Goal: Task Accomplishment & Management: Manage account settings

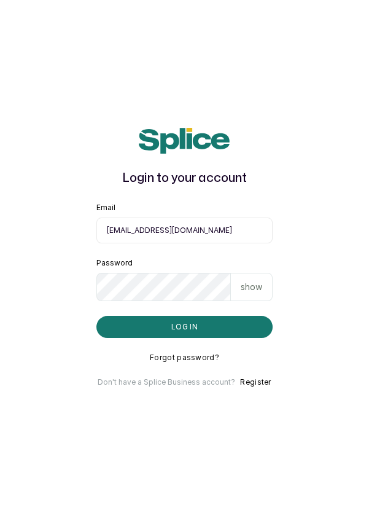
click at [224, 338] on button "Log in" at bounding box center [184, 327] width 177 height 22
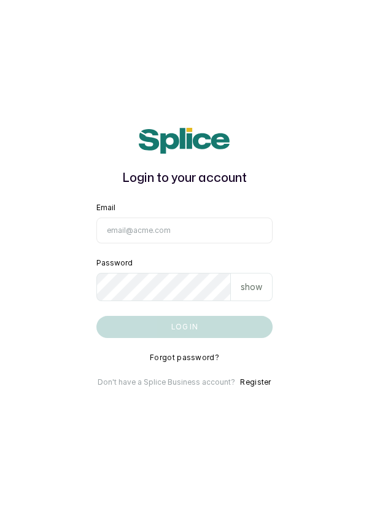
scroll to position [1, 0]
click at [205, 243] on input "Email" at bounding box center [184, 231] width 177 height 26
type input "info@dermaspaceng.com"
click at [96, 316] on button "Log in" at bounding box center [184, 327] width 177 height 22
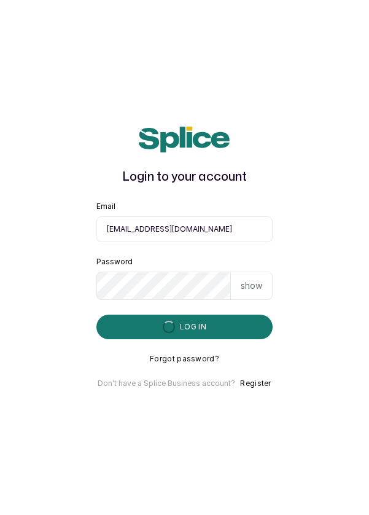
scroll to position [0, 0]
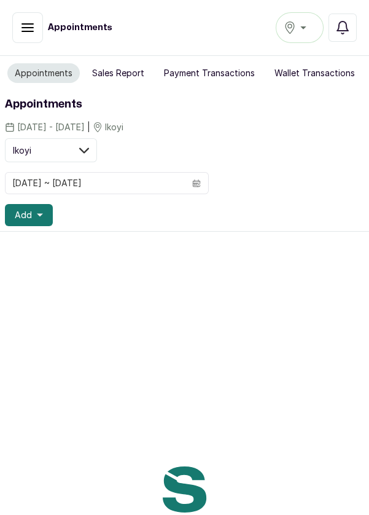
click at [305, 28] on div "Ikoyi" at bounding box center [300, 27] width 32 height 15
click at [329, 83] on span "[GEOGRAPHIC_DATA]" at bounding box center [344, 82] width 88 height 15
click at [304, 29] on div "[GEOGRAPHIC_DATA]" at bounding box center [300, 27] width 32 height 15
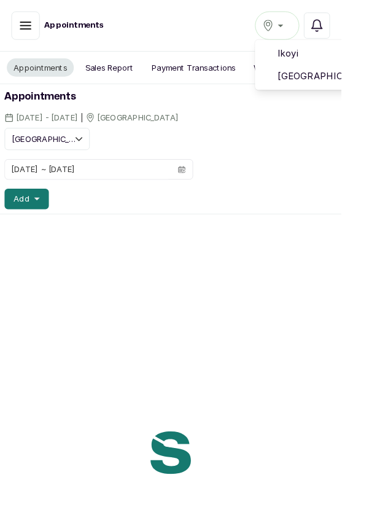
click at [350, 30] on icon "button" at bounding box center [342, 27] width 15 height 15
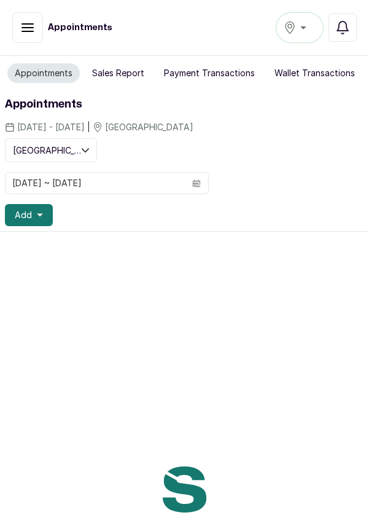
click at [264, 332] on div at bounding box center [184, 489] width 369 height 515
click at [296, 31] on icon "button" at bounding box center [290, 28] width 12 height 12
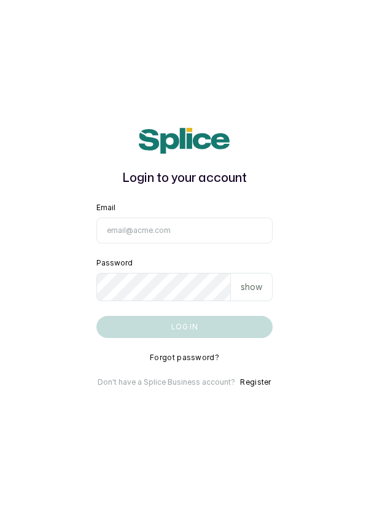
click at [210, 243] on input "Email" at bounding box center [184, 231] width 177 height 26
type input "info@dermaspaceng.com"
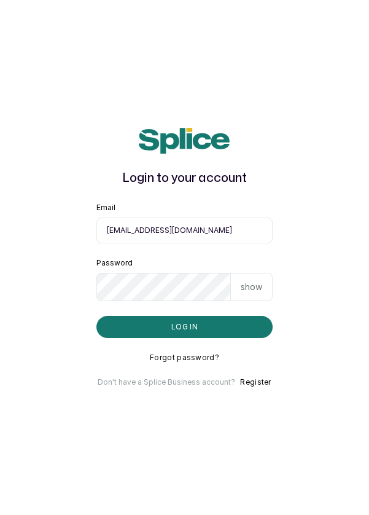
click at [96, 316] on button "Log in" at bounding box center [184, 327] width 177 height 22
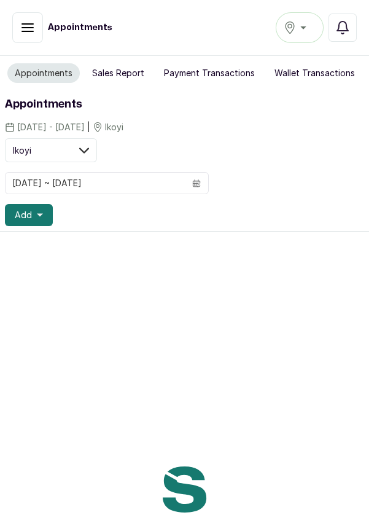
click at [294, 27] on icon "button" at bounding box center [290, 28] width 9 height 12
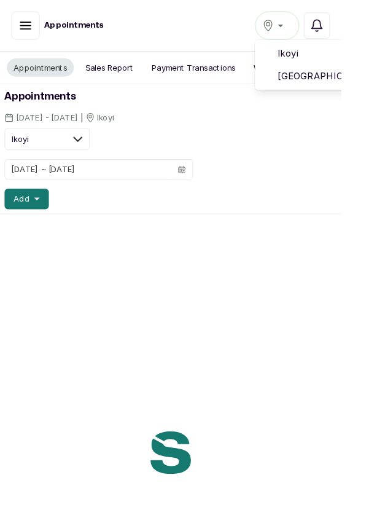
click at [339, 86] on span "[GEOGRAPHIC_DATA]" at bounding box center [344, 82] width 88 height 15
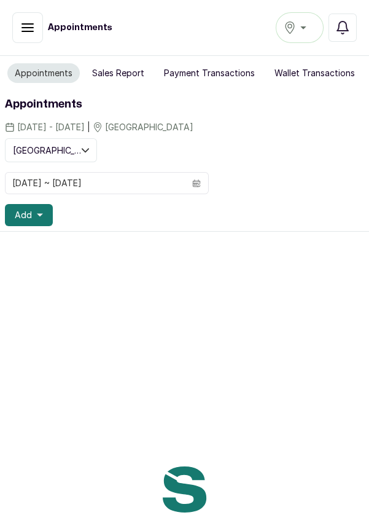
click at [115, 65] on button "Sales Report" at bounding box center [118, 73] width 67 height 20
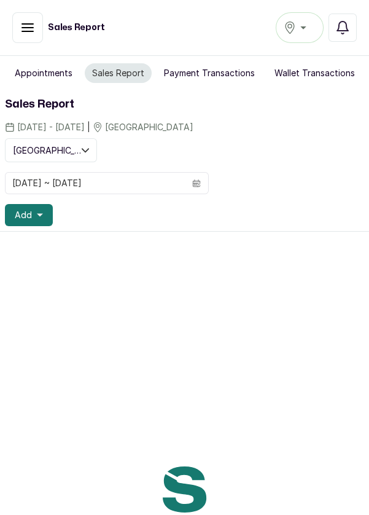
click at [29, 77] on button "Appointments" at bounding box center [43, 73] width 73 height 20
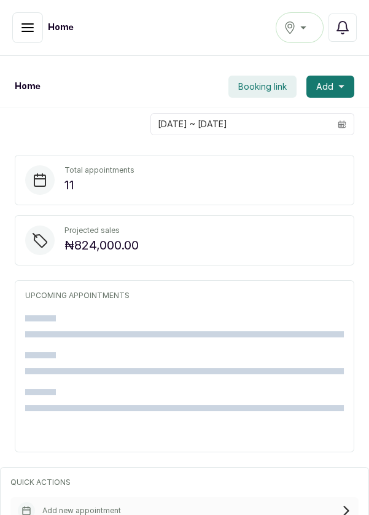
click at [28, 29] on icon "button" at bounding box center [27, 27] width 15 height 15
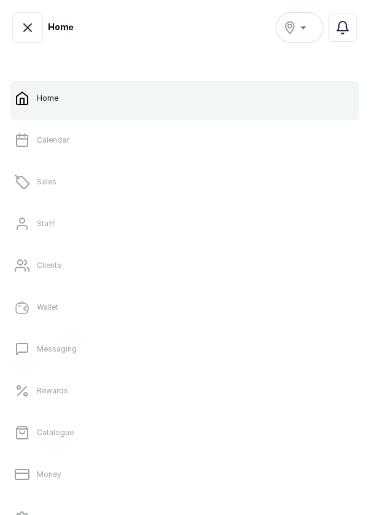
click at [77, 181] on link "Sales" at bounding box center [185, 182] width 350 height 34
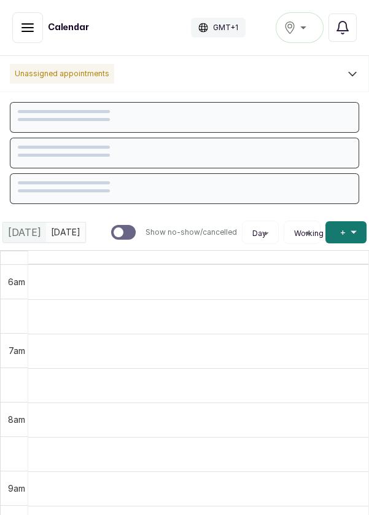
scroll to position [414, 0]
click at [18, 26] on button "Show no-show/cancelled" at bounding box center [27, 27] width 31 height 31
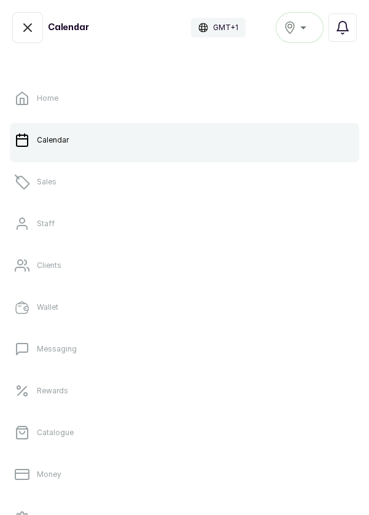
click at [70, 96] on link "Home" at bounding box center [185, 98] width 350 height 34
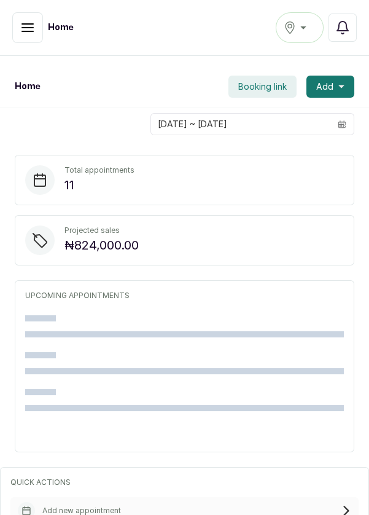
click at [31, 21] on icon "button" at bounding box center [27, 27] width 15 height 15
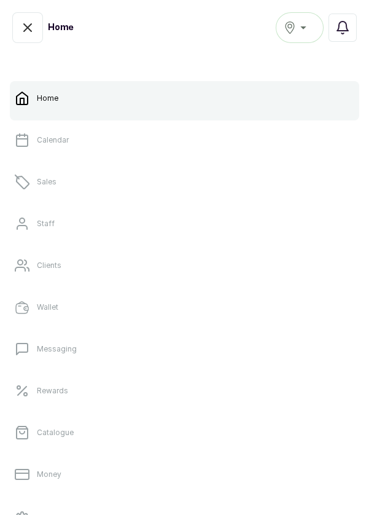
click at [79, 139] on link "Calendar" at bounding box center [185, 140] width 350 height 34
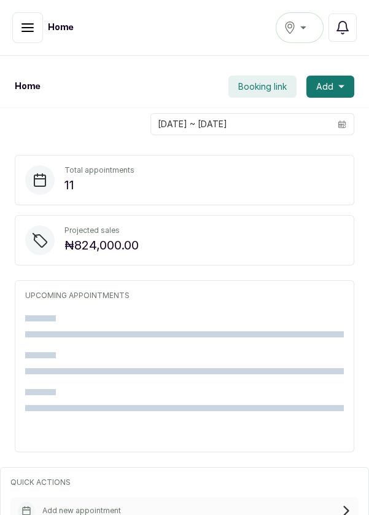
click at [25, 27] on icon "button" at bounding box center [27, 27] width 11 height 7
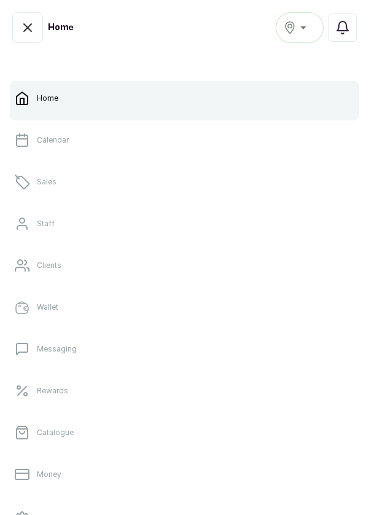
click at [103, 166] on link "Sales" at bounding box center [185, 182] width 350 height 34
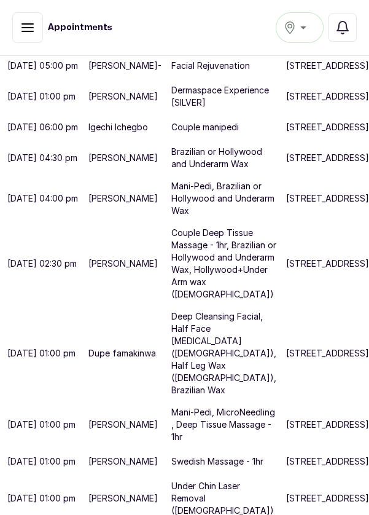
scroll to position [6, 0]
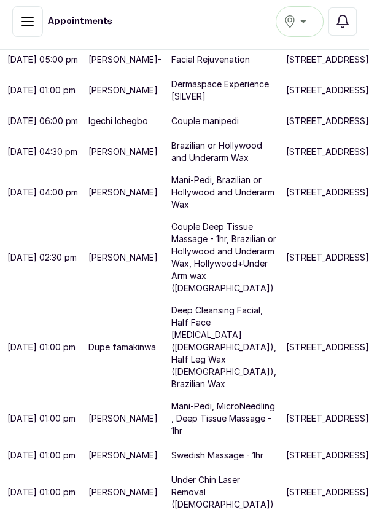
click at [215, 511] on p "Under Chin Laser Removal ([DEMOGRAPHIC_DATA])" at bounding box center [223, 492] width 105 height 37
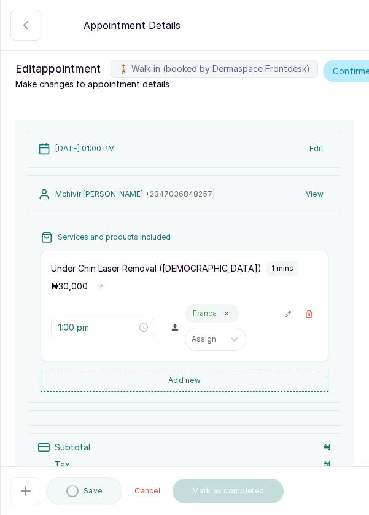
scroll to position [112, 0]
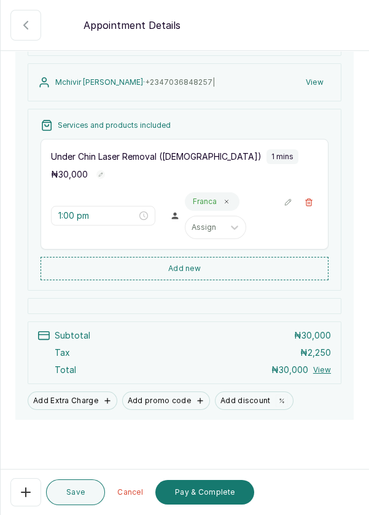
click at [206, 504] on button "Pay & Complete" at bounding box center [204, 492] width 99 height 25
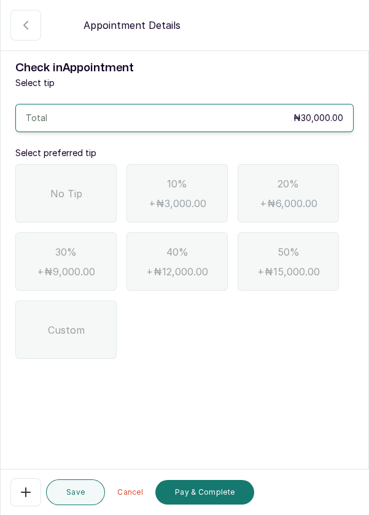
scroll to position [0, 0]
click at [88, 184] on div "No Tip" at bounding box center [65, 193] width 101 height 58
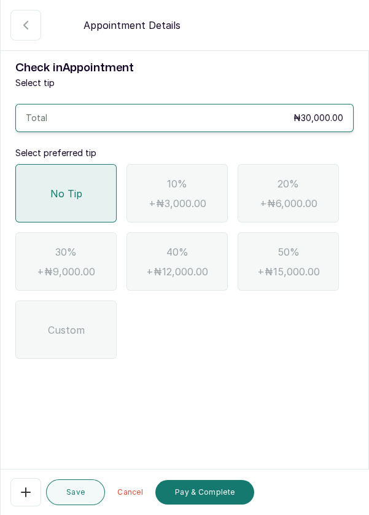
click at [214, 504] on button "Pay & Complete" at bounding box center [204, 492] width 99 height 25
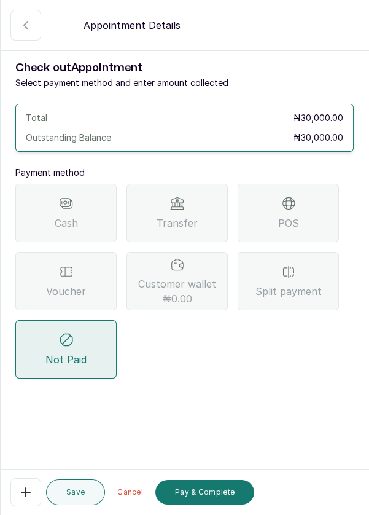
click at [94, 278] on div "Voucher" at bounding box center [65, 281] width 101 height 58
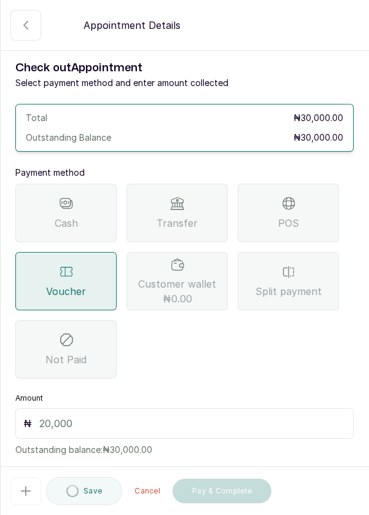
click at [212, 417] on input "text" at bounding box center [192, 423] width 307 height 15
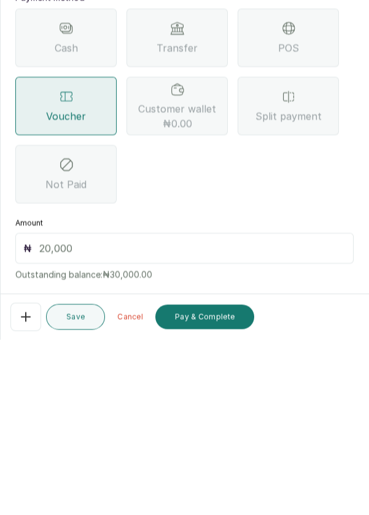
scroll to position [59, 0]
type input "3"
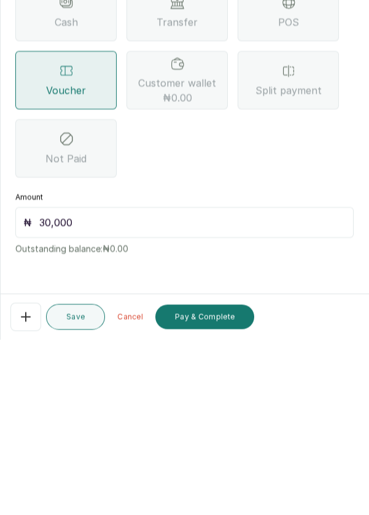
scroll to position [6, 0]
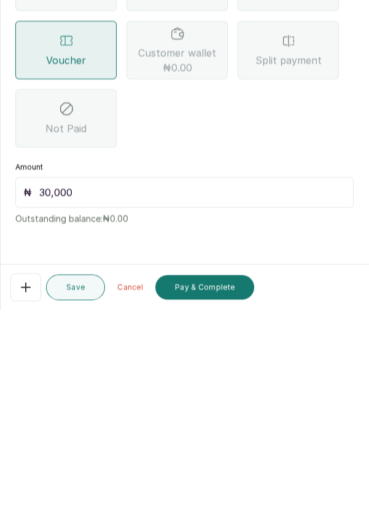
type input "30,000"
click at [210, 493] on button "Pay & Complete" at bounding box center [204, 492] width 99 height 25
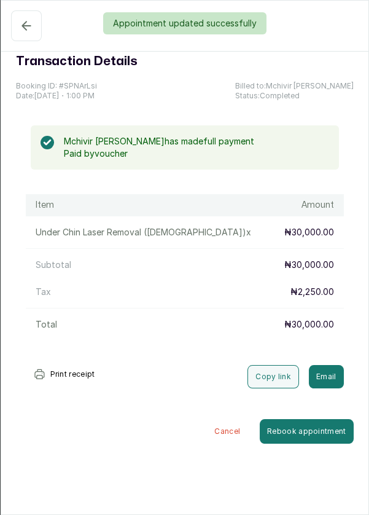
click at [22, 19] on div "Appointment updated successfully" at bounding box center [184, 23] width 369 height 22
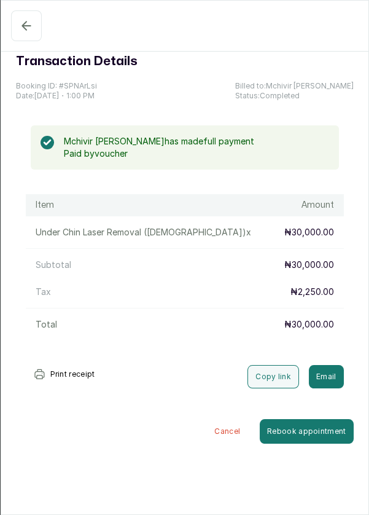
click at [24, 28] on icon "button" at bounding box center [26, 26] width 8 height 8
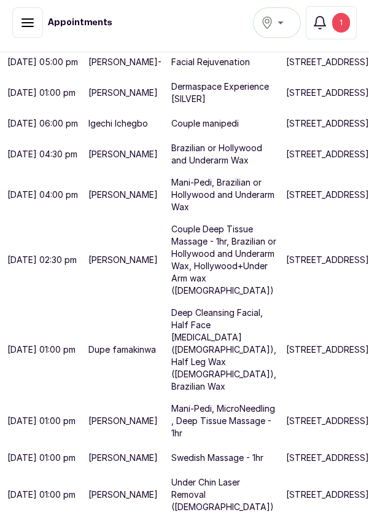
scroll to position [9, 0]
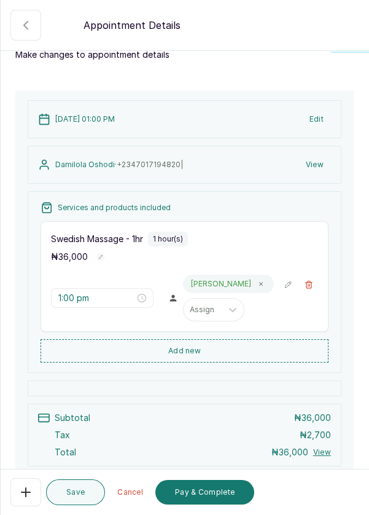
scroll to position [125, 0]
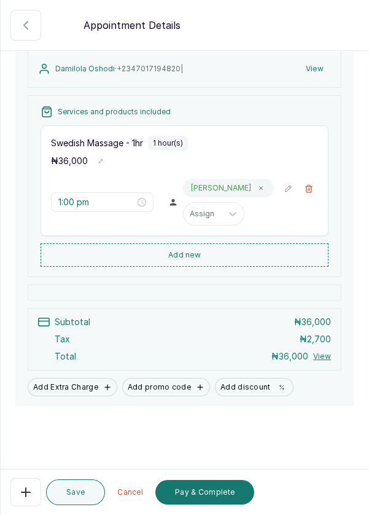
click at [31, 500] on icon "button" at bounding box center [25, 492] width 15 height 15
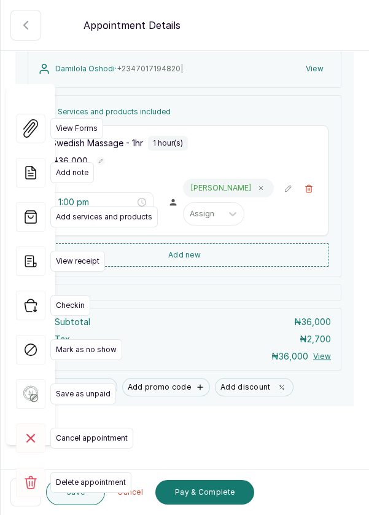
click at [96, 428] on span "Cancel appointment" at bounding box center [91, 438] width 83 height 21
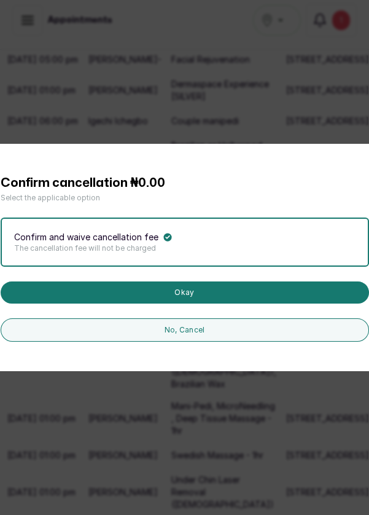
click at [249, 304] on button "Okay" at bounding box center [185, 292] width 369 height 22
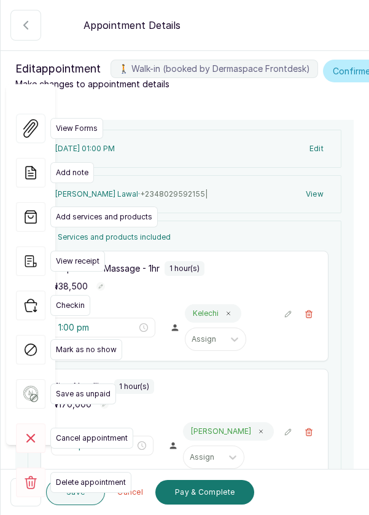
click at [15, 506] on button "🚶 Walk-in (booked by Dermaspace Frontdesk)" at bounding box center [25, 492] width 31 height 28
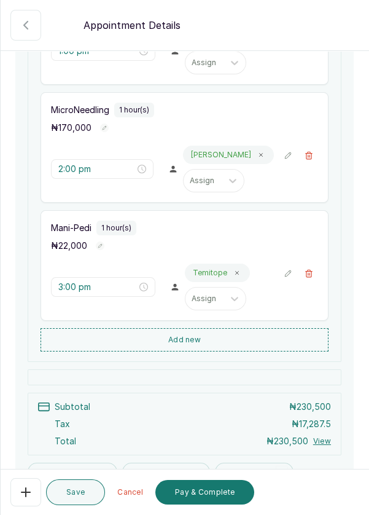
scroll to position [359, 0]
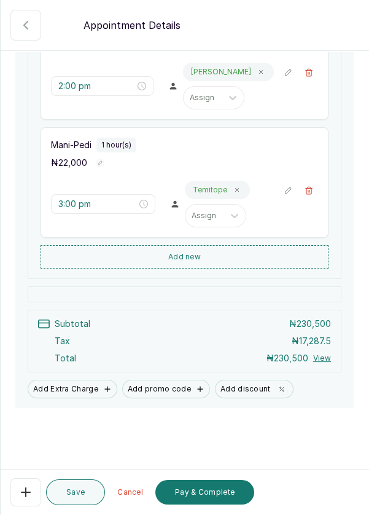
click at [72, 398] on button "Add Extra Charge" at bounding box center [73, 389] width 90 height 18
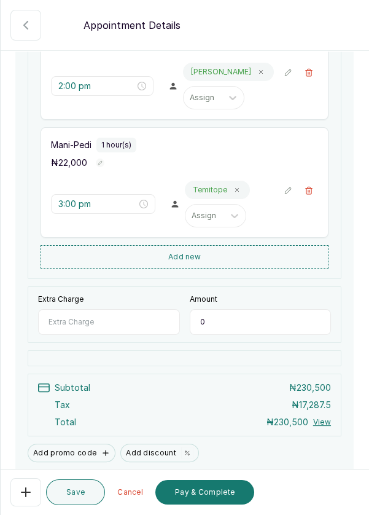
click at [135, 335] on input "Extra Charge" at bounding box center [109, 322] width 142 height 26
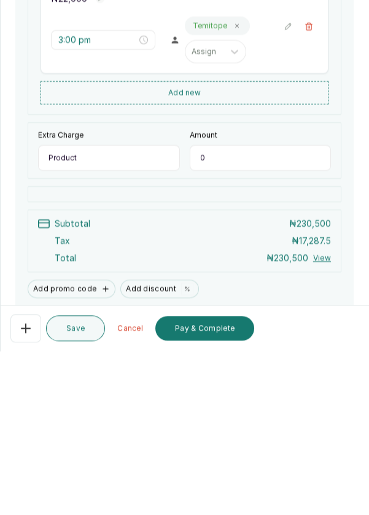
type input "Product"
click at [264, 335] on input "0" at bounding box center [261, 322] width 142 height 26
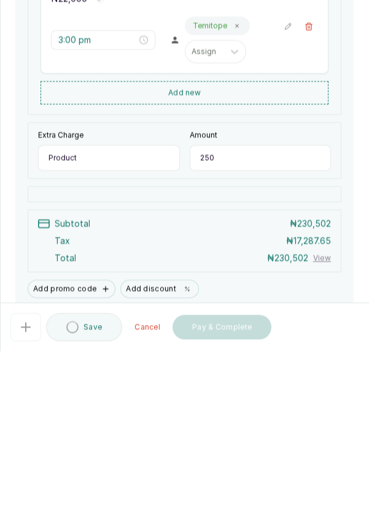
type input "2,500"
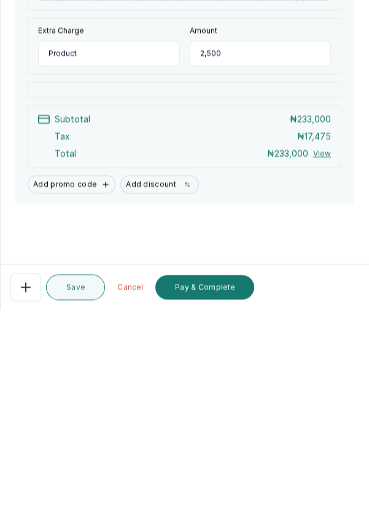
scroll to position [59, 0]
click at [217, 493] on button "Pay & Complete" at bounding box center [204, 492] width 99 height 25
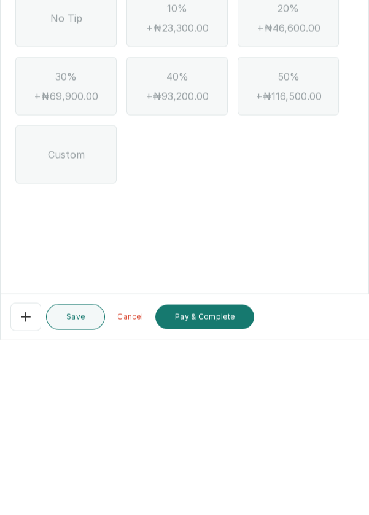
scroll to position [0, 0]
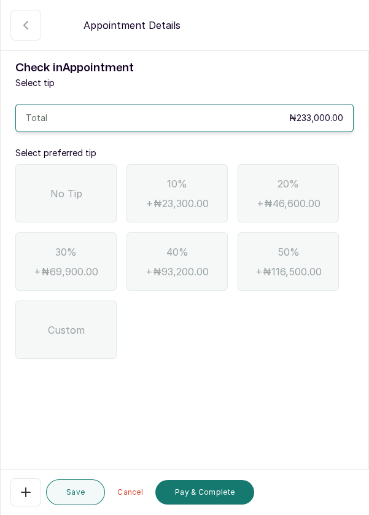
click at [77, 186] on span "No Tip" at bounding box center [66, 193] width 32 height 15
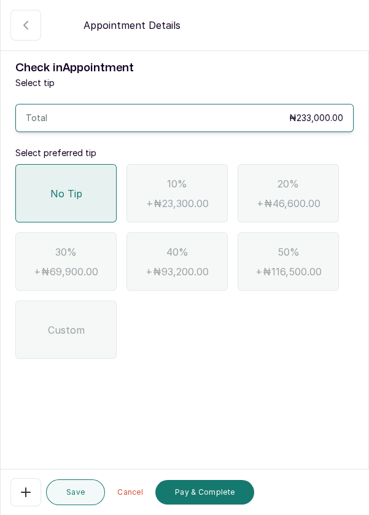
click at [221, 492] on button "Pay & Complete" at bounding box center [204, 492] width 99 height 25
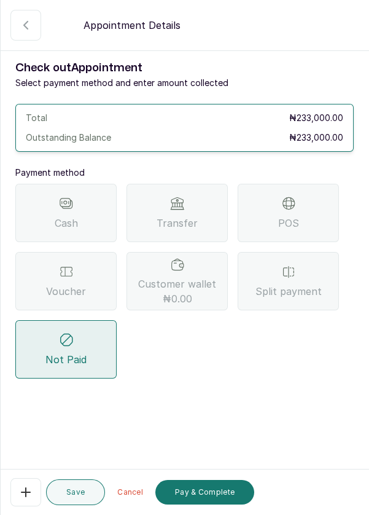
click at [305, 284] on span "Split payment" at bounding box center [289, 291] width 66 height 15
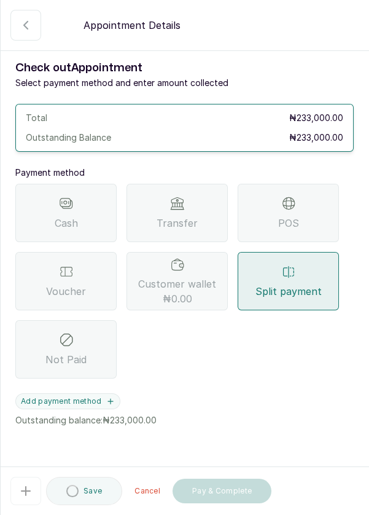
click at [55, 393] on button "Add payment method" at bounding box center [67, 401] width 105 height 16
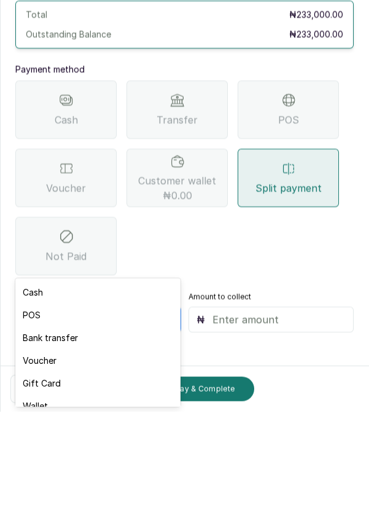
scroll to position [9, 0]
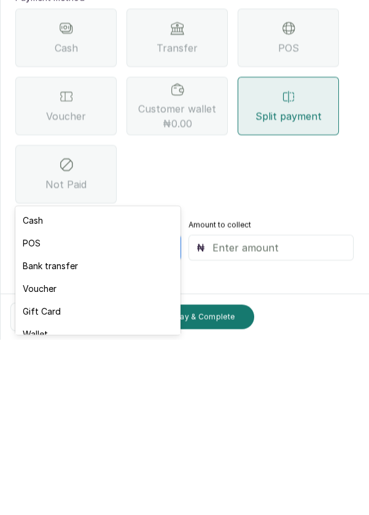
click at [70, 467] on div "Voucher" at bounding box center [97, 463] width 165 height 23
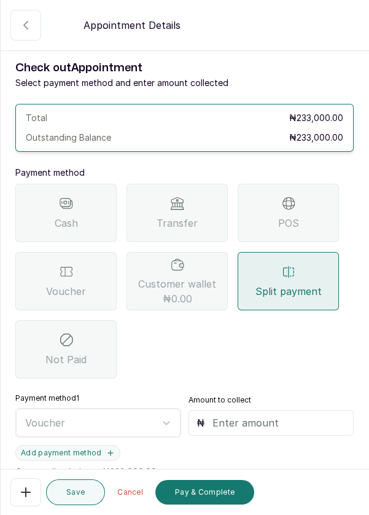
click at [243, 415] on input "text" at bounding box center [280, 422] width 134 height 15
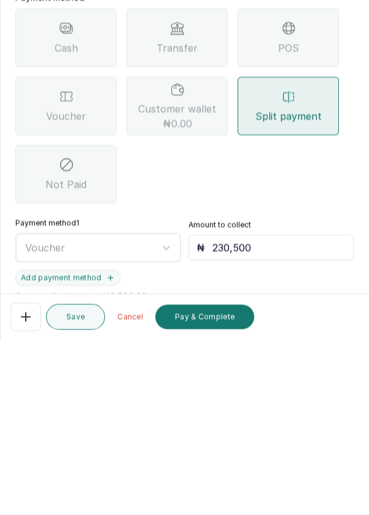
type input "230,500"
click at [63, 445] on button "Add payment method" at bounding box center [67, 453] width 105 height 16
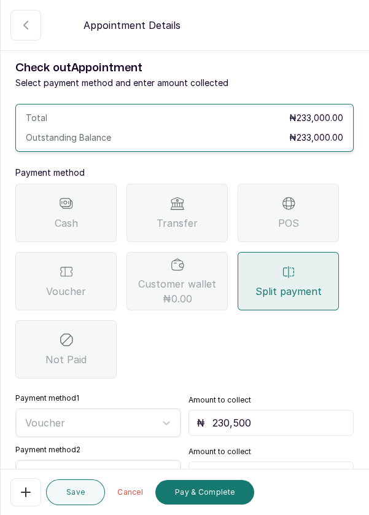
click at [255, 467] on input "text" at bounding box center [280, 474] width 134 height 15
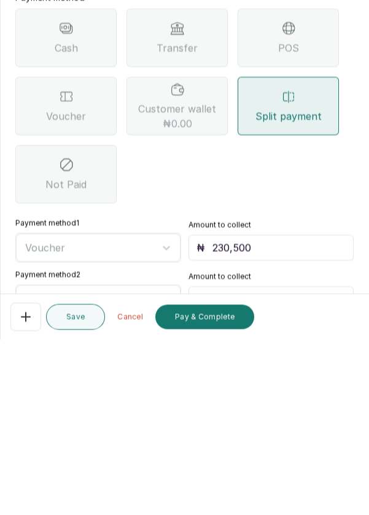
type input "2,500"
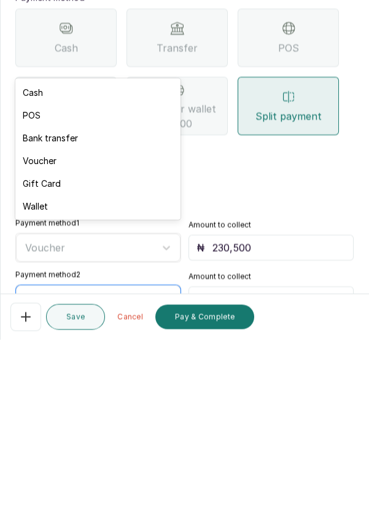
click at [86, 288] on div "POS" at bounding box center [97, 290] width 165 height 23
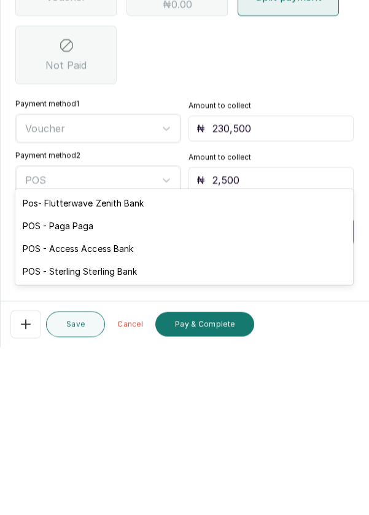
click at [146, 418] on div "POS - Access Access Bank" at bounding box center [184, 416] width 338 height 23
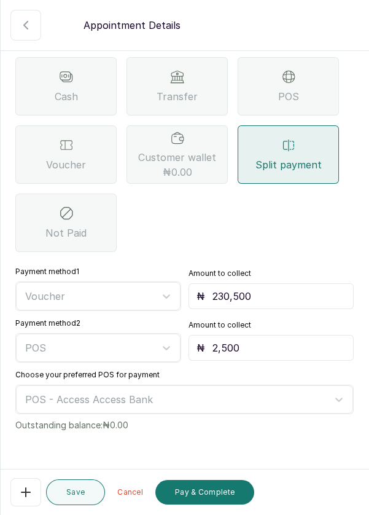
click at [215, 484] on button "Pay & Complete" at bounding box center [204, 492] width 99 height 25
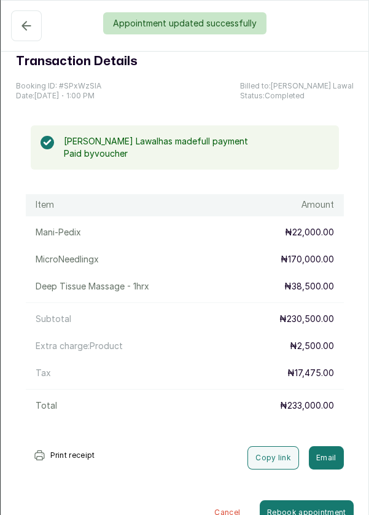
click at [25, 33] on div "Appointment updated successfully" at bounding box center [184, 23] width 369 height 22
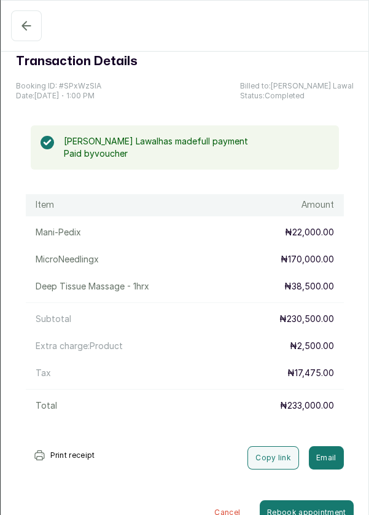
click at [24, 26] on icon "button" at bounding box center [26, 25] width 15 height 15
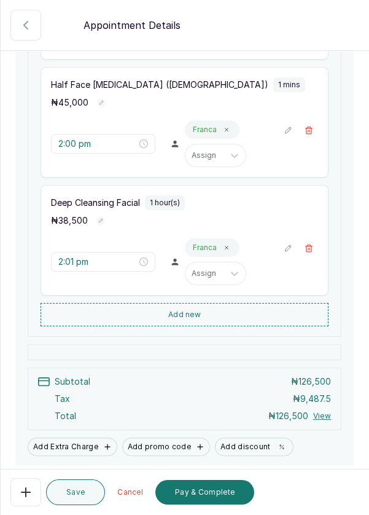
scroll to position [477, 0]
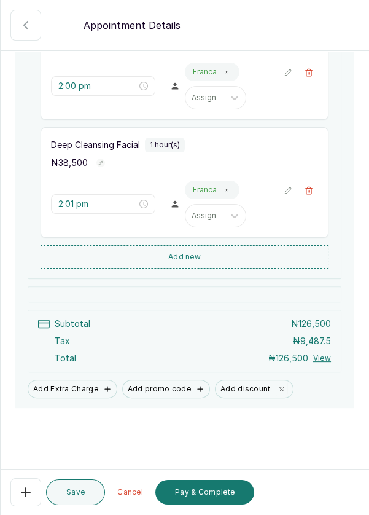
click at [245, 266] on button "Add new" at bounding box center [185, 256] width 288 height 23
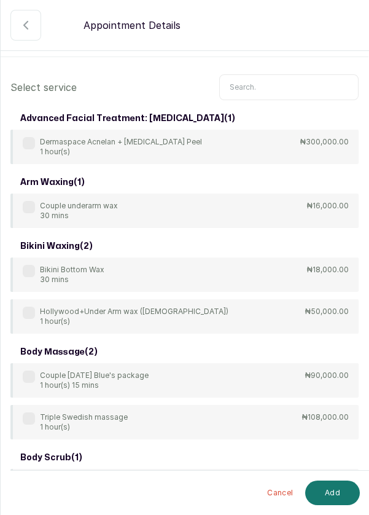
scroll to position [0, 0]
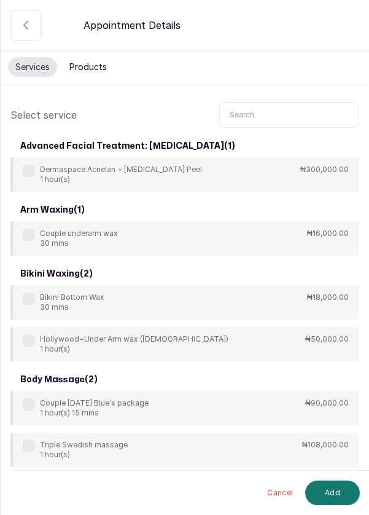
click at [278, 114] on input "text" at bounding box center [288, 115] width 139 height 26
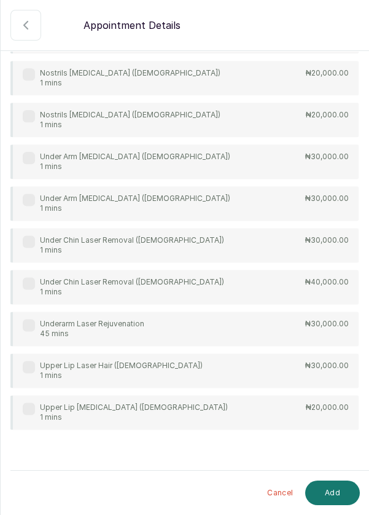
scroll to position [1, 0]
type input "Lase"
click at [24, 232] on div "Under Chin Laser Removal (female) 1 mins ₦30,000.00" at bounding box center [184, 245] width 348 height 34
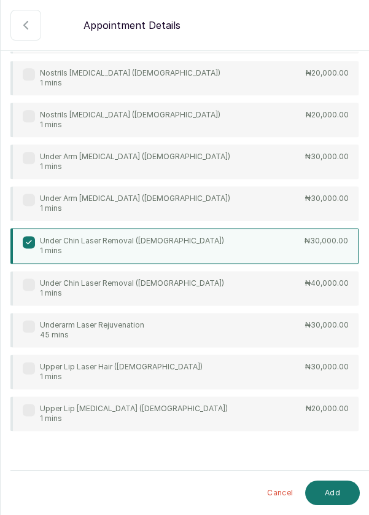
click at [345, 505] on button "Add" at bounding box center [332, 493] width 55 height 25
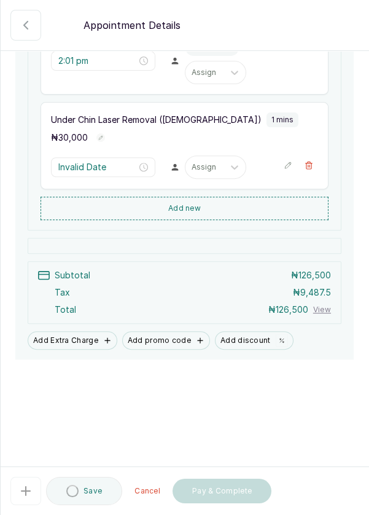
type input "3:01 pm"
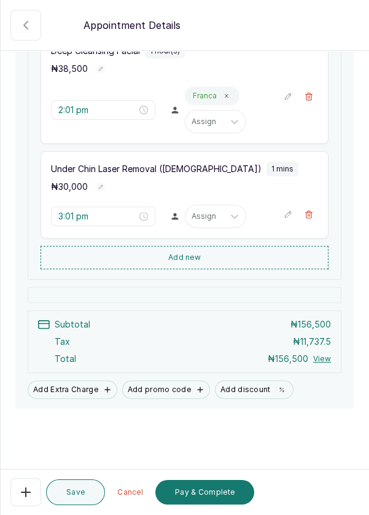
click at [197, 269] on button "Add new" at bounding box center [185, 257] width 288 height 23
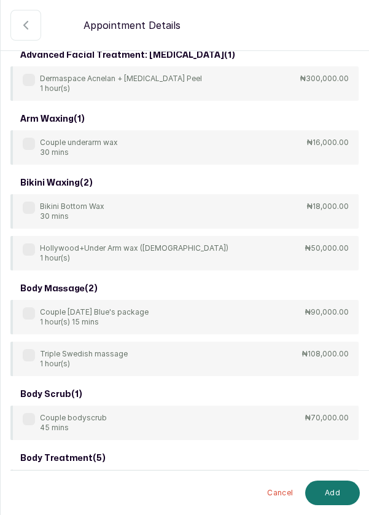
scroll to position [0, 0]
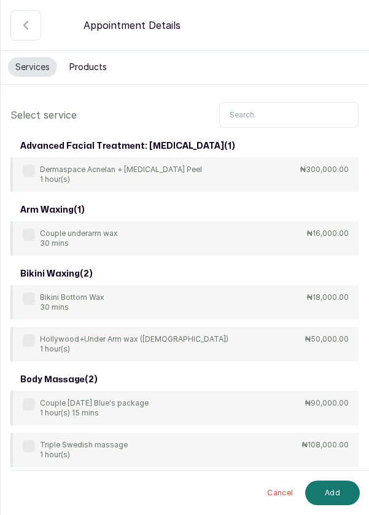
click at [299, 109] on input "text" at bounding box center [288, 115] width 139 height 26
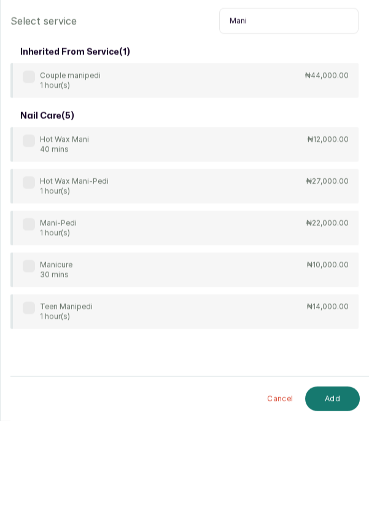
click at [243, 320] on div "Mani-Pedi 1 hour(s) ₦22,000.00" at bounding box center [184, 322] width 348 height 34
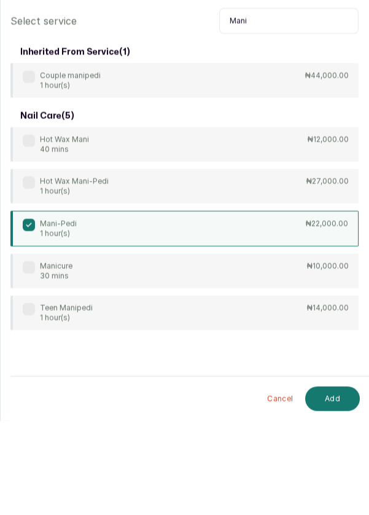
scroll to position [9, 0]
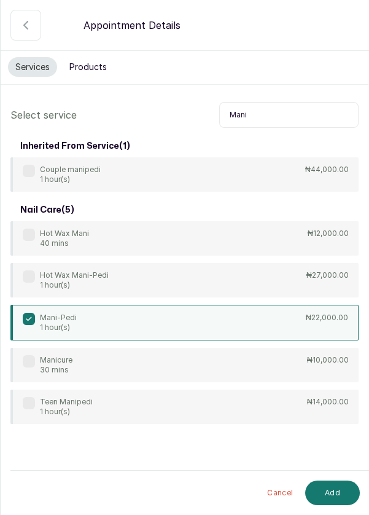
click at [292, 119] on input "Mani" at bounding box center [288, 115] width 139 height 26
type input "M"
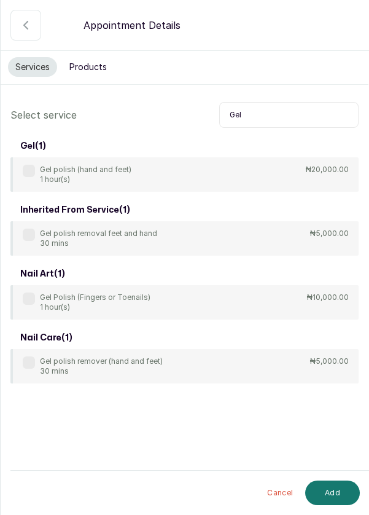
type input "Gel"
click at [294, 237] on div "Gel polish removal feet and hand 30 mins ₦5,000.00" at bounding box center [184, 238] width 348 height 34
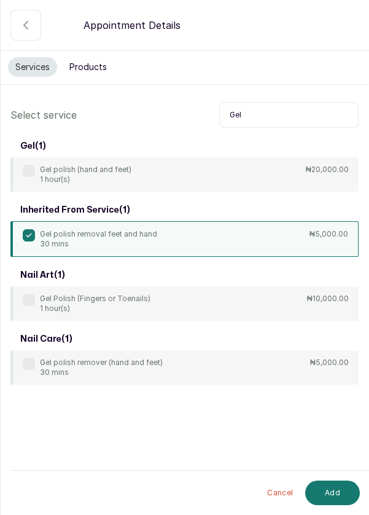
click at [342, 489] on button "Add" at bounding box center [332, 493] width 55 height 25
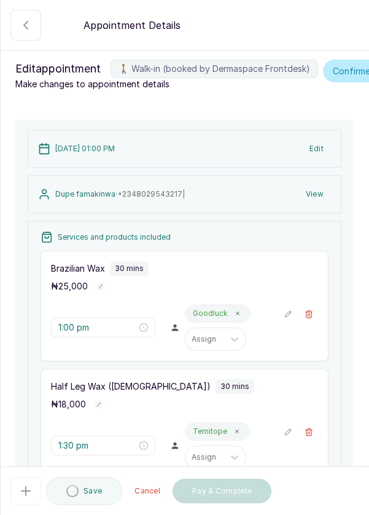
type input "3:02 pm"
type input "4:02 pm"
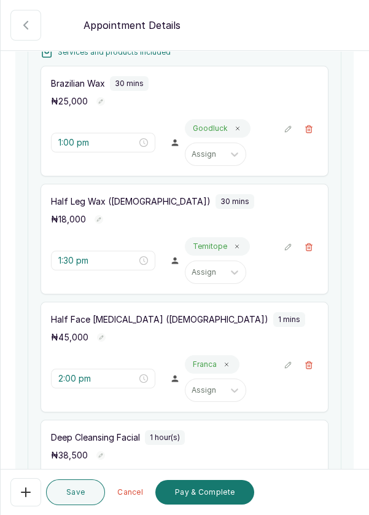
scroll to position [192, 0]
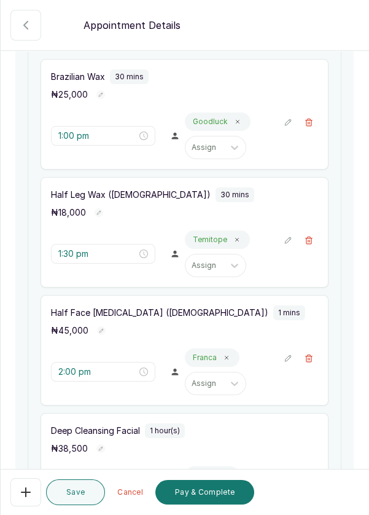
click at [315, 249] on button "🚶 Walk-in (booked by Dermaspace Frontdesk)" at bounding box center [309, 240] width 18 height 18
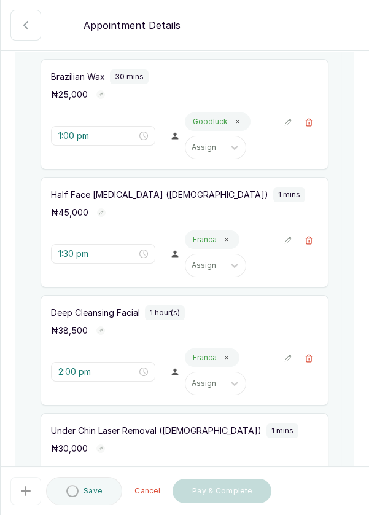
type input "2:00 pm"
type input "2:01 pm"
type input "3:01 pm"
type input "3:02 pm"
type input "4:02 pm"
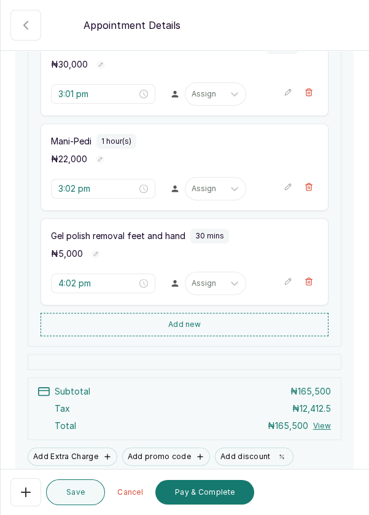
scroll to position [643, 0]
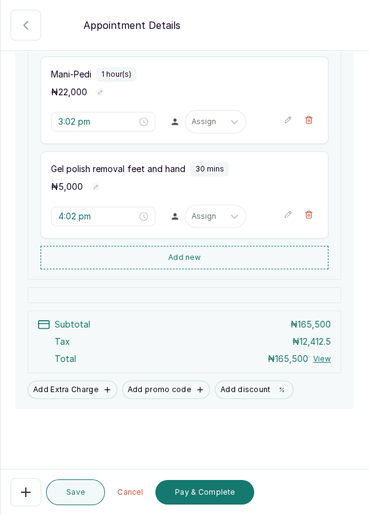
click at [261, 263] on button "Add new" at bounding box center [185, 257] width 288 height 23
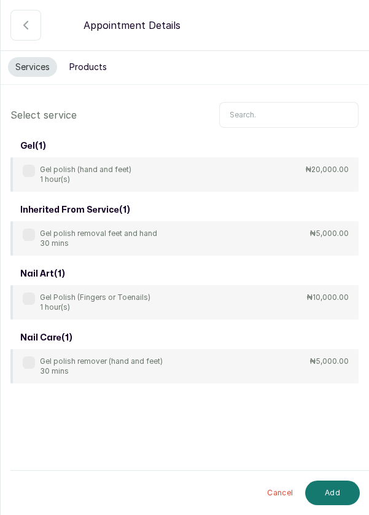
scroll to position [59, 0]
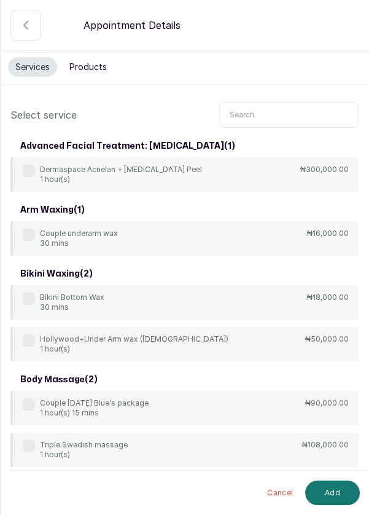
click at [292, 102] on input "text" at bounding box center [288, 115] width 139 height 26
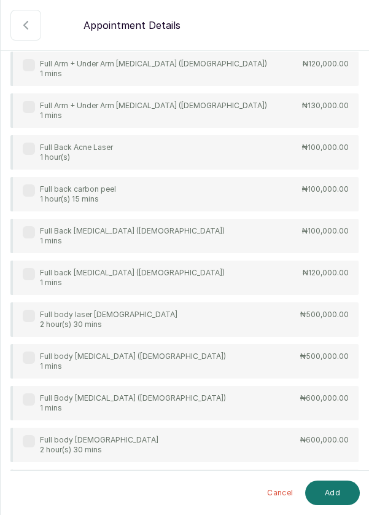
scroll to position [111, 0]
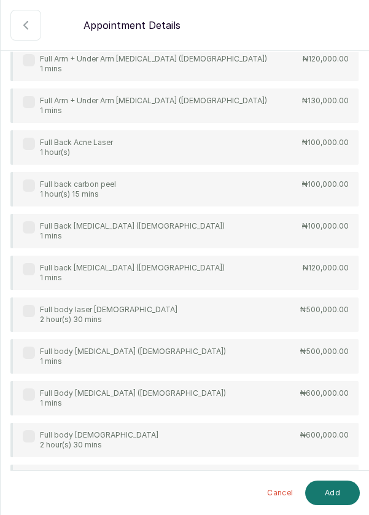
type input "Full"
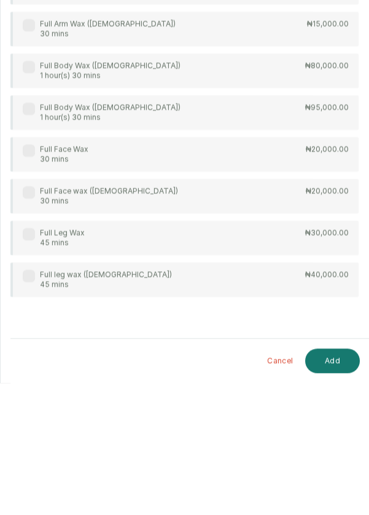
scroll to position [9, 0]
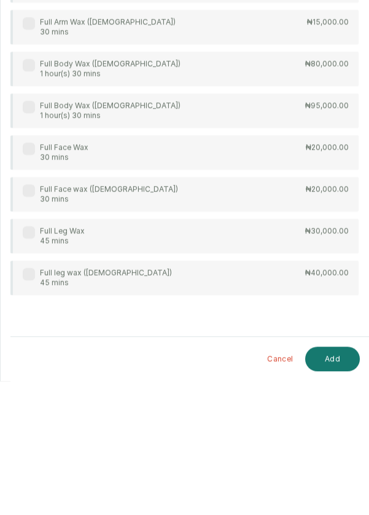
click at [270, 367] on div "Full Leg Wax 45 mins ₦30,000.00" at bounding box center [184, 370] width 348 height 34
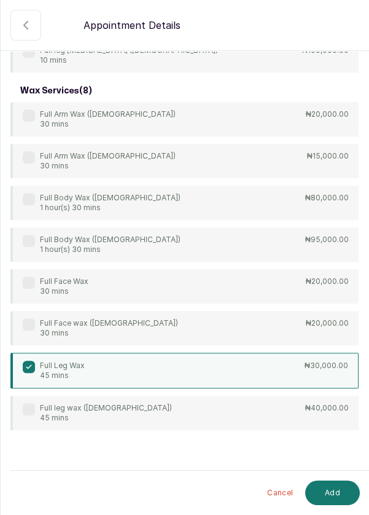
scroll to position [703, 0]
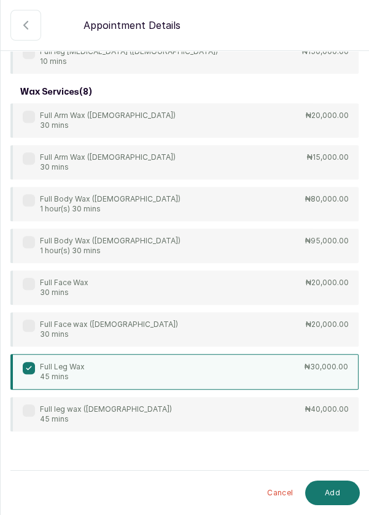
click at [341, 490] on button "Add" at bounding box center [332, 493] width 55 height 25
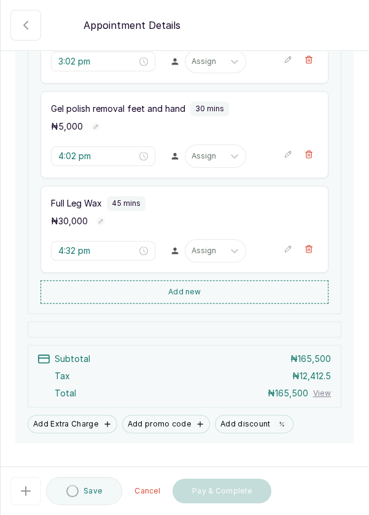
type input "4:32 pm"
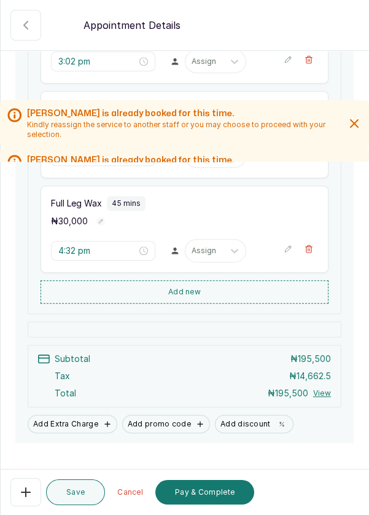
click at [358, 131] on icon "button" at bounding box center [354, 123] width 15 height 15
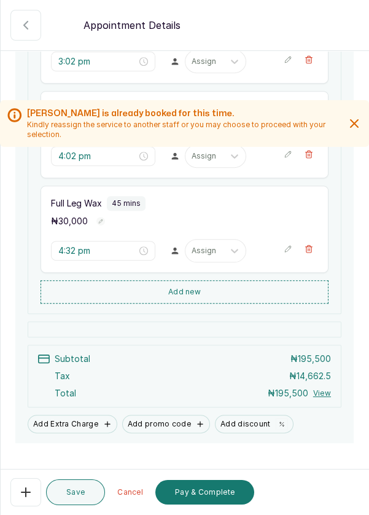
click at [348, 131] on icon "button" at bounding box center [354, 123] width 15 height 15
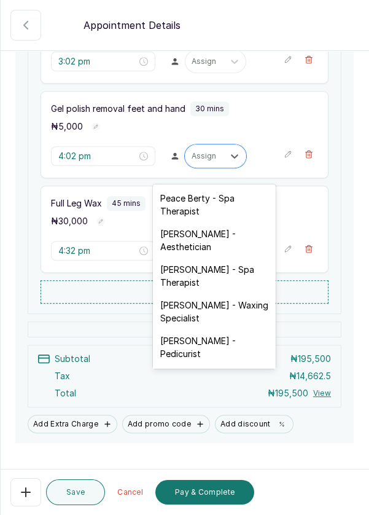
click at [225, 199] on div "Peace Berty - Spa Therapist" at bounding box center [214, 205] width 123 height 36
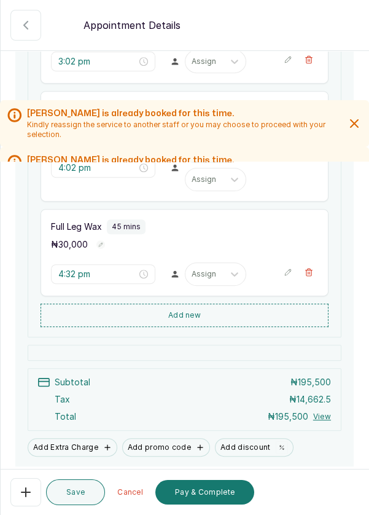
click at [360, 131] on icon "button" at bounding box center [354, 123] width 15 height 15
click at [354, 131] on icon "button" at bounding box center [354, 123] width 15 height 15
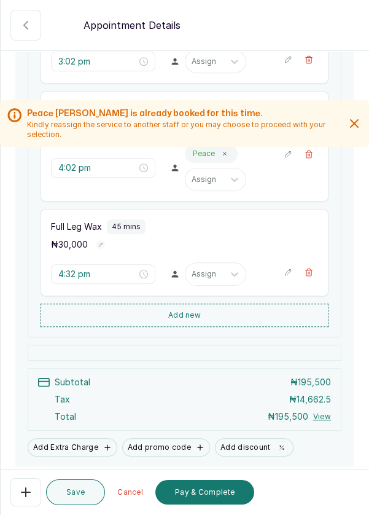
click at [354, 127] on icon "button" at bounding box center [354, 123] width 7 height 7
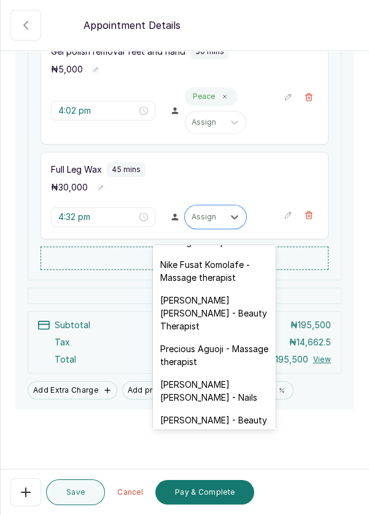
scroll to position [482, 0]
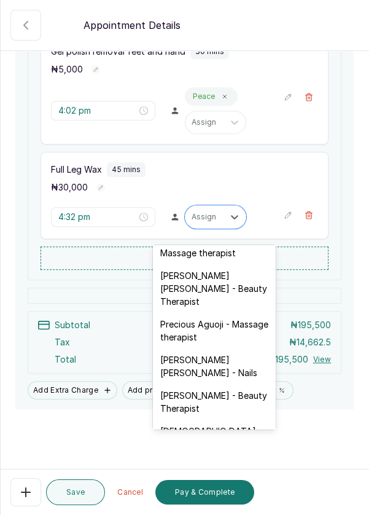
click at [227, 266] on div "Edna Kelvin - Beauty Therapist" at bounding box center [214, 288] width 123 height 49
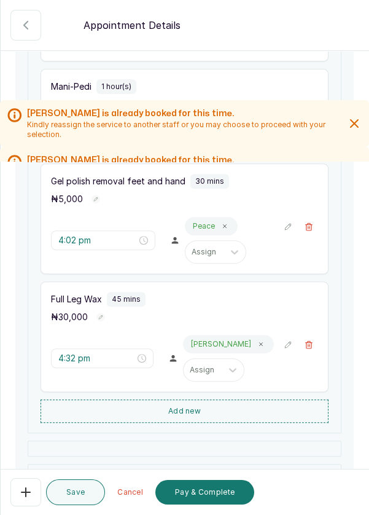
scroll to position [606, 0]
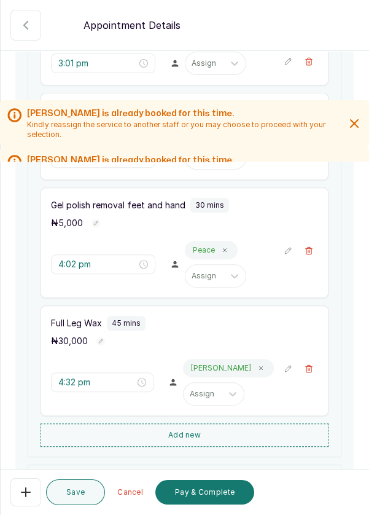
click at [356, 127] on icon "button" at bounding box center [354, 123] width 7 height 7
click at [353, 131] on icon "button" at bounding box center [354, 123] width 15 height 15
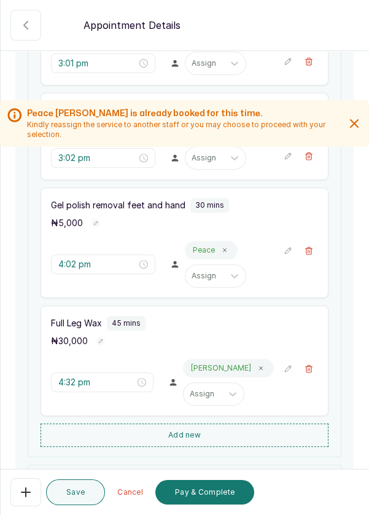
click at [361, 131] on icon "button" at bounding box center [354, 123] width 15 height 15
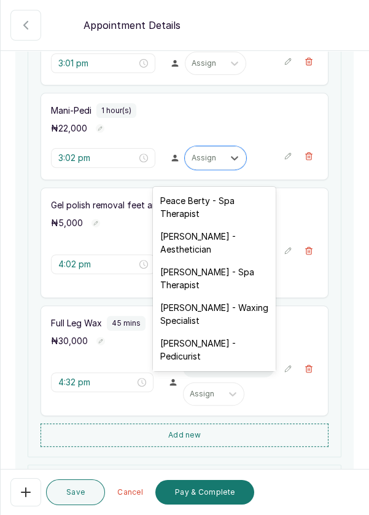
click at [224, 202] on div "Peace Berty - Spa Therapist" at bounding box center [214, 207] width 123 height 36
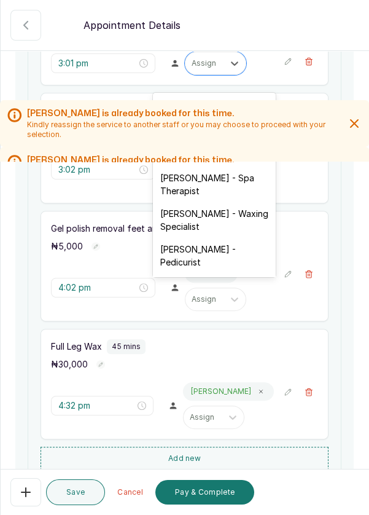
click at [356, 131] on icon "button" at bounding box center [354, 123] width 15 height 15
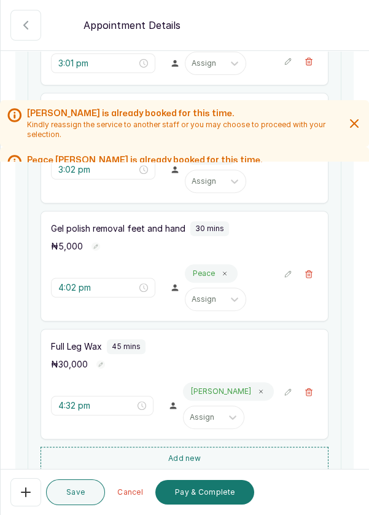
click at [356, 131] on icon "button" at bounding box center [354, 123] width 15 height 15
click at [350, 131] on icon "button" at bounding box center [354, 123] width 15 height 15
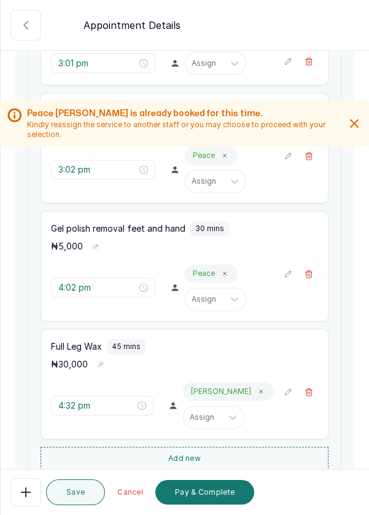
click at [348, 131] on icon "button" at bounding box center [354, 123] width 15 height 15
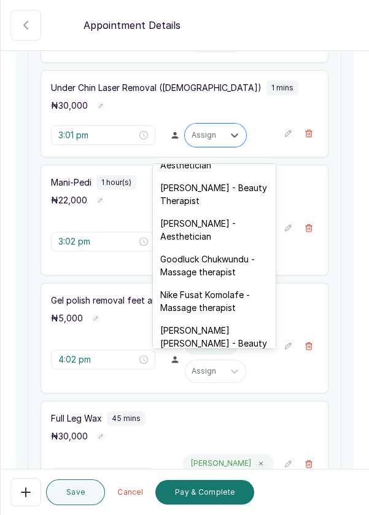
scroll to position [343, 0]
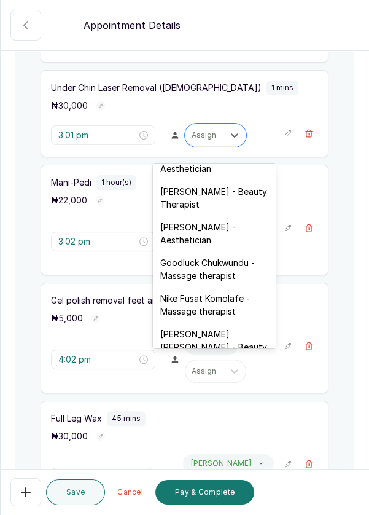
click at [227, 221] on div "Franca Ebuzome - Aesthetician" at bounding box center [214, 234] width 123 height 36
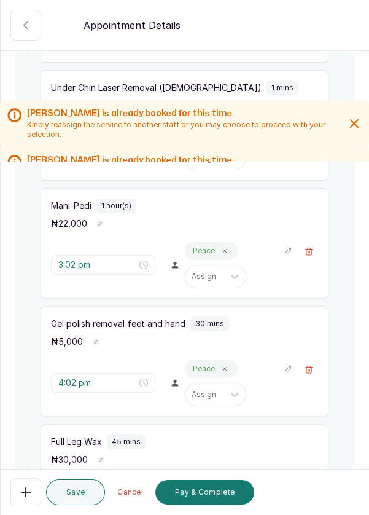
click at [354, 131] on icon "button" at bounding box center [354, 123] width 15 height 15
click at [352, 131] on icon "button" at bounding box center [354, 123] width 15 height 15
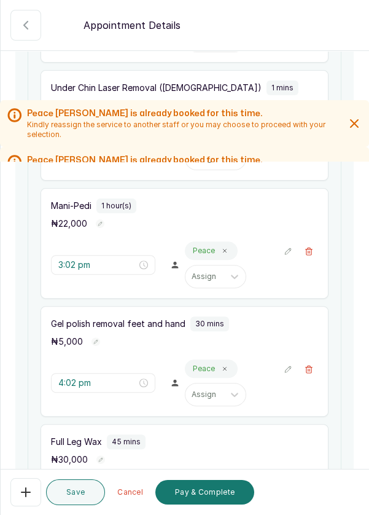
click at [348, 131] on icon "button" at bounding box center [354, 123] width 15 height 15
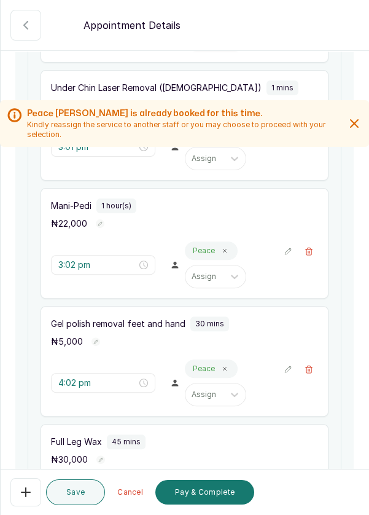
click at [352, 131] on icon "button" at bounding box center [354, 123] width 15 height 15
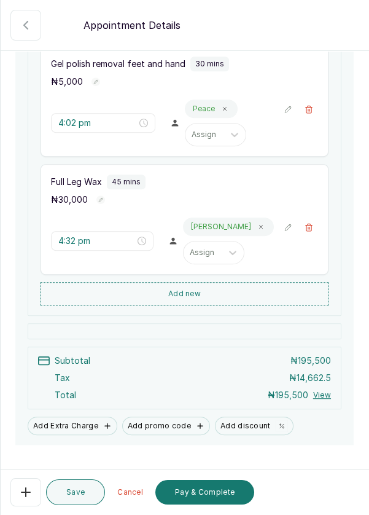
scroll to position [829, 0]
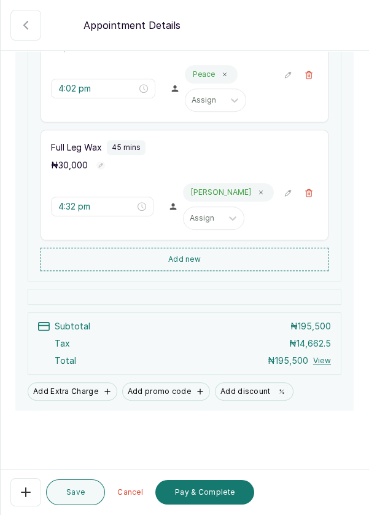
click at [210, 489] on button "Pay & Complete" at bounding box center [204, 492] width 99 height 25
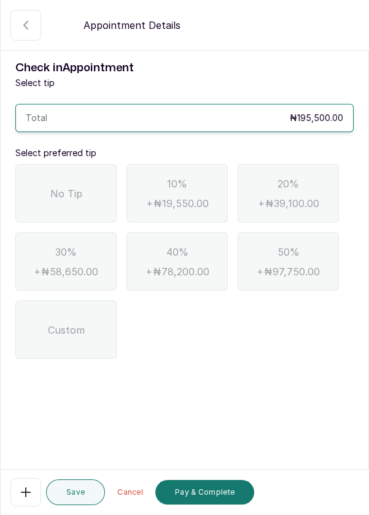
scroll to position [0, 0]
click at [77, 200] on div "No Tip" at bounding box center [65, 193] width 101 height 58
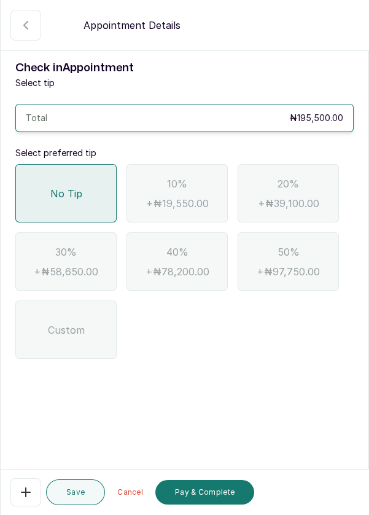
click at [215, 496] on button "Pay & Complete" at bounding box center [204, 492] width 99 height 25
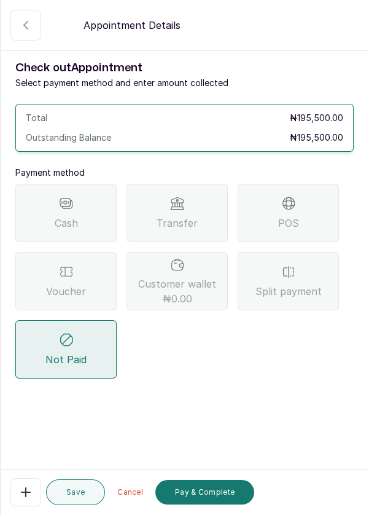
click at [303, 211] on div "POS" at bounding box center [288, 213] width 101 height 58
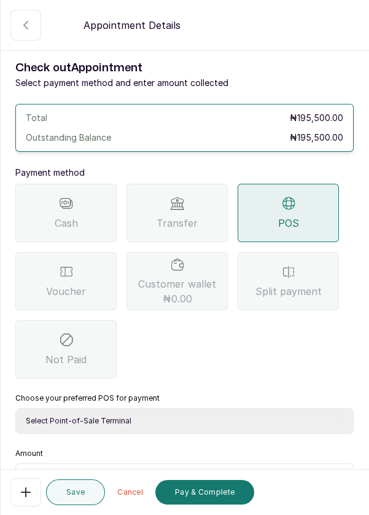
click at [234, 424] on select "Select Point-of-Sale Terminal Pos- Flutterwave Zenith Bank POS - Paga Paga POS …" at bounding box center [184, 421] width 339 height 26
select select "ea021b39-a6bc-4e4d-b5d1-02cb72451b32"
click at [15, 408] on select "Select Point-of-Sale Terminal Pos- Flutterwave Zenith Bank POS - Paga Paga POS …" at bounding box center [184, 421] width 339 height 26
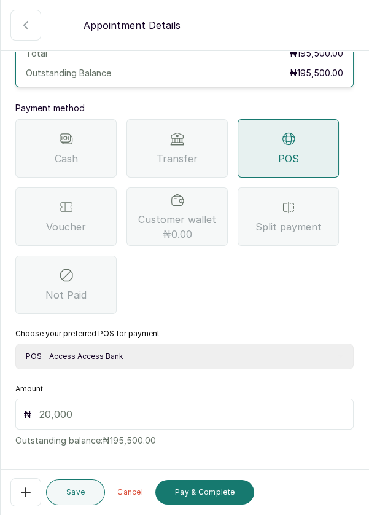
scroll to position [81, 0]
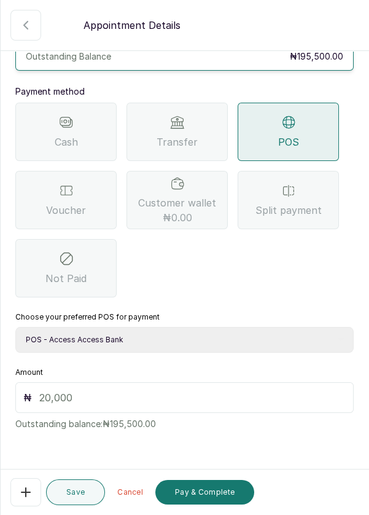
click at [245, 401] on input "text" at bounding box center [192, 397] width 307 height 15
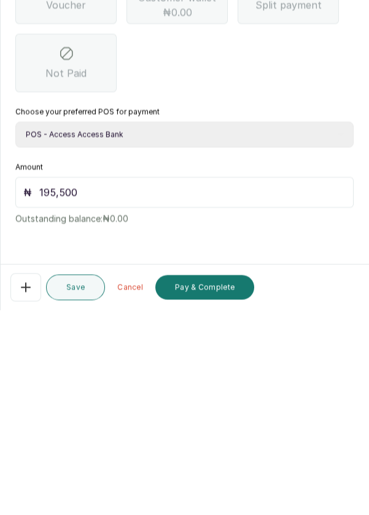
scroll to position [59, 0]
type input "195,500"
click at [221, 491] on button "Pay & Complete" at bounding box center [204, 492] width 99 height 25
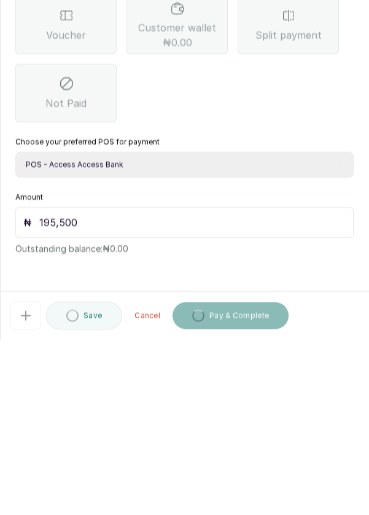
scroll to position [9, 0]
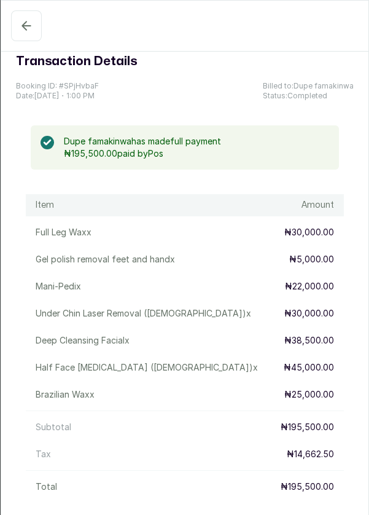
click at [157, 245] on div "Item Amount Full Leg Wax x ₦30,000.00 Gel polish removal feet and hand x ₦5,000…" at bounding box center [185, 346] width 338 height 304
click at [25, 39] on button "Confirmed" at bounding box center [26, 25] width 31 height 31
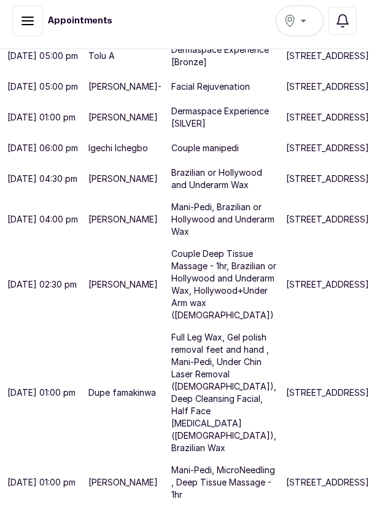
scroll to position [499, 0]
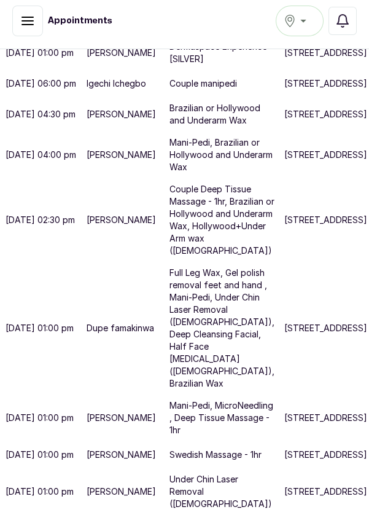
scroll to position [414, 2]
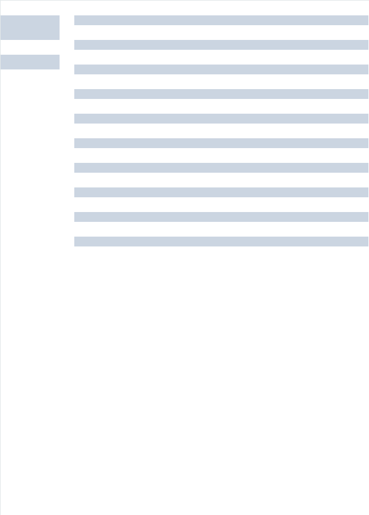
click at [237, 291] on div at bounding box center [221, 272] width 294 height 515
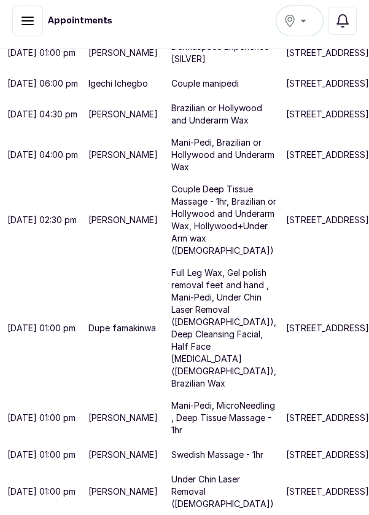
scroll to position [499, 0]
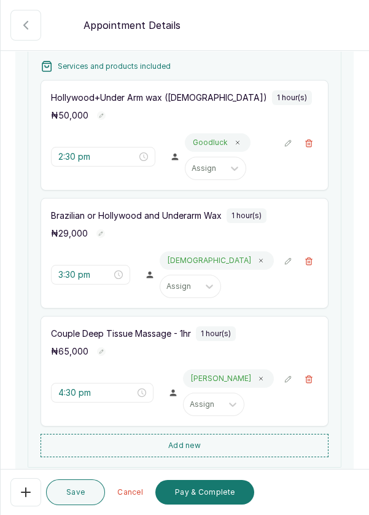
scroll to position [359, 0]
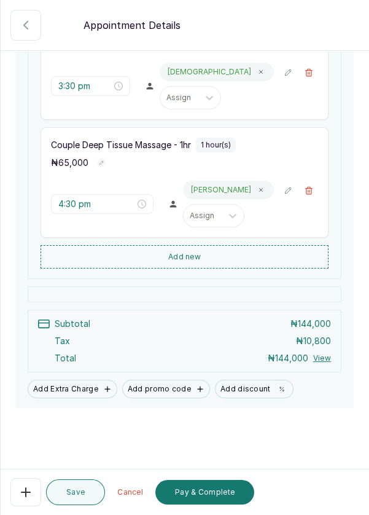
click at [218, 267] on button "Add new" at bounding box center [185, 256] width 288 height 23
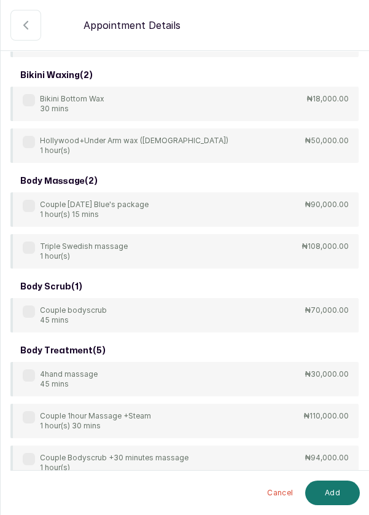
scroll to position [0, 0]
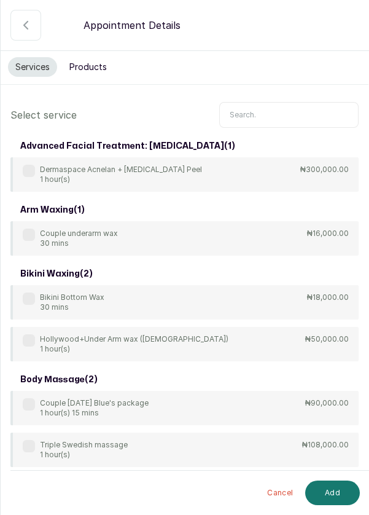
click at [280, 112] on input "text" at bounding box center [288, 115] width 139 height 26
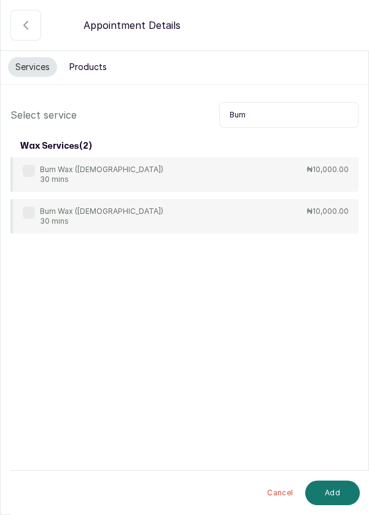
type input "Bum"
click at [285, 214] on div "Bum Wax (Male) 30 mins ₦10,000.00" at bounding box center [184, 216] width 348 height 34
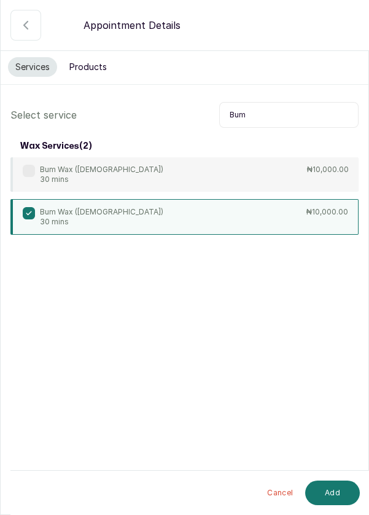
click at [339, 491] on button "Add" at bounding box center [332, 493] width 55 height 25
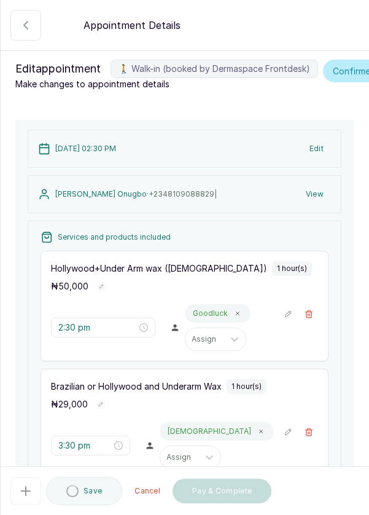
type input "5:30 pm"
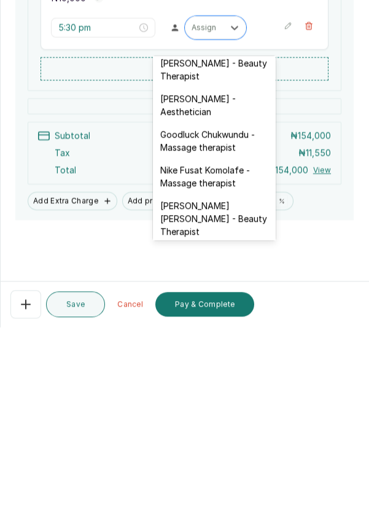
scroll to position [361, 0]
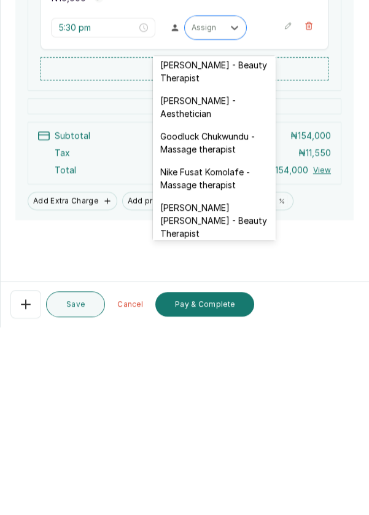
click at [241, 313] on div "Goodluck Chukwundu - Massage therapist" at bounding box center [214, 331] width 123 height 36
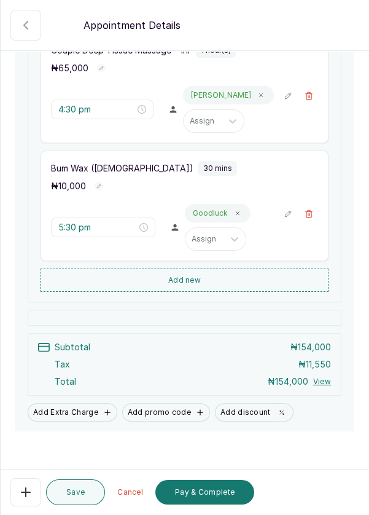
scroll to position [477, 0]
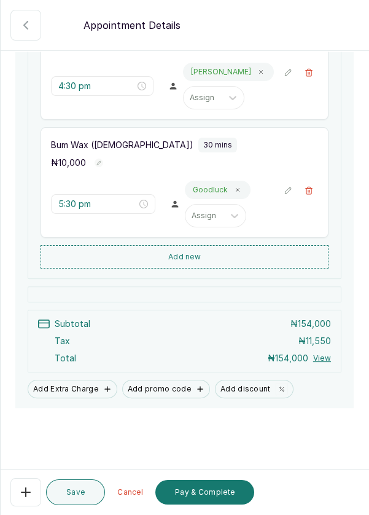
click at [71, 396] on button "Add Extra Charge" at bounding box center [73, 389] width 90 height 18
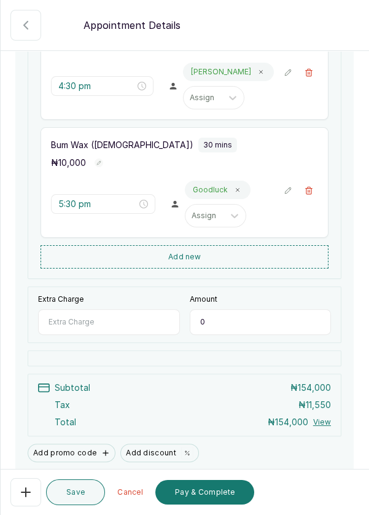
click at [119, 328] on input "Extra Charge" at bounding box center [109, 322] width 142 height 26
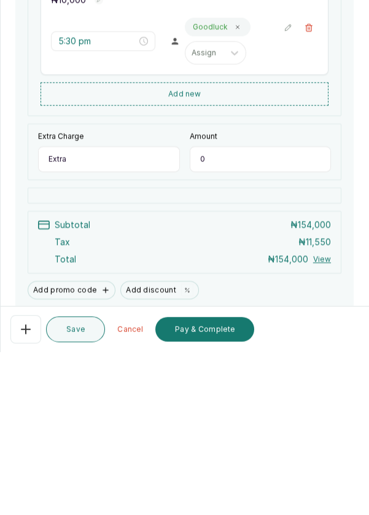
type input "Extra"
click at [226, 335] on input "0" at bounding box center [261, 322] width 142 height 26
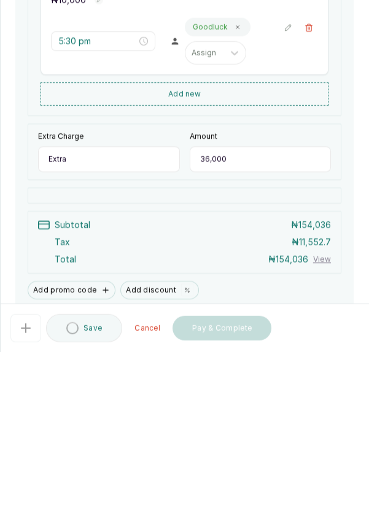
click at [208, 328] on input "36,000" at bounding box center [261, 322] width 142 height 26
click at [208, 329] on input "36,000" at bounding box center [261, 322] width 142 height 26
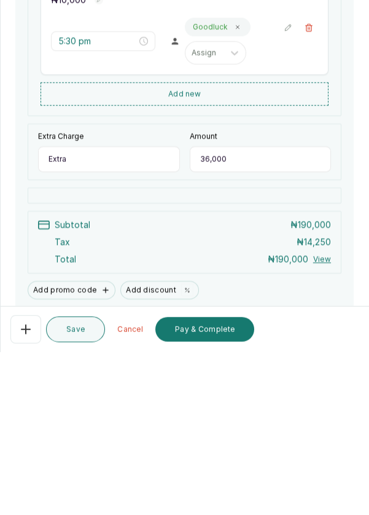
click at [205, 332] on input "36,000" at bounding box center [261, 322] width 142 height 26
type input "26,000"
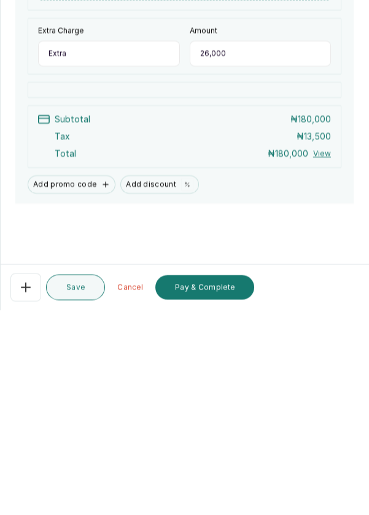
scroll to position [59, 0]
click at [222, 493] on button "Pay & Complete" at bounding box center [204, 492] width 99 height 25
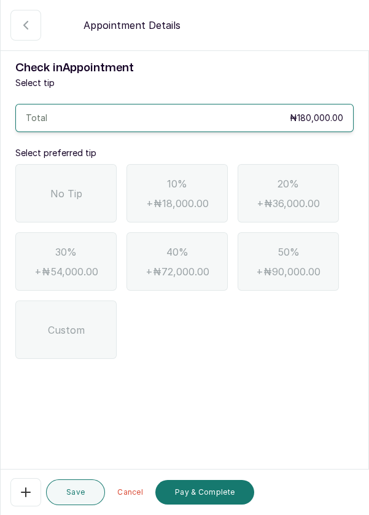
scroll to position [0, 0]
click at [80, 186] on span "No Tip" at bounding box center [66, 193] width 32 height 15
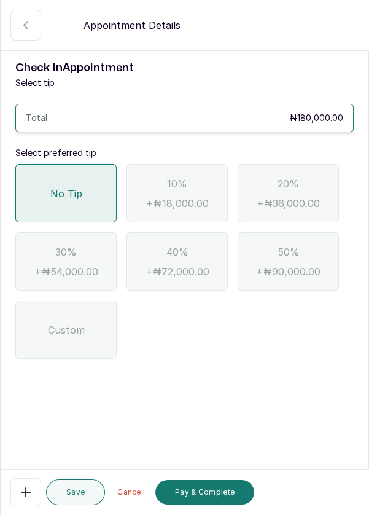
click at [221, 501] on button "Pay & Complete" at bounding box center [204, 492] width 99 height 25
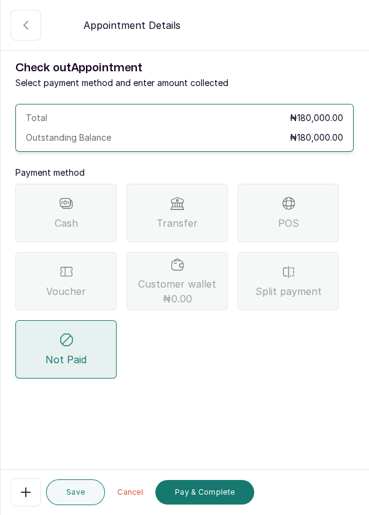
click at [190, 184] on div "Transfer" at bounding box center [177, 213] width 101 height 58
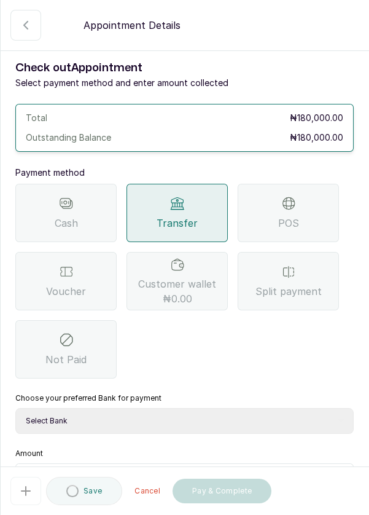
click at [173, 408] on select "Select Bank DERMASPACE ESTHETIC & WELLNESS CENT Sterling Bank DERMASPACEEST/DER…" at bounding box center [184, 421] width 339 height 26
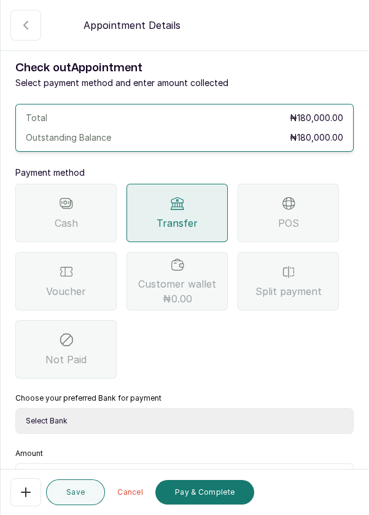
select select "818ea5c0-5b47-4751-8f35-6fc14409c533"
click at [15, 408] on select "Select Bank DERMASPACE ESTHETIC & WELLNESS CENT Sterling Bank DERMASPACEEST/DER…" at bounding box center [184, 421] width 339 height 26
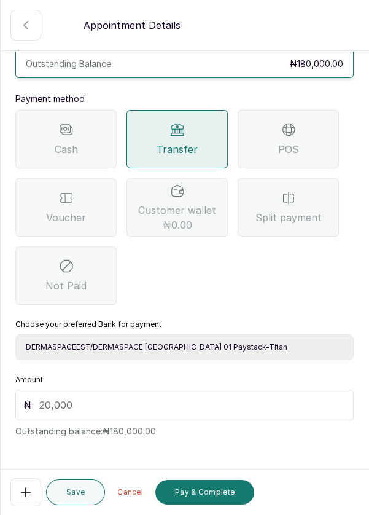
scroll to position [81, 0]
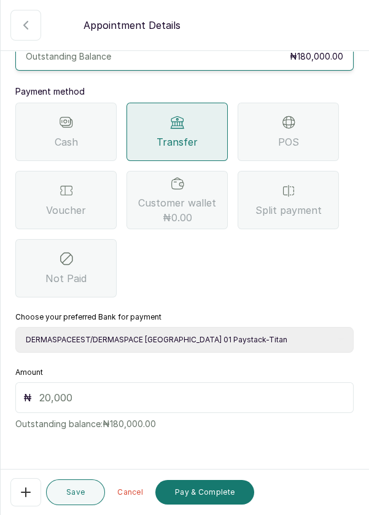
click at [207, 390] on input "text" at bounding box center [192, 397] width 307 height 15
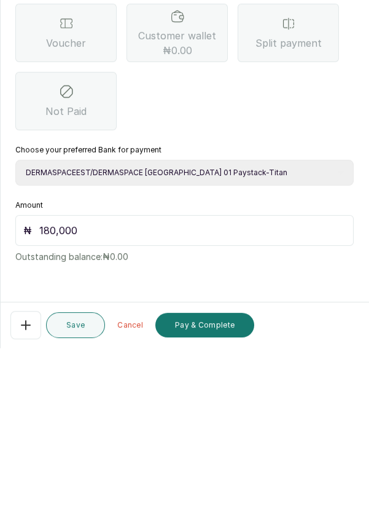
scroll to position [9, 0]
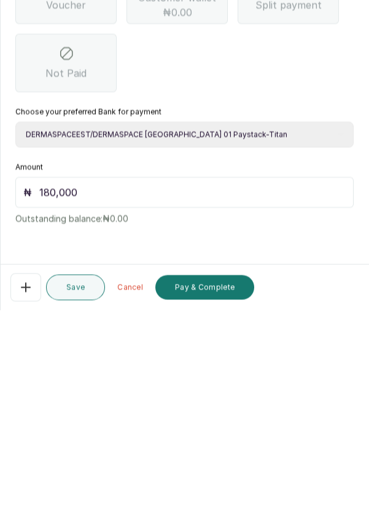
type input "180,000"
click at [219, 490] on button "Pay & Complete" at bounding box center [204, 492] width 99 height 25
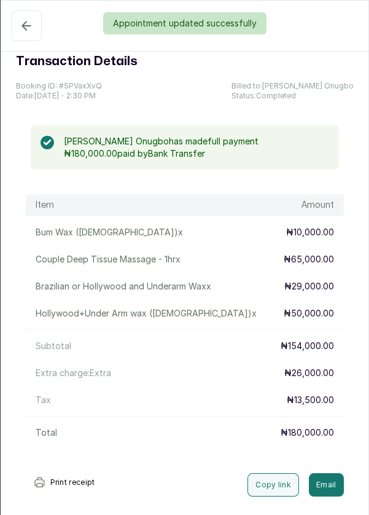
scroll to position [0, 0]
click at [26, 28] on div "Appointment updated successfully" at bounding box center [184, 23] width 369 height 22
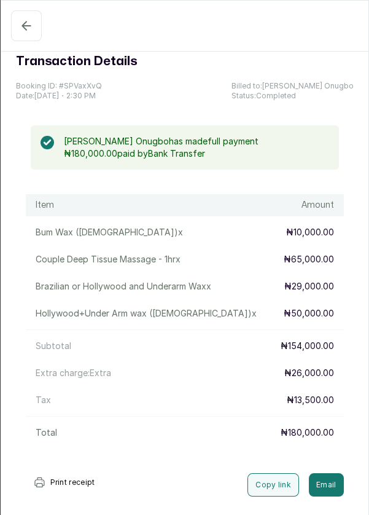
click at [31, 22] on icon "button" at bounding box center [26, 25] width 15 height 15
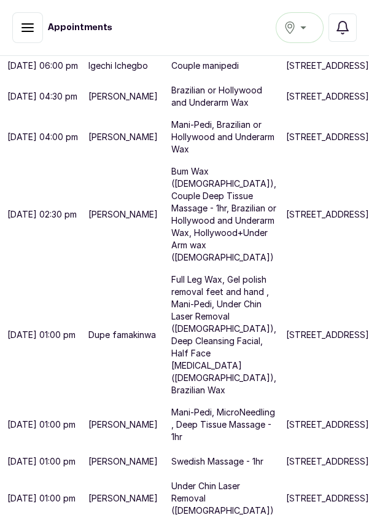
scroll to position [408, 0]
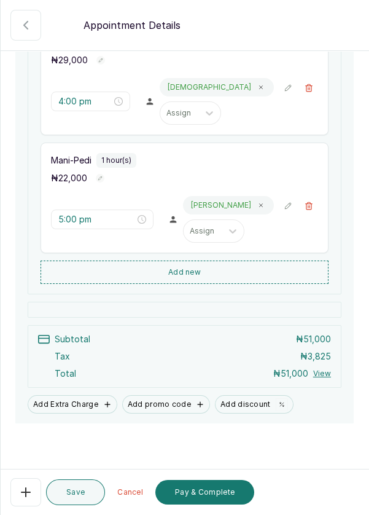
scroll to position [243, 0]
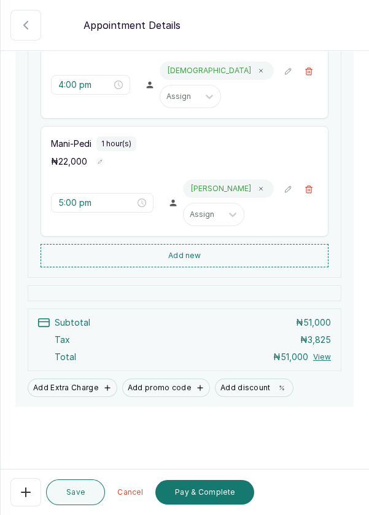
click at [244, 267] on button "Add new" at bounding box center [185, 255] width 288 height 23
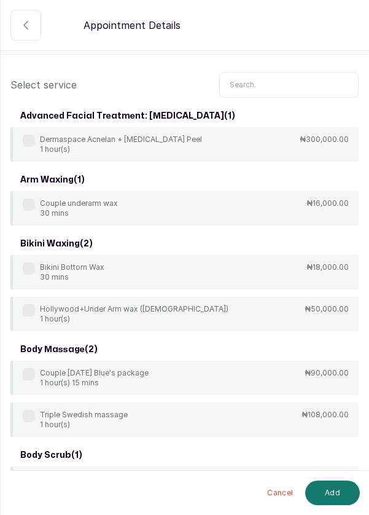
scroll to position [0, 0]
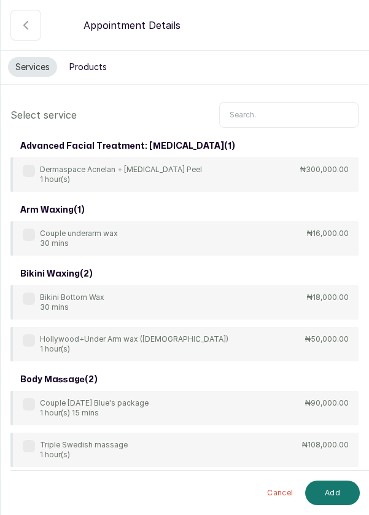
click at [286, 112] on input "text" at bounding box center [288, 115] width 139 height 26
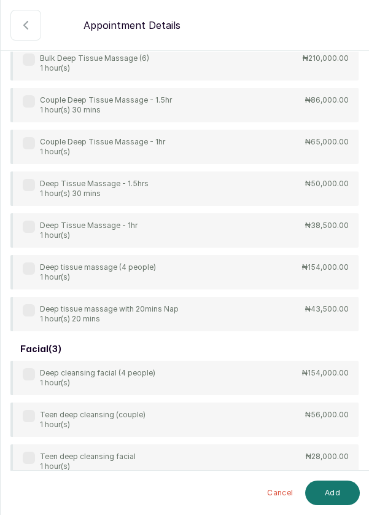
scroll to position [213, 0]
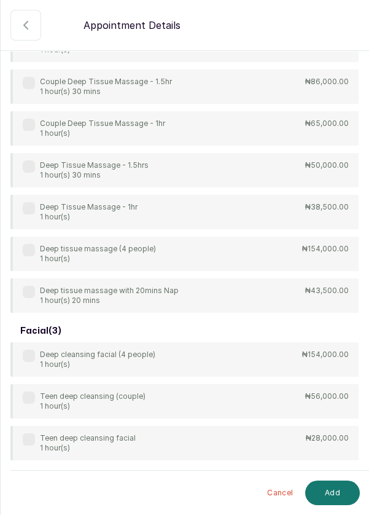
type input "Deep"
click at [241, 214] on div "Deep Tissue Massage - 1hr 1 hour(s) ₦38,500.00" at bounding box center [184, 212] width 348 height 34
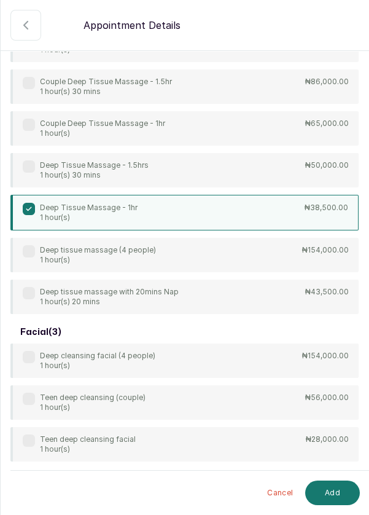
click at [339, 483] on button "Add" at bounding box center [332, 493] width 55 height 25
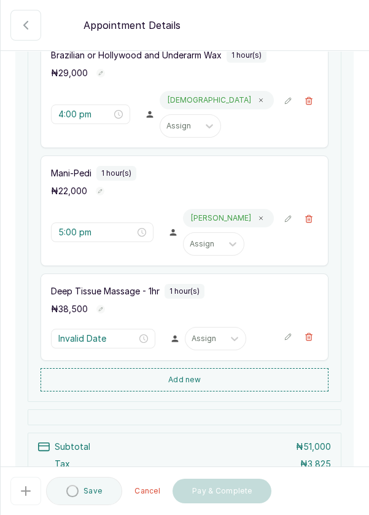
type input "6:00 pm"
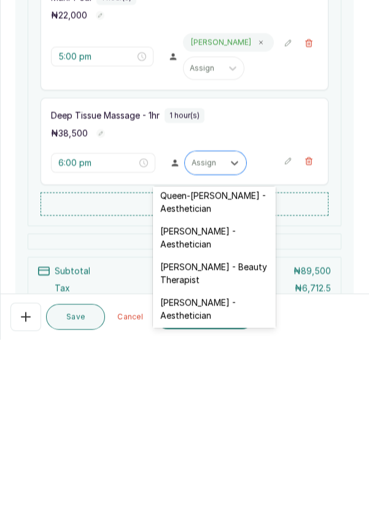
scroll to position [297, 0]
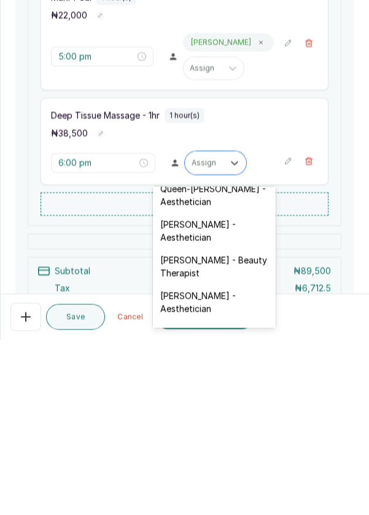
click at [229, 424] on div "Kelechi Nzenwa - Beauty Therapist" at bounding box center [214, 442] width 123 height 36
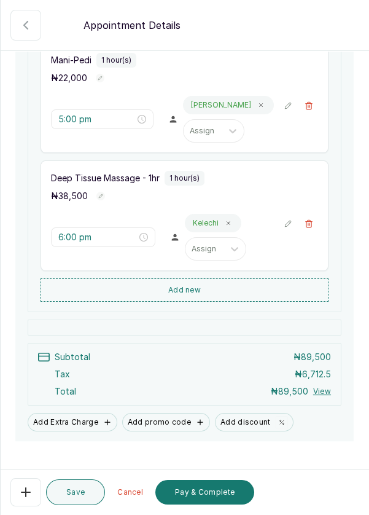
scroll to position [359, 0]
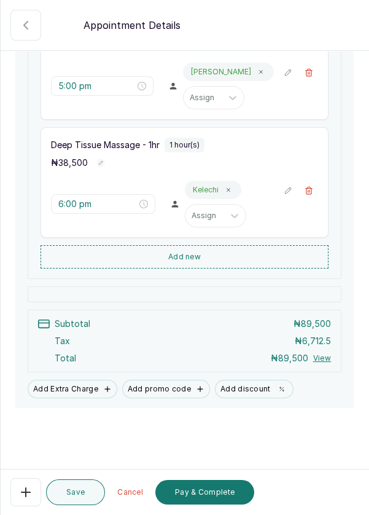
click at [216, 480] on button "Pay & Complete" at bounding box center [204, 492] width 99 height 25
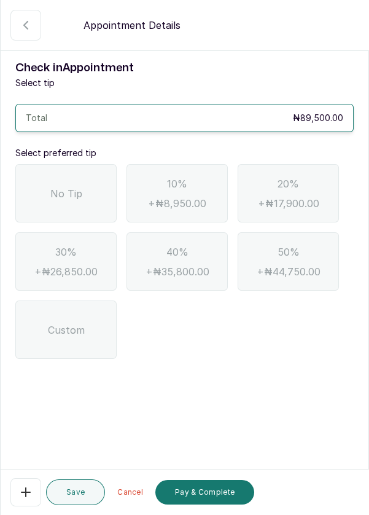
scroll to position [59, 0]
click at [92, 164] on div "No Tip" at bounding box center [65, 193] width 101 height 58
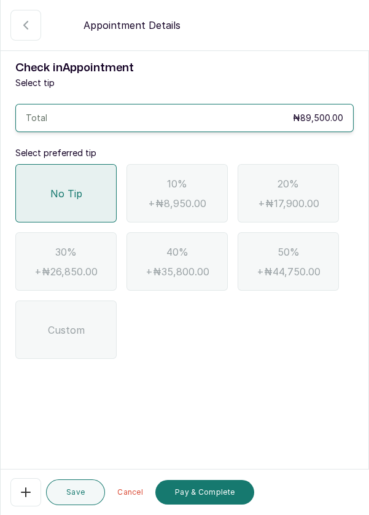
click at [211, 495] on button "Pay & Complete" at bounding box center [204, 492] width 99 height 25
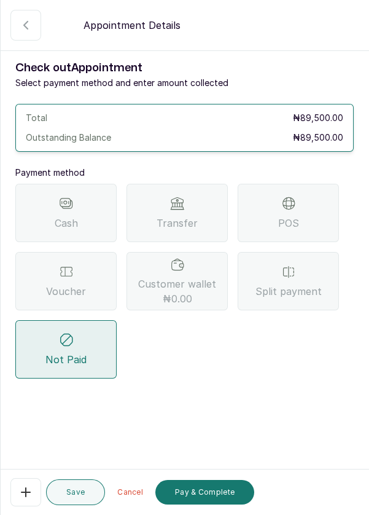
click at [300, 184] on div "POS" at bounding box center [288, 213] width 101 height 58
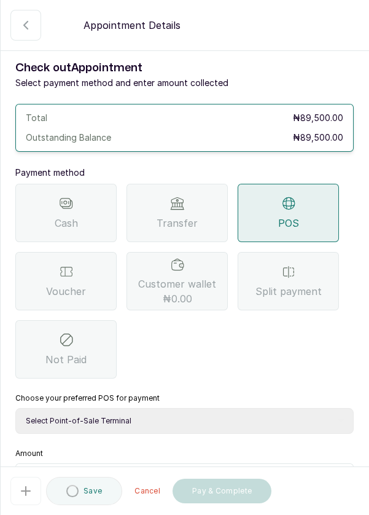
click at [161, 408] on select "Select Point-of-Sale Terminal Pos- Flutterwave Zenith Bank POS - Paga Paga POS …" at bounding box center [184, 421] width 339 height 26
select select "ea021b39-a6bc-4e4d-b5d1-02cb72451b32"
click at [15, 408] on select "Select Point-of-Sale Terminal Pos- Flutterwave Zenith Bank POS - Paga Paga POS …" at bounding box center [184, 421] width 339 height 26
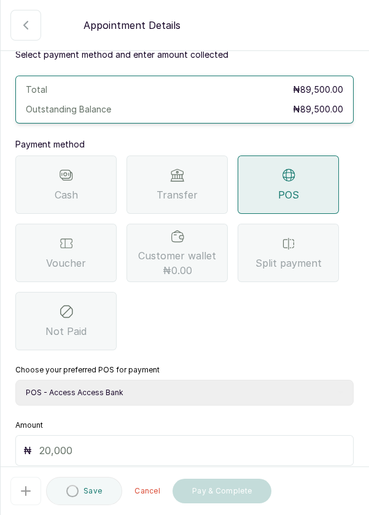
scroll to position [81, 0]
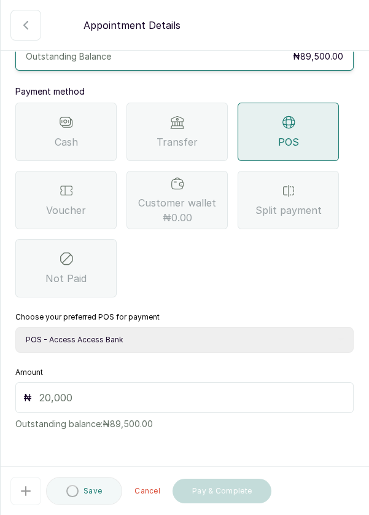
click at [215, 390] on input "text" at bounding box center [192, 397] width 307 height 15
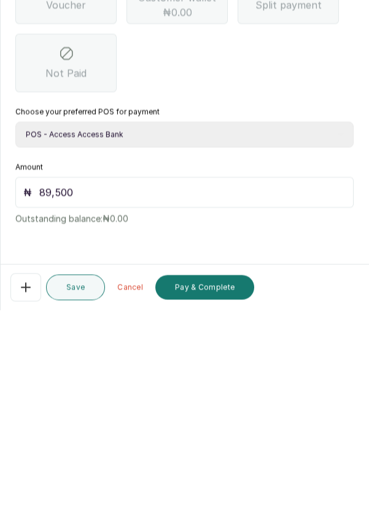
type input "89,500"
click at [219, 493] on button "Pay & Complete" at bounding box center [204, 492] width 99 height 25
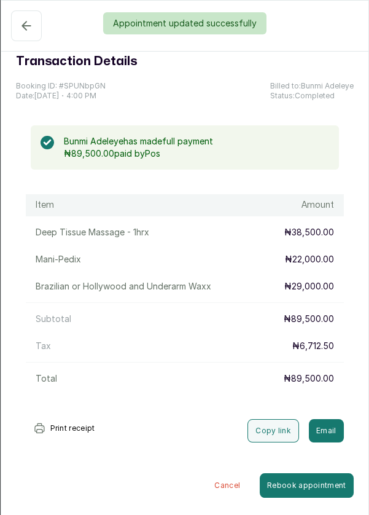
click at [17, 37] on button "Confirmed" at bounding box center [26, 25] width 31 height 31
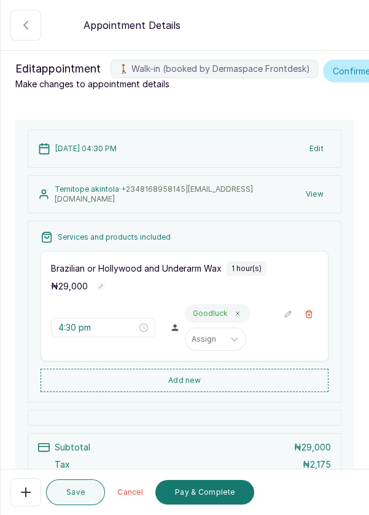
click at [22, 496] on icon "button" at bounding box center [25, 492] width 15 height 15
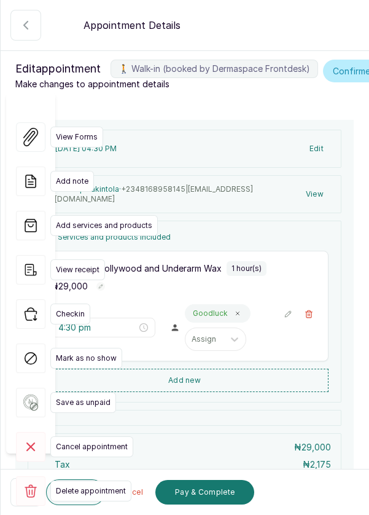
click at [44, 432] on rect at bounding box center [30, 446] width 29 height 29
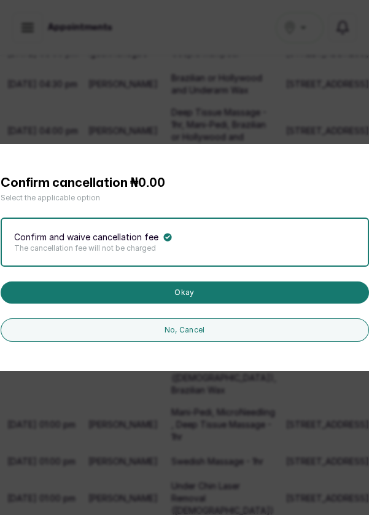
click at [256, 304] on button "Okay" at bounding box center [185, 292] width 369 height 22
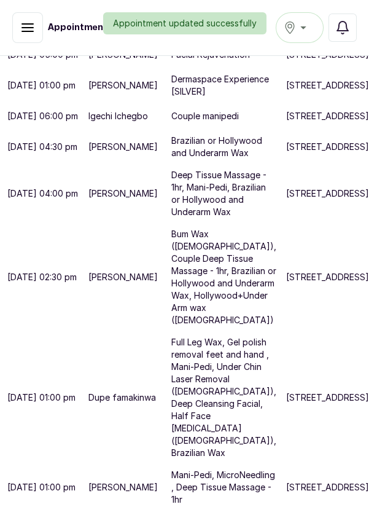
scroll to position [299, 0]
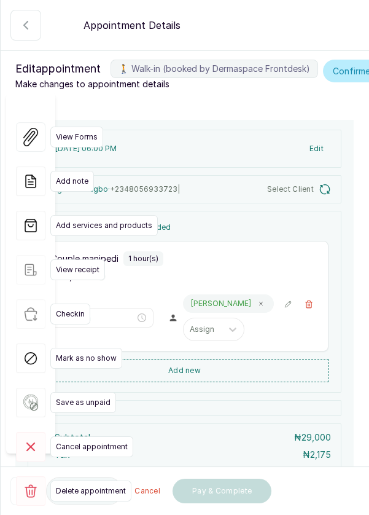
type input "6:00 pm"
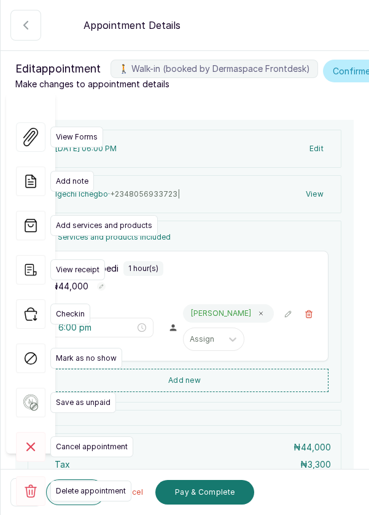
click at [81, 436] on span "Cancel appointment" at bounding box center [91, 446] width 83 height 21
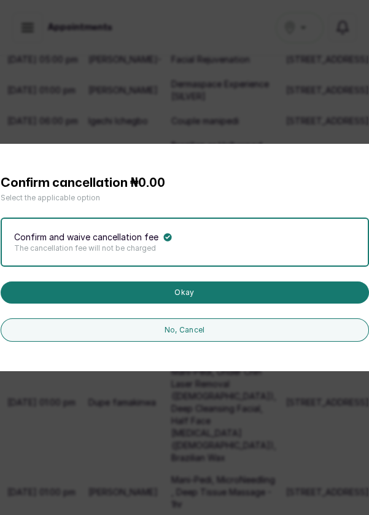
click at [277, 304] on button "Okay" at bounding box center [185, 292] width 369 height 22
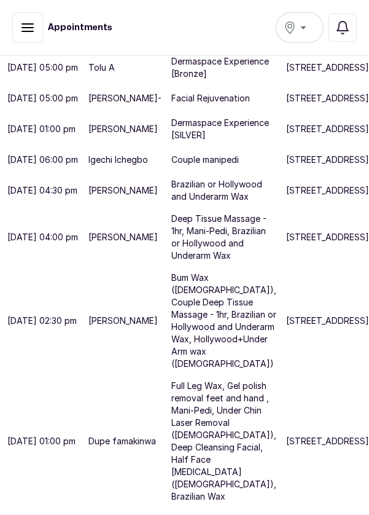
scroll to position [238, 0]
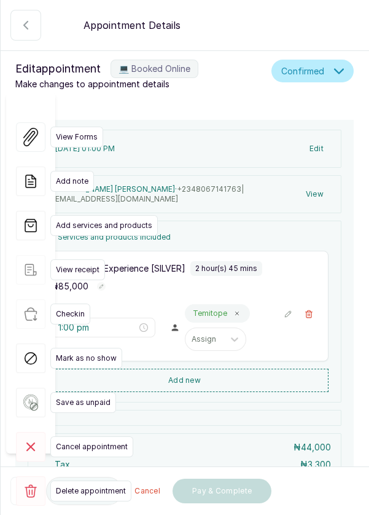
type input "1:00 pm"
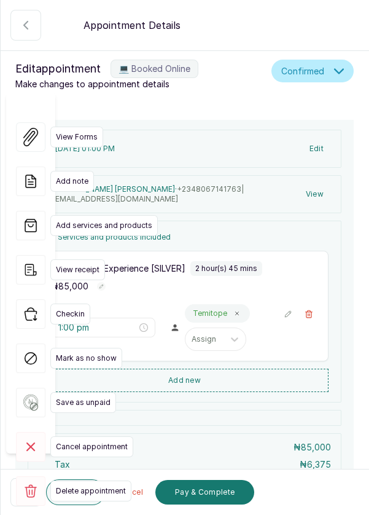
scroll to position [109, 0]
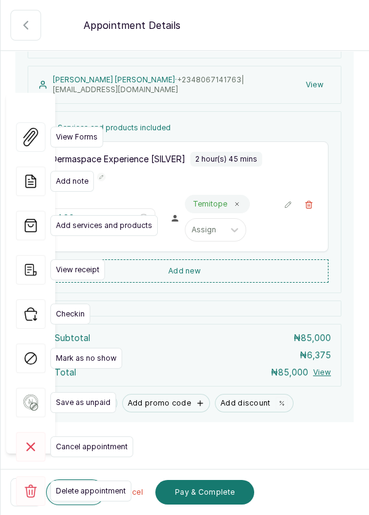
click at [29, 485] on div "View Forms Add note Add services and products View receipt Checkin Mark as no s…" at bounding box center [30, 314] width 49 height 442
click at [25, 493] on div "View Forms Add note Add services and products View receipt Checkin Mark as no s…" at bounding box center [30, 314] width 49 height 442
click at [25, 490] on div "View Forms Add note Add services and products View receipt Checkin Mark as no s…" at bounding box center [30, 314] width 49 height 442
click at [28, 492] on div "View Forms Add note Add services and products View receipt Checkin Mark as no s…" at bounding box center [30, 314] width 49 height 442
click at [20, 489] on div "View Forms Add note Add services and products View receipt Checkin Mark as no s…" at bounding box center [30, 314] width 49 height 442
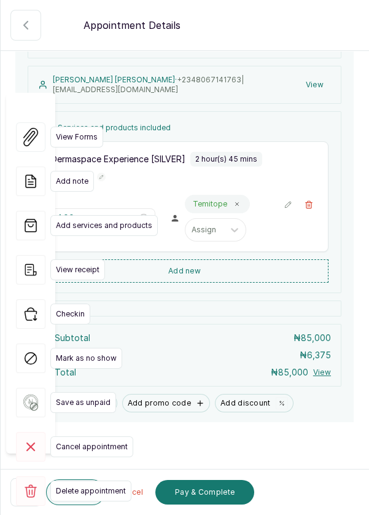
click at [28, 489] on div "View Forms Add note Add services and products View receipt Checkin Mark as no s…" at bounding box center [30, 314] width 49 height 442
click at [35, 493] on div "View Forms Add note Add services and products View receipt Checkin Mark as no s…" at bounding box center [30, 314] width 49 height 442
click at [33, 496] on button "💻 Booked Online" at bounding box center [25, 492] width 31 height 28
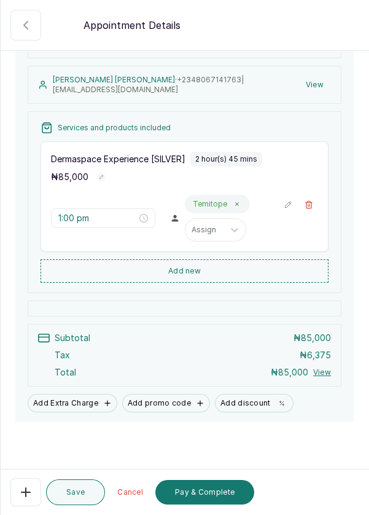
click at [238, 402] on button "Add discount" at bounding box center [254, 403] width 79 height 18
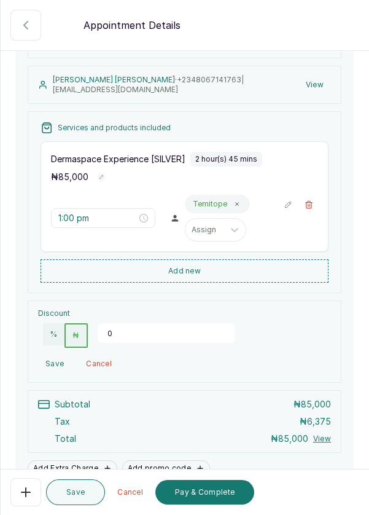
scroll to position [108, 0]
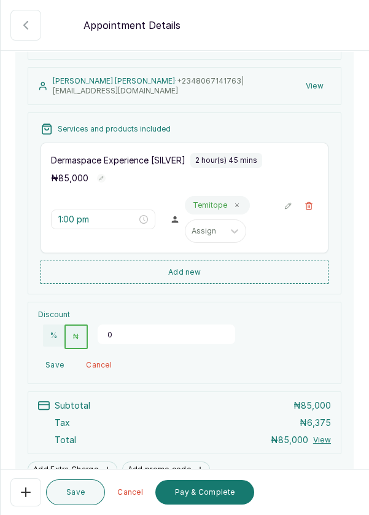
click at [151, 332] on input "0" at bounding box center [167, 334] width 138 height 20
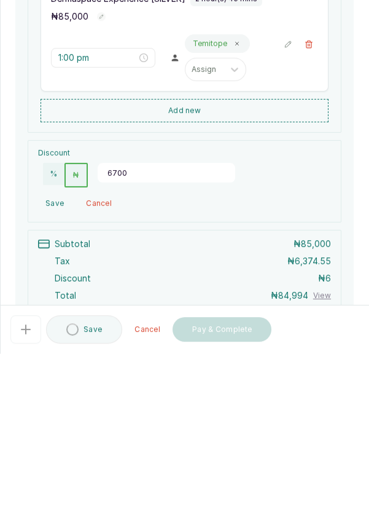
type input "67000"
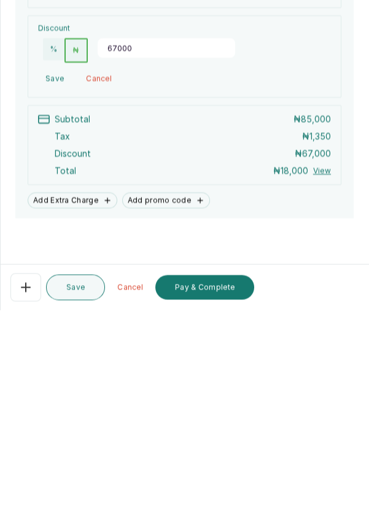
scroll to position [59, 0]
click at [221, 496] on button "Pay & Complete" at bounding box center [204, 492] width 99 height 25
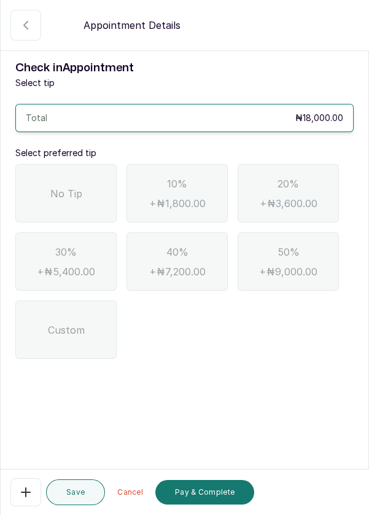
scroll to position [0, 0]
click at [85, 164] on div "No Tip" at bounding box center [65, 193] width 101 height 58
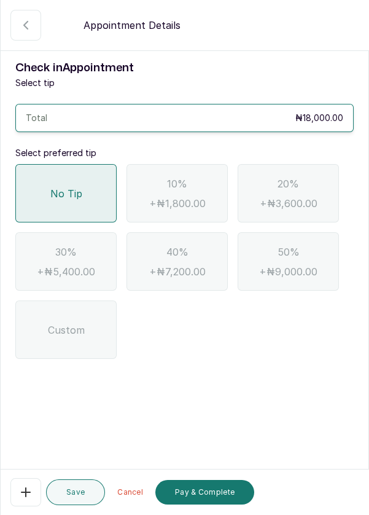
click at [210, 490] on button "Pay & Complete" at bounding box center [204, 492] width 99 height 25
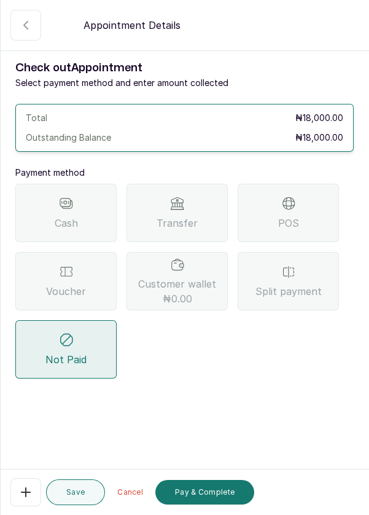
click at [308, 184] on div "POS" at bounding box center [288, 213] width 101 height 58
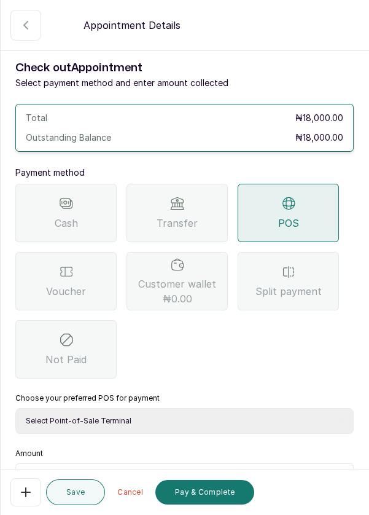
click at [247, 408] on select "Select Point-of-Sale Terminal Pos- Flutterwave Zenith Bank POS - Paga Paga POS …" at bounding box center [184, 421] width 339 height 26
select select "ea021b39-a6bc-4e4d-b5d1-02cb72451b32"
click at [15, 408] on select "Select Point-of-Sale Terminal Pos- Flutterwave Zenith Bank POS - Paga Paga POS …" at bounding box center [184, 421] width 339 height 26
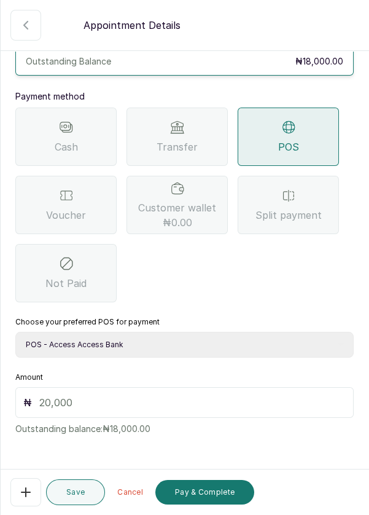
scroll to position [77, 0]
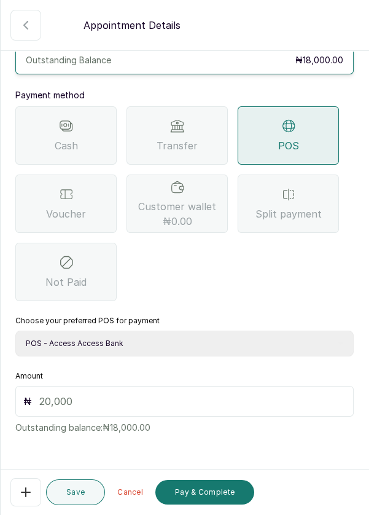
click at [239, 394] on input "text" at bounding box center [192, 401] width 307 height 15
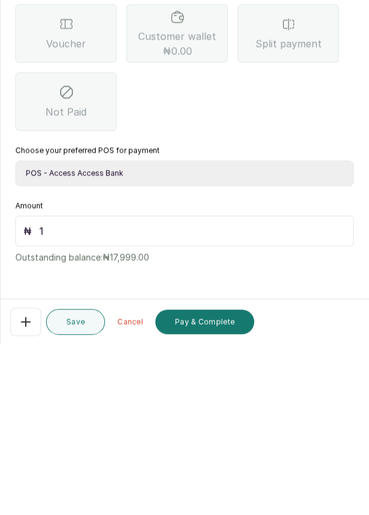
type input "18"
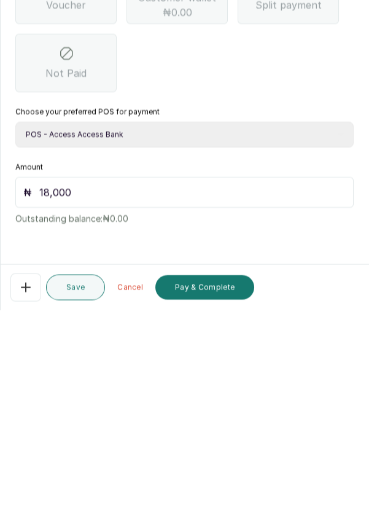
type input "18,000"
click at [226, 491] on button "Pay & Complete" at bounding box center [204, 492] width 99 height 25
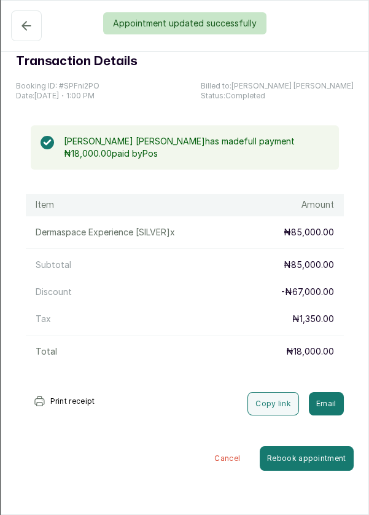
click at [29, 29] on div "Appointment updated successfully" at bounding box center [184, 23] width 369 height 22
click at [26, 28] on div "Appointment updated successfully" at bounding box center [184, 23] width 369 height 22
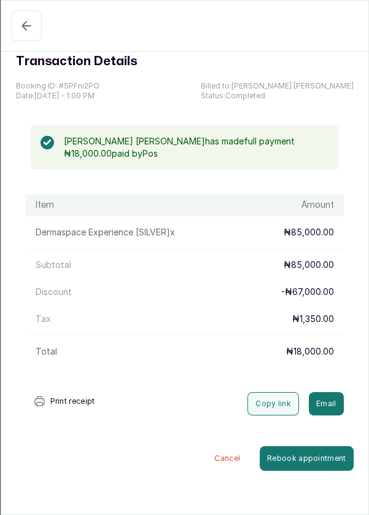
click at [22, 28] on icon "button" at bounding box center [26, 25] width 15 height 15
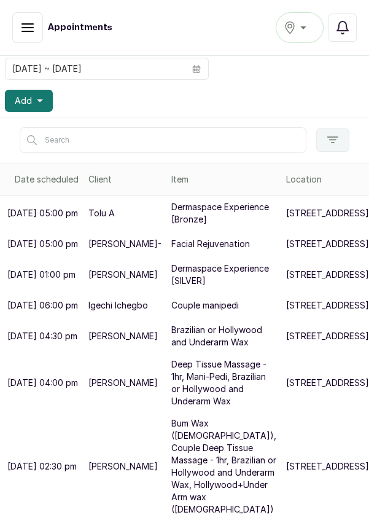
scroll to position [99, 0]
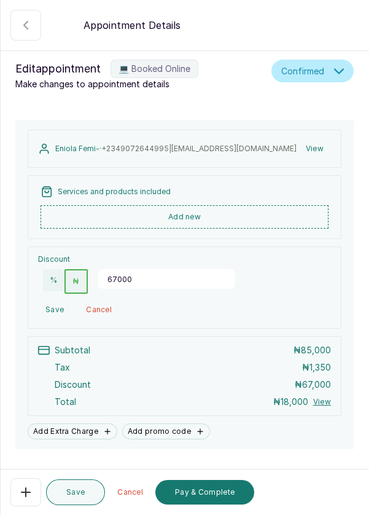
type input "0"
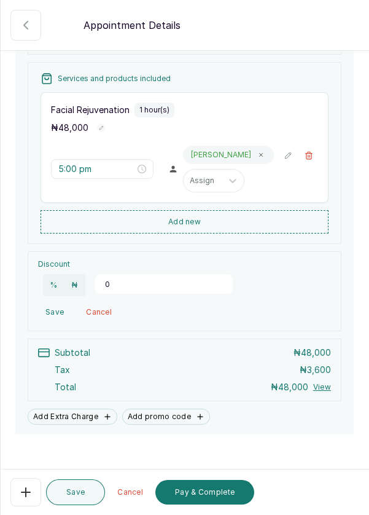
scroll to position [163, 0]
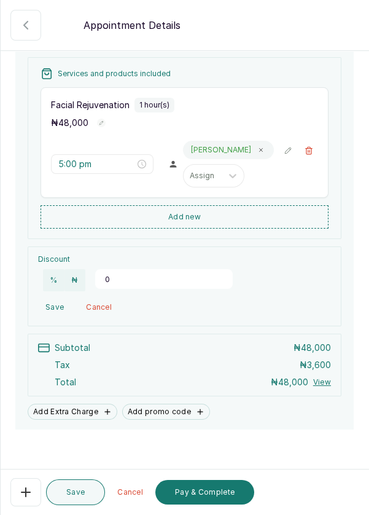
click at [219, 493] on button "Pay & Complete" at bounding box center [204, 492] width 99 height 25
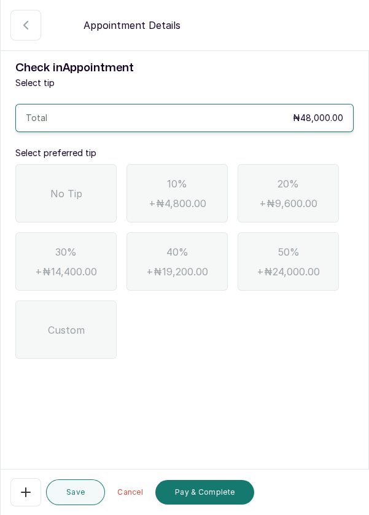
scroll to position [0, 0]
click at [71, 186] on span "No Tip" at bounding box center [66, 193] width 32 height 15
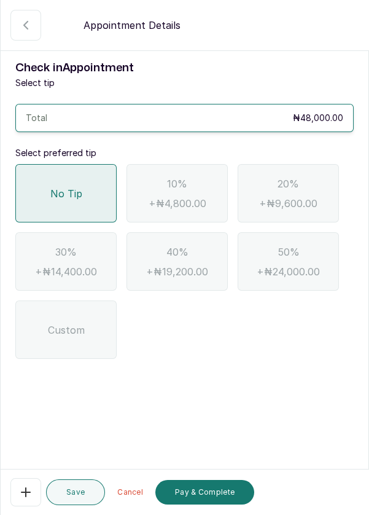
click at [218, 492] on button "Pay & Complete" at bounding box center [204, 492] width 99 height 25
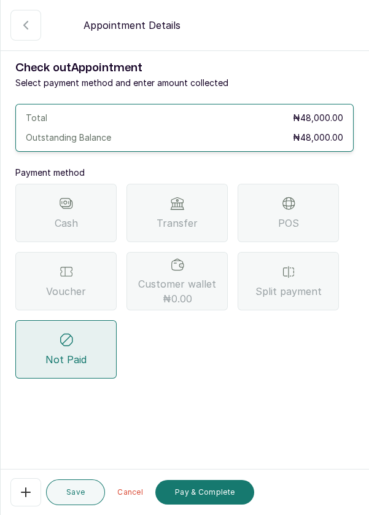
click at [204, 218] on div "Transfer" at bounding box center [177, 213] width 101 height 58
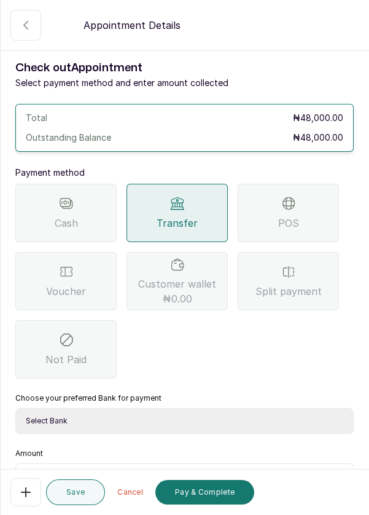
click at [187, 420] on select "Select Bank DERMASPACE ESTHETIC & WELLNESS CENT Sterling Bank DERMASPACEEST/DER…" at bounding box center [184, 421] width 339 height 26
select select "818ea5c0-5b47-4751-8f35-6fc14409c533"
click at [15, 408] on select "Select Bank DERMASPACE ESTHETIC & WELLNESS CENT Sterling Bank DERMASPACEEST/DER…" at bounding box center [184, 421] width 339 height 26
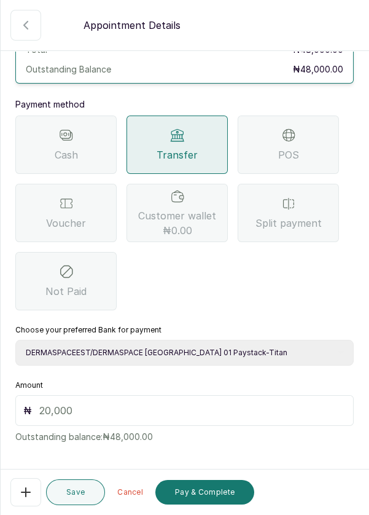
scroll to position [81, 0]
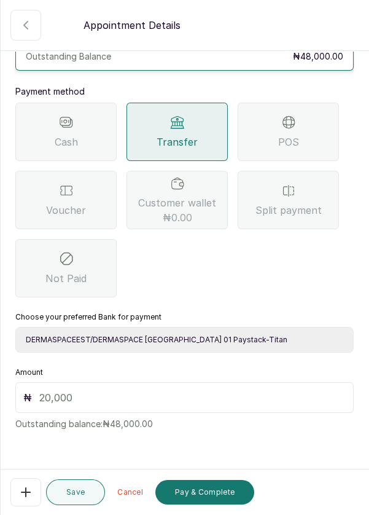
click at [189, 398] on input "text" at bounding box center [192, 397] width 307 height 15
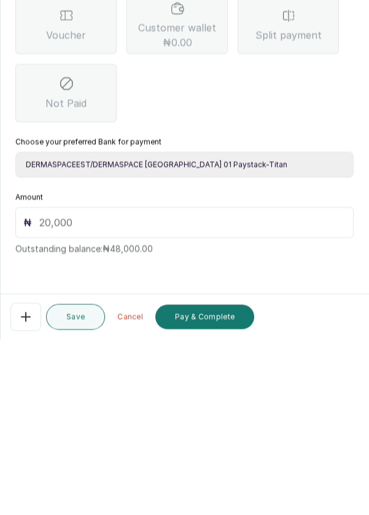
scroll to position [50, 0]
type input "48"
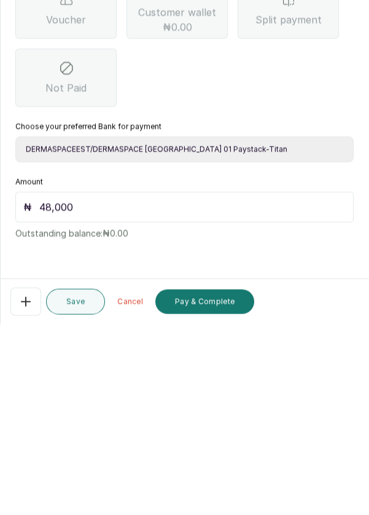
scroll to position [59, 0]
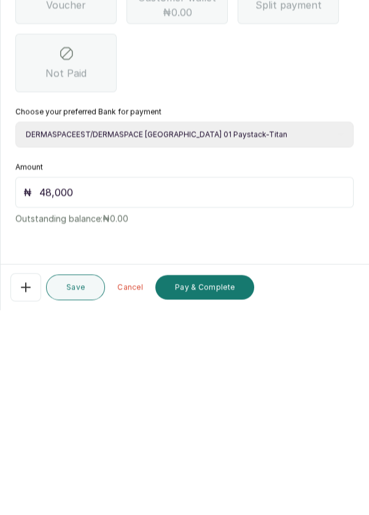
type input "48,000"
click at [210, 487] on button "Pay & Complete" at bounding box center [204, 492] width 99 height 25
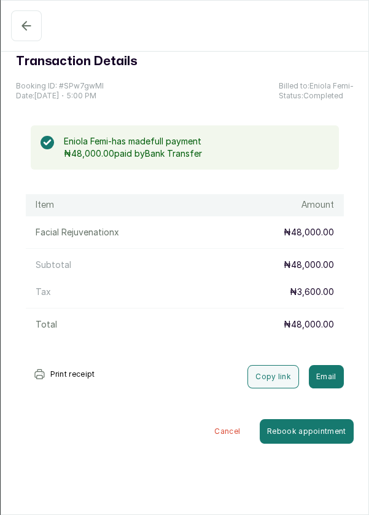
click at [29, 18] on icon "button" at bounding box center [26, 25] width 15 height 15
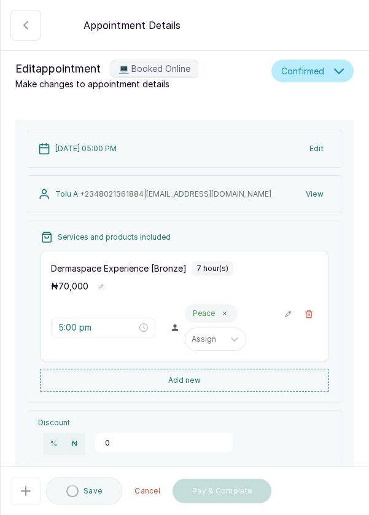
scroll to position [170, 0]
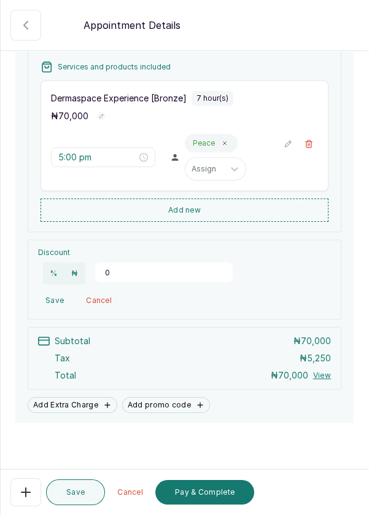
click at [219, 485] on button "Pay & Complete" at bounding box center [204, 492] width 99 height 25
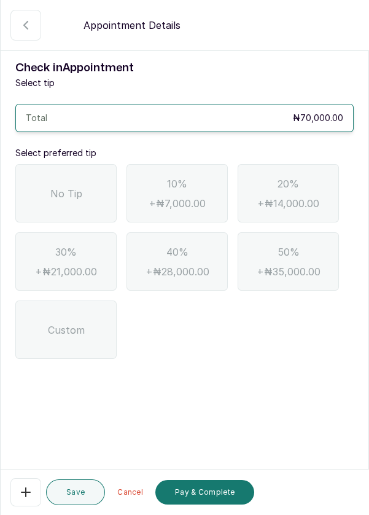
scroll to position [0, 0]
click at [74, 187] on span "No Tip" at bounding box center [66, 193] width 32 height 15
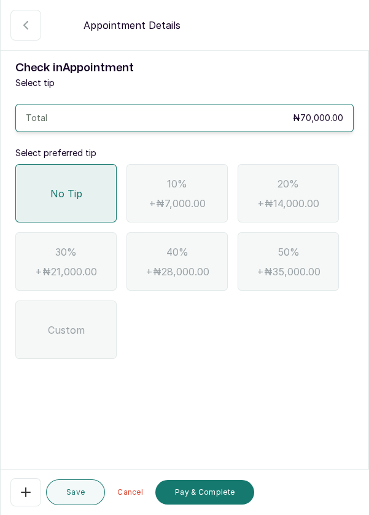
click at [215, 491] on button "Pay & Complete" at bounding box center [204, 492] width 99 height 25
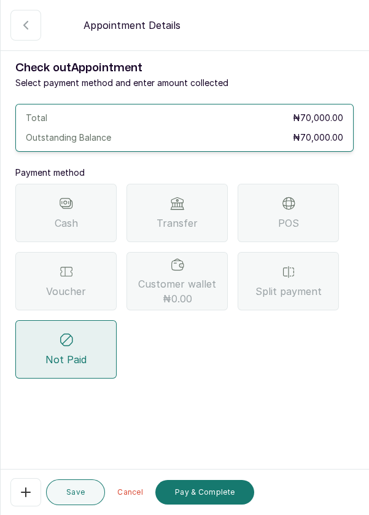
click at [304, 203] on div "POS" at bounding box center [288, 213] width 101 height 58
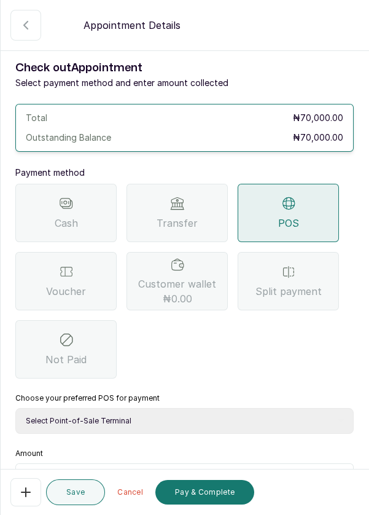
click at [197, 211] on div "Transfer" at bounding box center [177, 213] width 101 height 58
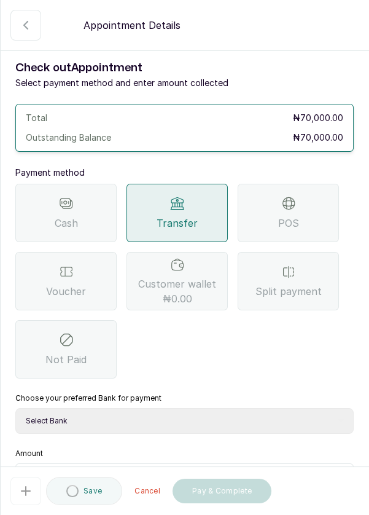
click at [223, 414] on select "Select Bank DERMASPACE ESTHETIC & WELLNESS CENT Sterling Bank DERMASPACEEST/DER…" at bounding box center [184, 421] width 339 height 26
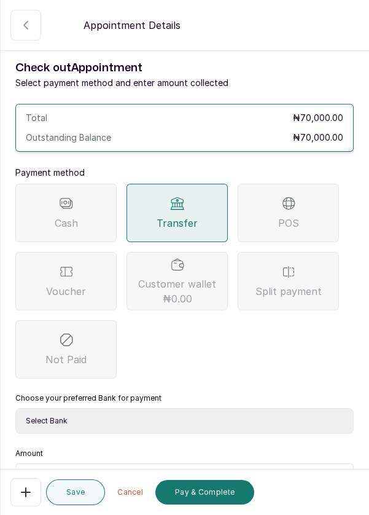
select select "818ea5c0-5b47-4751-8f35-6fc14409c533"
click at [15, 408] on select "Select Bank DERMASPACE ESTHETIC & WELLNESS CENT Sterling Bank DERMASPACEEST/DER…" at bounding box center [184, 421] width 339 height 26
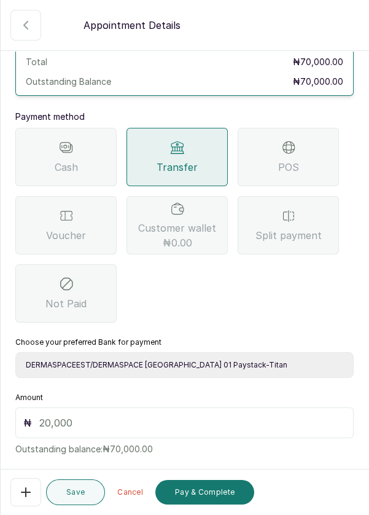
scroll to position [81, 0]
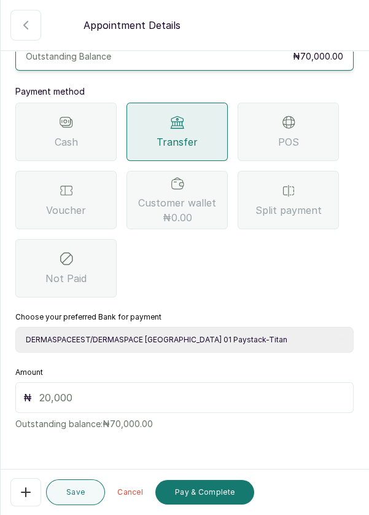
click at [205, 398] on input "text" at bounding box center [192, 397] width 307 height 15
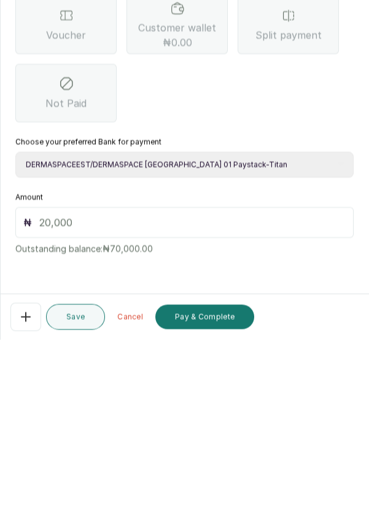
scroll to position [50, 0]
type input "70"
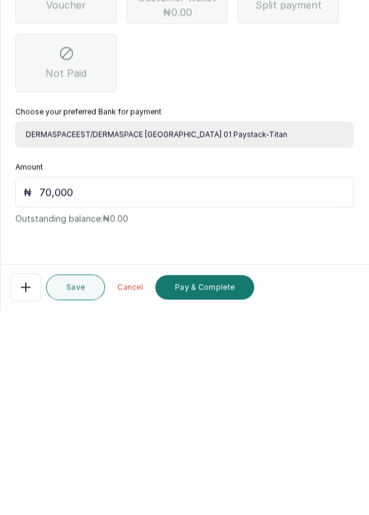
scroll to position [59, 0]
type input "70,000"
click at [225, 488] on button "Pay & Complete" at bounding box center [204, 492] width 99 height 25
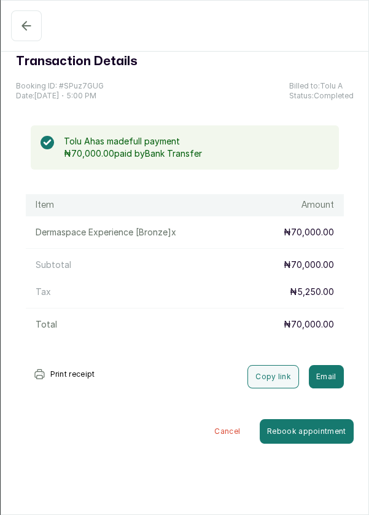
click at [22, 37] on button "Completed" at bounding box center [26, 25] width 31 height 31
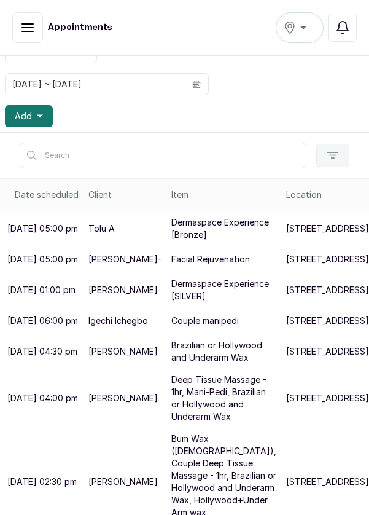
click at [26, 111] on span "Add" at bounding box center [23, 116] width 17 height 12
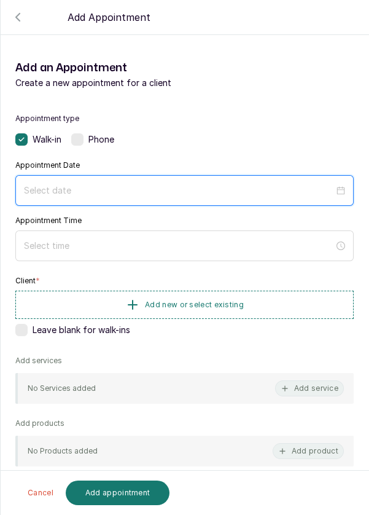
click at [137, 187] on input at bounding box center [179, 191] width 310 height 14
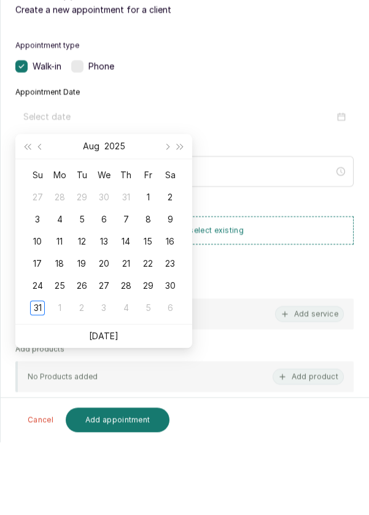
click at [39, 376] on div "31" at bounding box center [37, 381] width 15 height 15
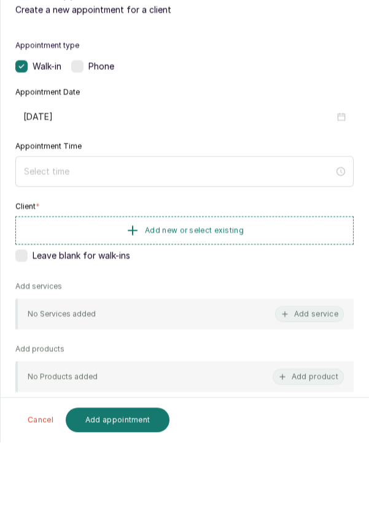
type input "2025/08/31"
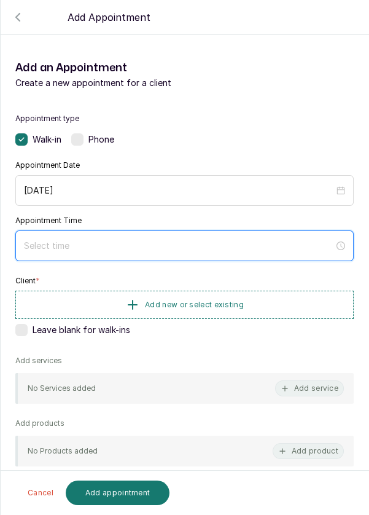
click at [150, 245] on input at bounding box center [179, 246] width 310 height 14
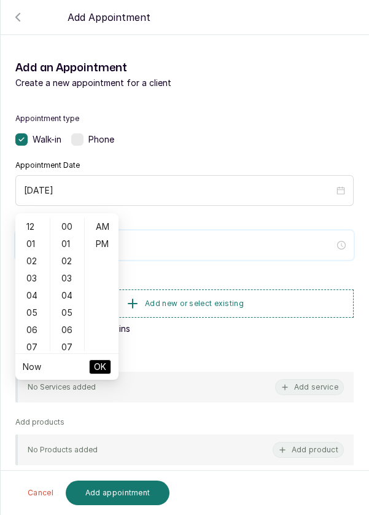
scroll to position [100, 0]
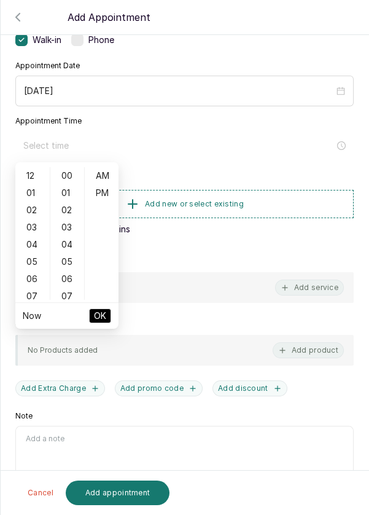
click at [35, 226] on div "03" at bounding box center [32, 227] width 29 height 17
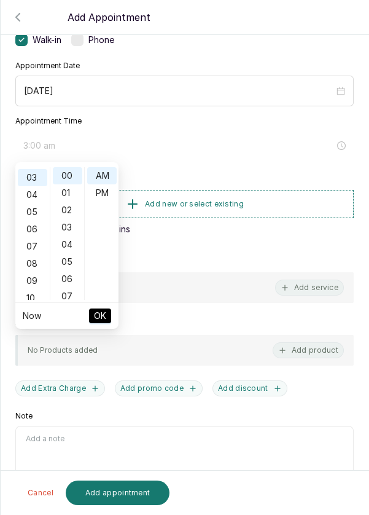
scroll to position [52, 0]
click at [106, 198] on div "PM" at bounding box center [101, 192] width 29 height 17
type input "3:00 pm"
click at [107, 316] on button "OK" at bounding box center [100, 315] width 22 height 15
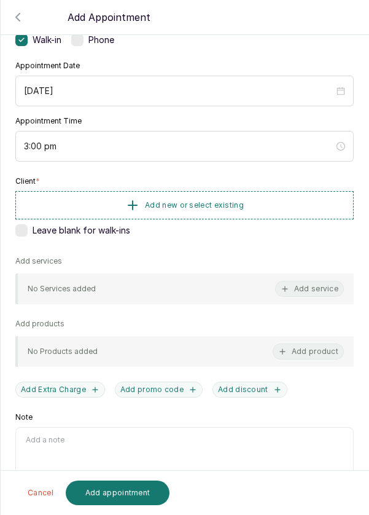
click at [205, 203] on span "Add new or select existing" at bounding box center [194, 205] width 99 height 10
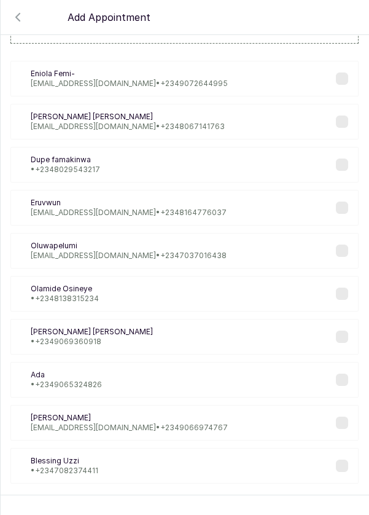
scroll to position [50, 0]
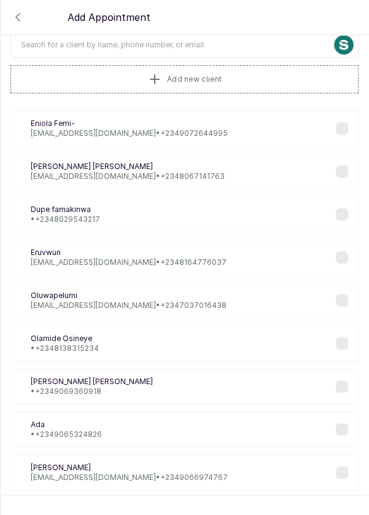
click at [181, 46] on input "text" at bounding box center [184, 45] width 348 height 26
type input "Ayeni"
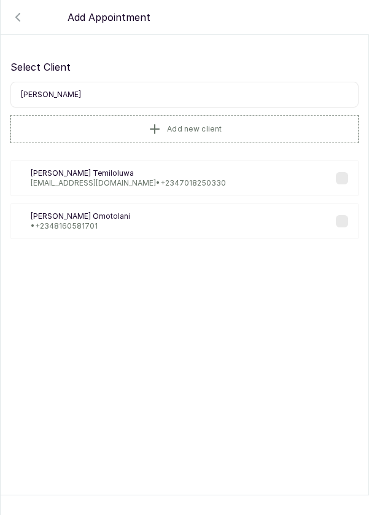
scroll to position [0, 0]
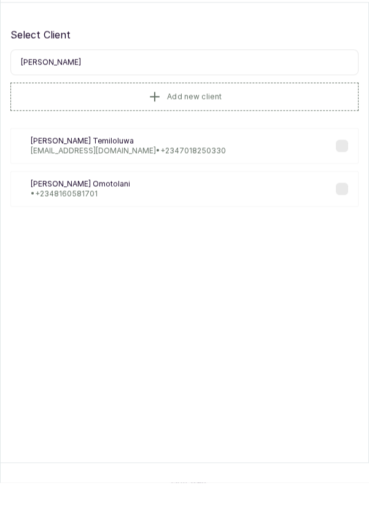
click at [149, 217] on div "AO Ayeni Omotolani • +234 8160581701" at bounding box center [184, 221] width 348 height 36
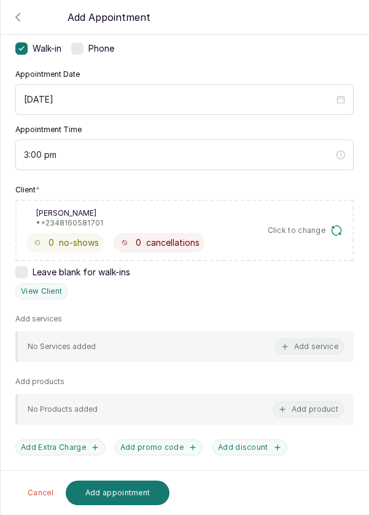
scroll to position [149, 0]
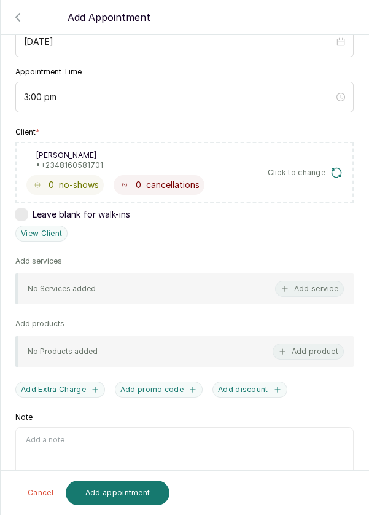
click at [326, 284] on button "Add service" at bounding box center [309, 289] width 69 height 16
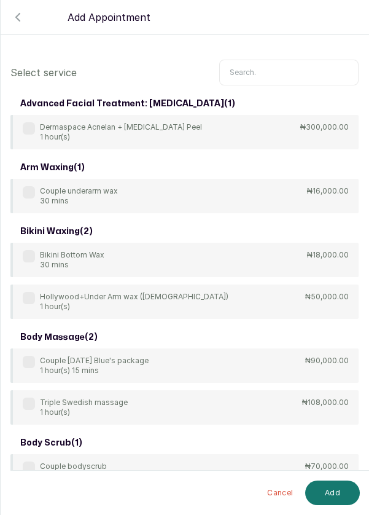
scroll to position [0, 0]
click at [284, 77] on input "text" at bounding box center [288, 73] width 139 height 26
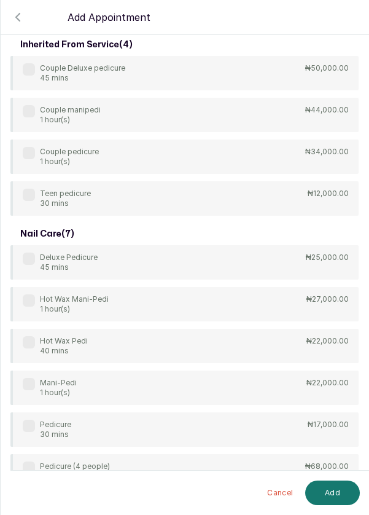
scroll to position [50, 0]
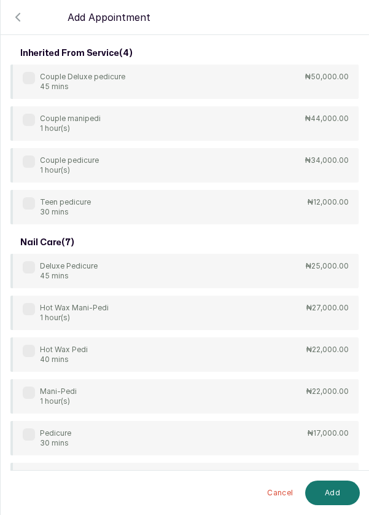
click at [199, 163] on div "Couple pedicure 1 hour(s) ₦34,000.00" at bounding box center [184, 165] width 348 height 34
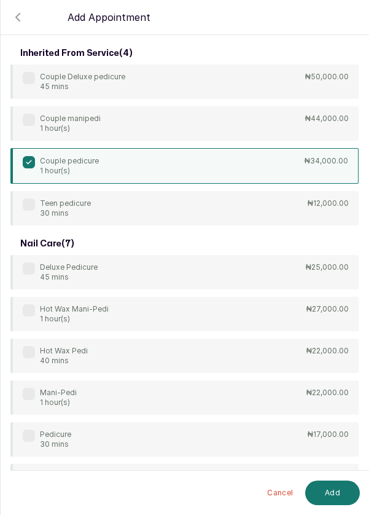
scroll to position [0, 0]
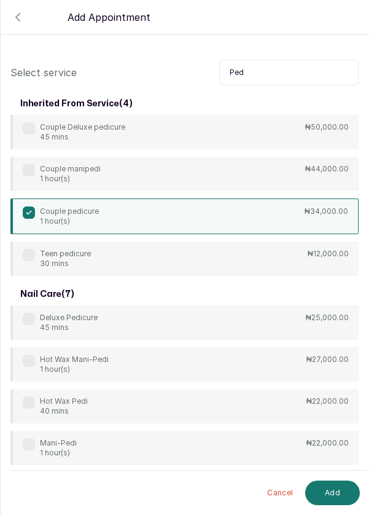
click at [287, 76] on input "Ped" at bounding box center [288, 73] width 139 height 26
type input "P"
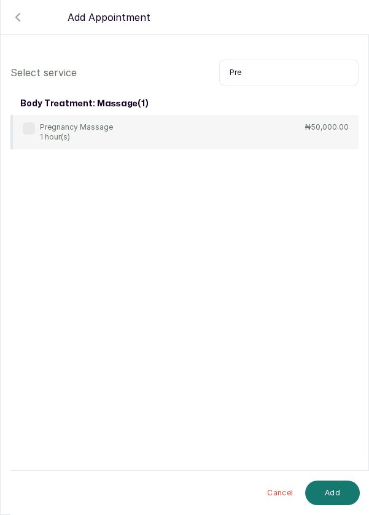
click at [242, 122] on div "Pregnancy Massage 1 hour(s) ₦50,000.00" at bounding box center [184, 132] width 348 height 34
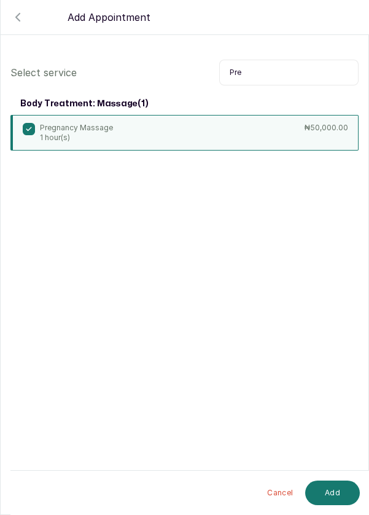
click at [279, 71] on input "Pre" at bounding box center [288, 73] width 139 height 26
type input "P"
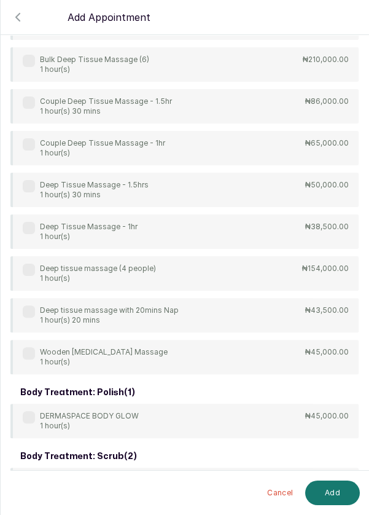
scroll to position [469, 0]
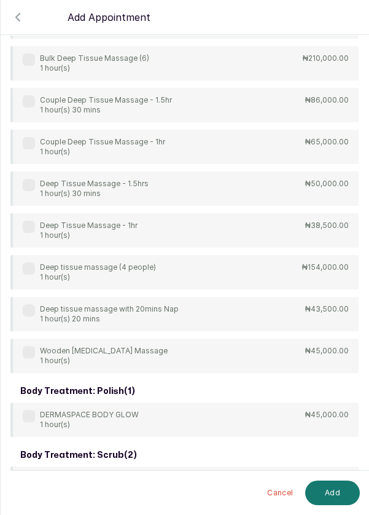
type input "De"
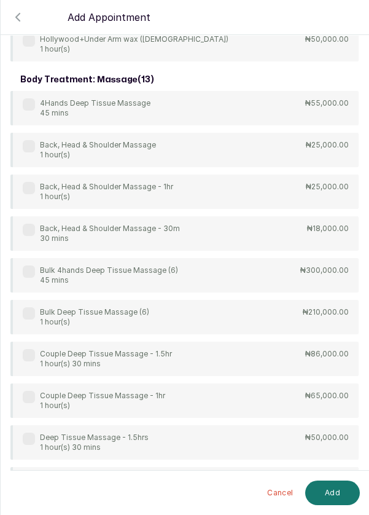
scroll to position [228, 0]
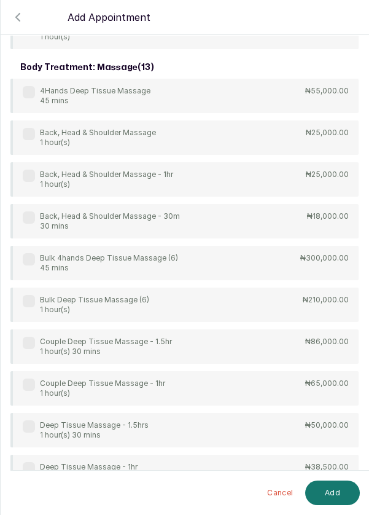
click at [173, 385] on div "Couple Deep Tissue Massage - 1hr 1 hour(s) ₦65,000.00" at bounding box center [184, 388] width 348 height 34
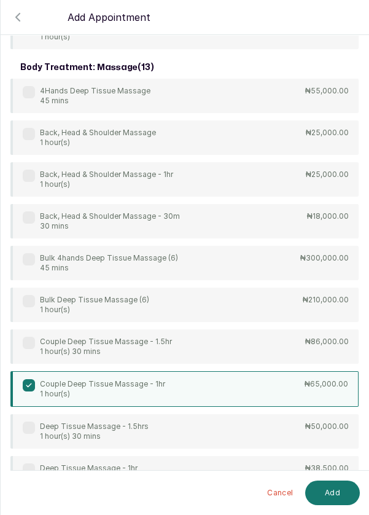
click at [346, 491] on button "Add" at bounding box center [332, 493] width 55 height 25
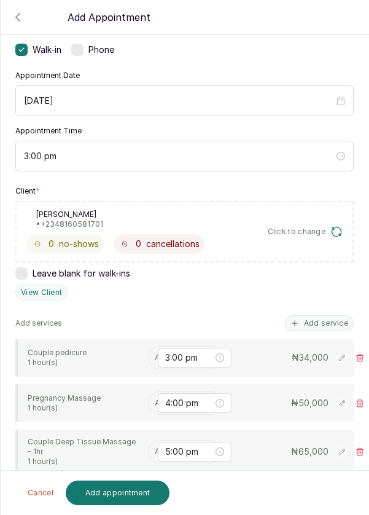
scroll to position [88, 0]
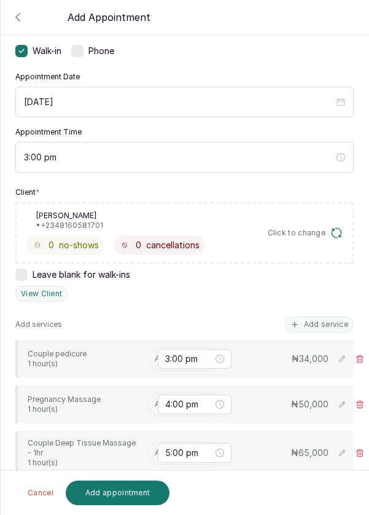
click at [155, 356] on input "text" at bounding box center [156, 359] width 2 height 9
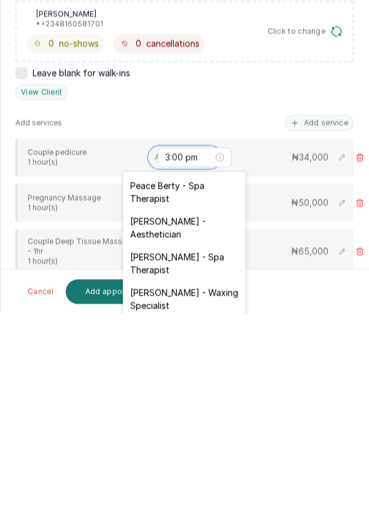
click at [194, 388] on div "Peace Berty - Spa Therapist" at bounding box center [184, 393] width 123 height 36
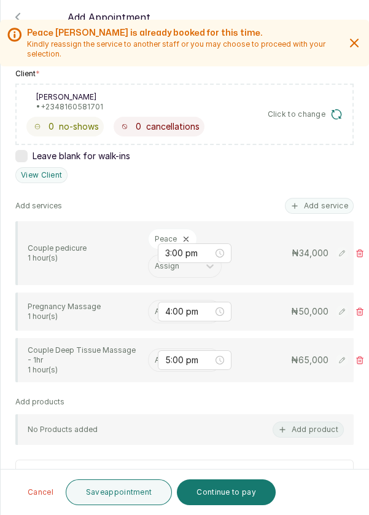
scroll to position [221, 0]
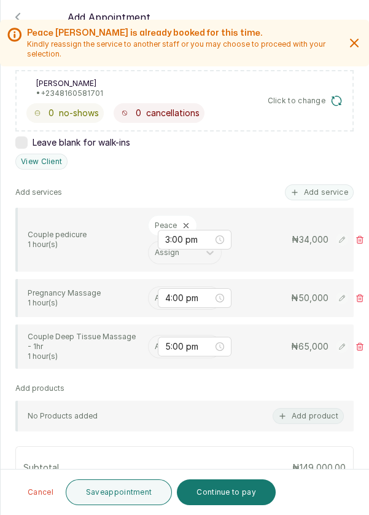
click at [155, 295] on input "text" at bounding box center [156, 298] width 2 height 9
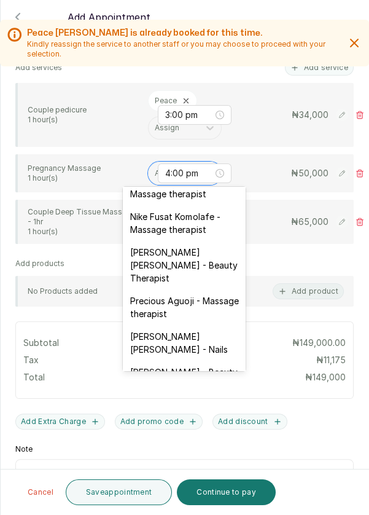
scroll to position [447, 0]
click at [194, 246] on div "Edna Kelvin - Beauty Therapist" at bounding box center [184, 265] width 123 height 49
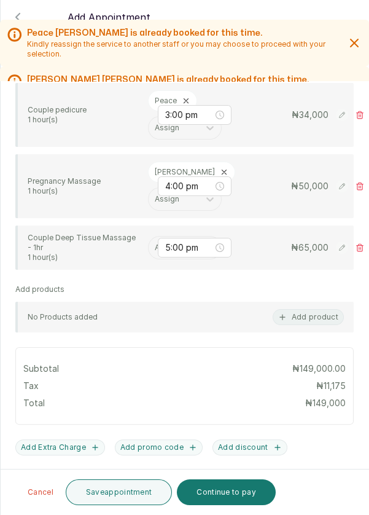
click at [155, 245] on input "text" at bounding box center [156, 247] width 2 height 9
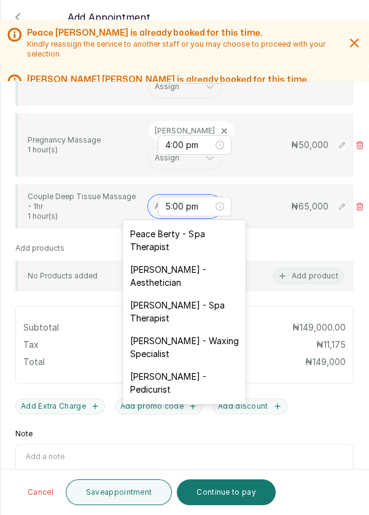
scroll to position [402, 0]
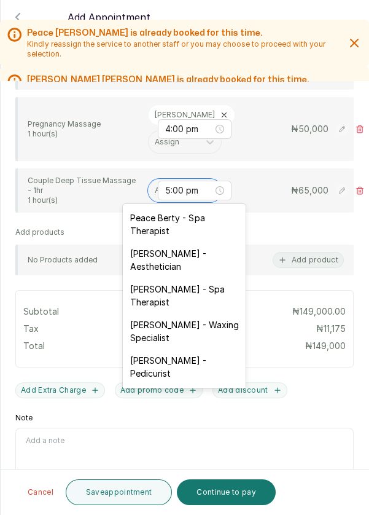
click at [359, 186] on icon at bounding box center [360, 190] width 9 height 9
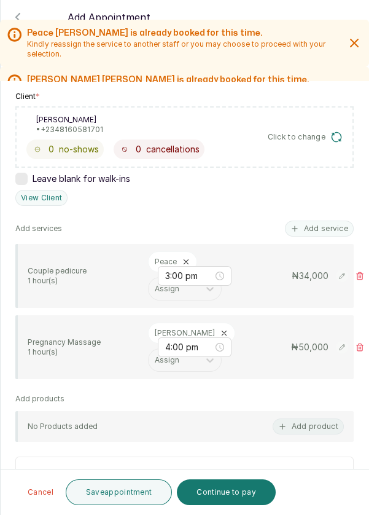
scroll to position [179, 0]
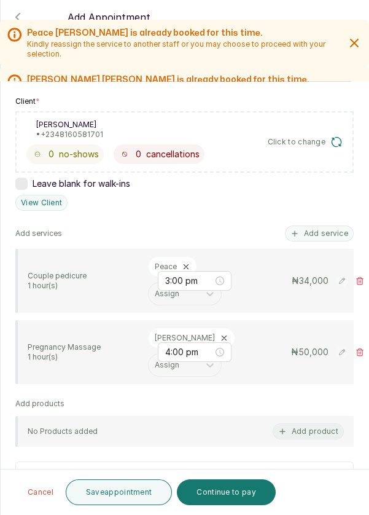
click at [329, 236] on button "Add service" at bounding box center [319, 234] width 69 height 16
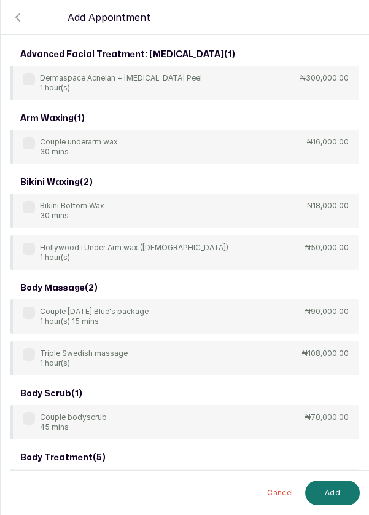
scroll to position [0, 0]
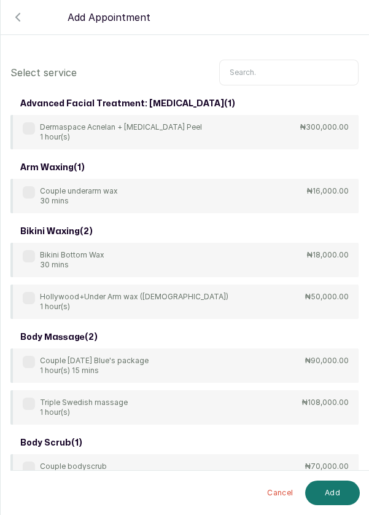
click at [308, 73] on input "text" at bounding box center [288, 73] width 139 height 26
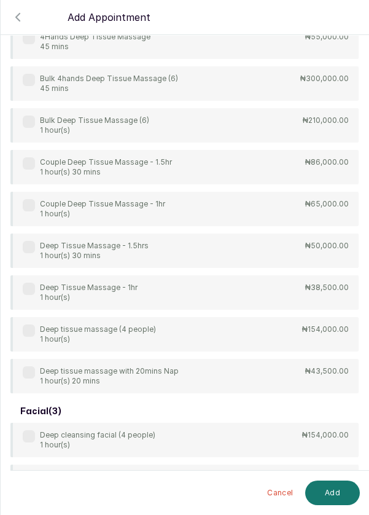
scroll to position [92, 0]
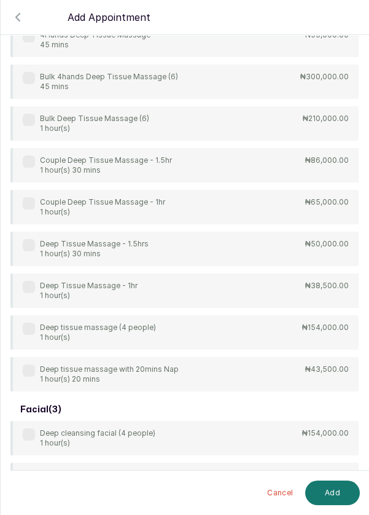
type input "Dee"
click at [224, 286] on div "4Hands Deep Tissue Massage 45 mins ₦55,000.00 Bulk 4hands Deep Tissue Massage (…" at bounding box center [184, 207] width 348 height 369
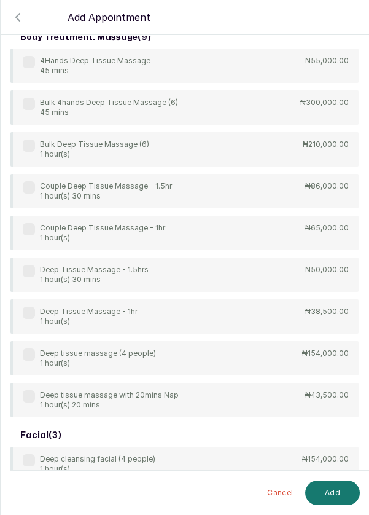
click at [90, 318] on p "1 hour(s)" at bounding box center [89, 321] width 98 height 10
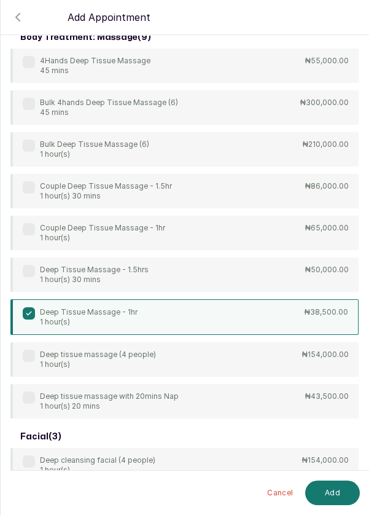
click at [335, 489] on button "Add" at bounding box center [332, 493] width 55 height 25
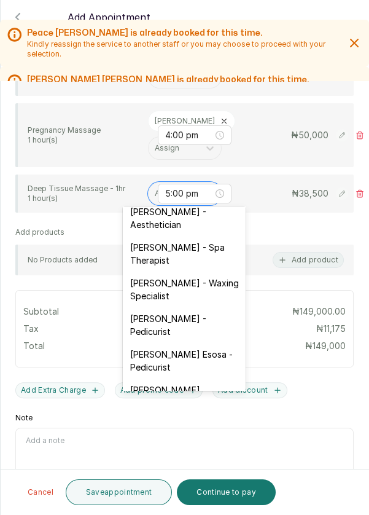
scroll to position [0, 0]
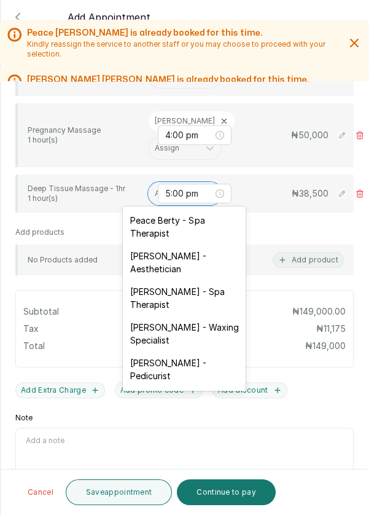
click at [213, 221] on div "Peace Berty - Spa Therapist" at bounding box center [184, 227] width 123 height 36
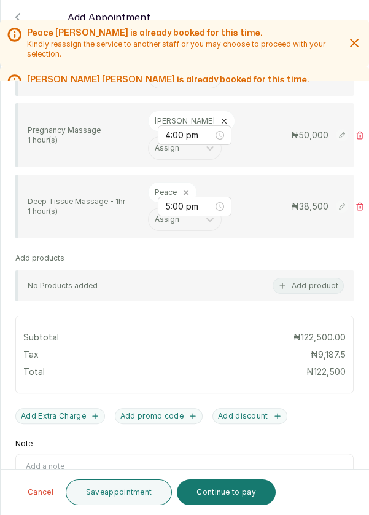
click at [235, 485] on button "Continue to pay" at bounding box center [226, 492] width 99 height 26
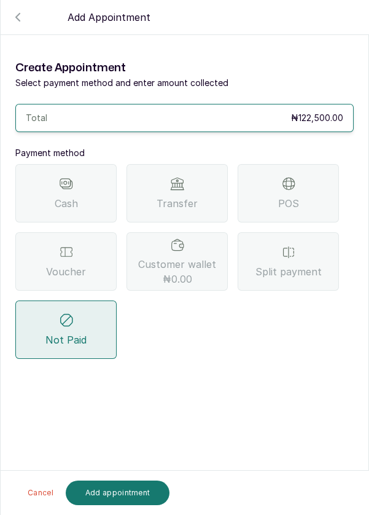
scroll to position [59, 0]
click at [194, 196] on span "Transfer" at bounding box center [177, 203] width 41 height 15
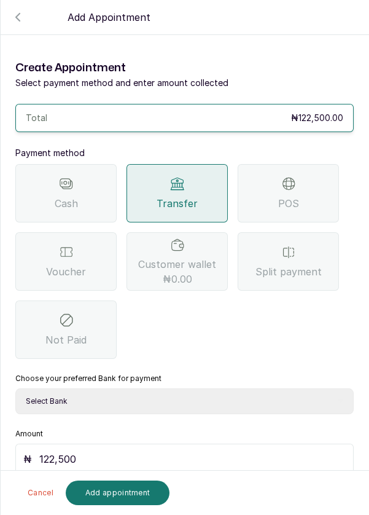
click at [224, 388] on select "Select Bank DERMASPACE ESTHETIC & WELLNESS CENT Sterling Bank DERMASPACEEST/DER…" at bounding box center [184, 401] width 339 height 26
select select "818ea5c0-5b47-4751-8f35-6fc14409c533"
click at [15, 388] on select "Select Bank DERMASPACE ESTHETIC & WELLNESS CENT Sterling Bank DERMASPACEEST/DER…" at bounding box center [184, 401] width 339 height 26
click at [133, 485] on button "Add appointment" at bounding box center [118, 493] width 104 height 25
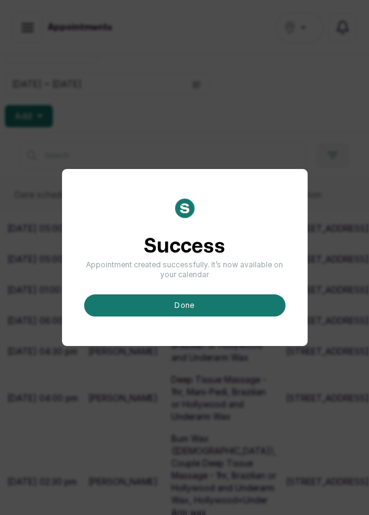
click at [215, 316] on button "done" at bounding box center [185, 305] width 202 height 22
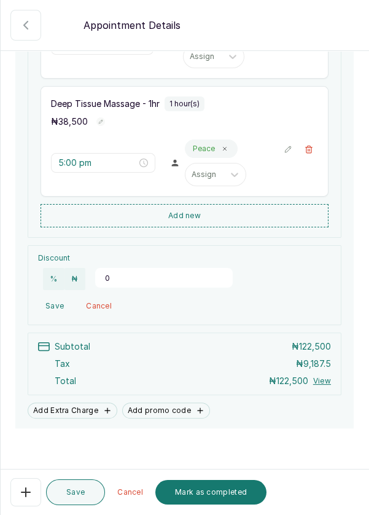
scroll to position [465, 0]
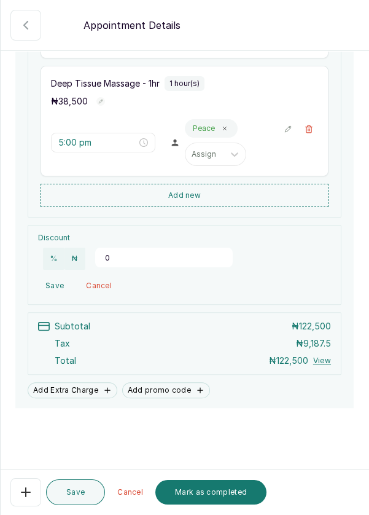
click at [222, 489] on button "Mark as completed" at bounding box center [210, 492] width 111 height 25
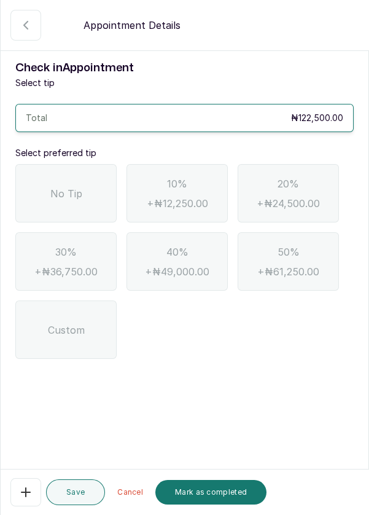
scroll to position [0, 0]
click at [79, 179] on div "No Tip" at bounding box center [65, 193] width 101 height 58
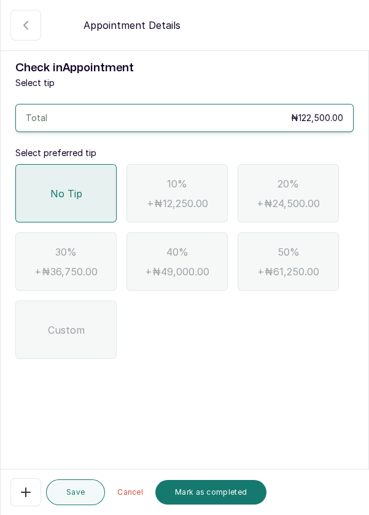
click at [208, 482] on button "Mark as completed" at bounding box center [210, 492] width 111 height 25
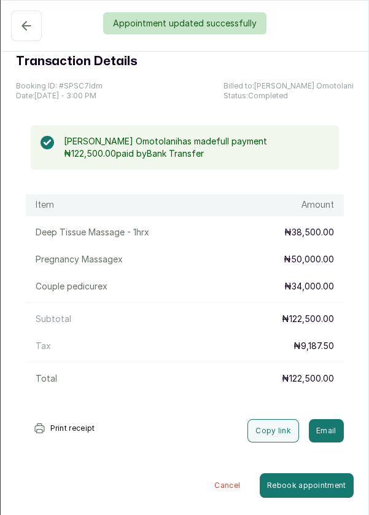
click at [23, 19] on div "Appointment updated successfully" at bounding box center [184, 23] width 369 height 22
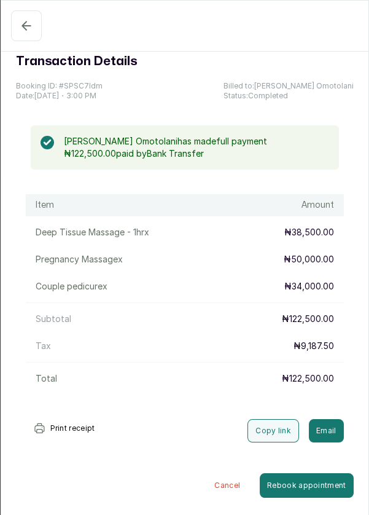
click at [28, 28] on icon "button" at bounding box center [26, 25] width 15 height 15
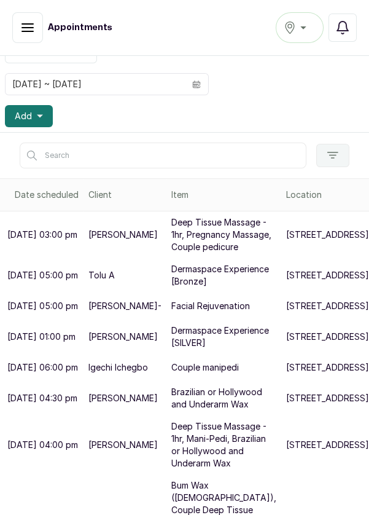
click at [28, 112] on span "Add" at bounding box center [23, 116] width 17 height 12
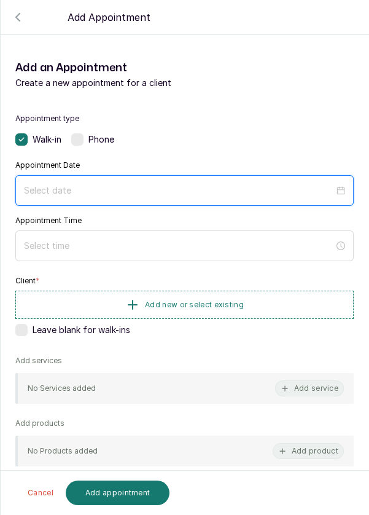
click at [132, 185] on input at bounding box center [179, 191] width 310 height 14
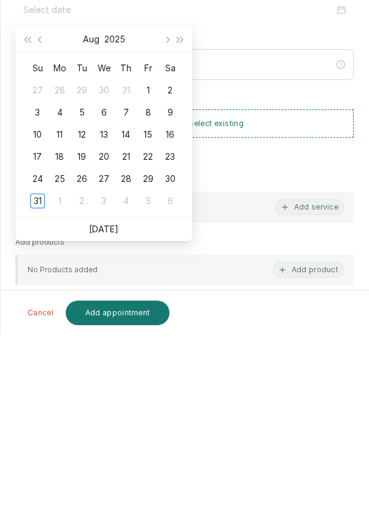
click at [34, 379] on div "31" at bounding box center [37, 381] width 15 height 15
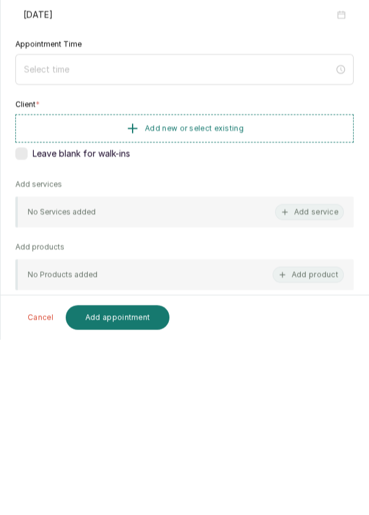
type input "2025/08/31"
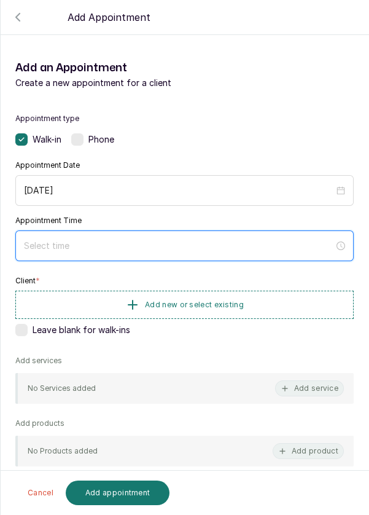
click at [152, 246] on input at bounding box center [179, 246] width 310 height 14
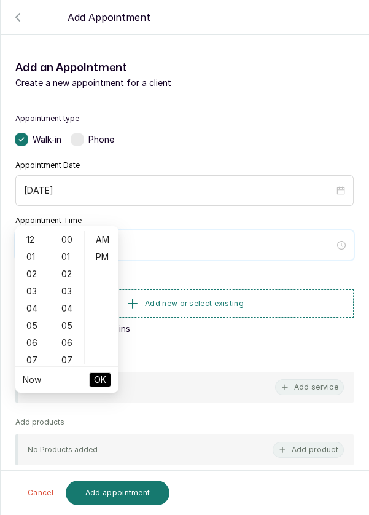
scroll to position [39, 0]
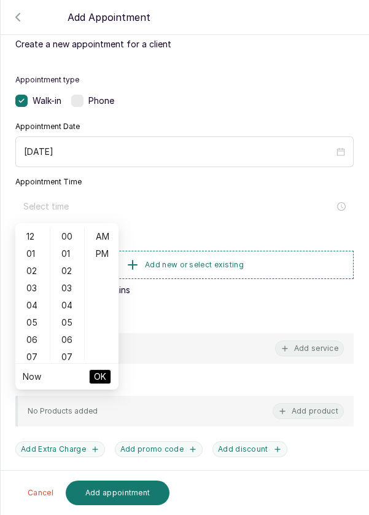
click at [30, 251] on div "01" at bounding box center [32, 253] width 29 height 17
click at [104, 257] on div "PM" at bounding box center [101, 253] width 29 height 17
type input "1:00 pm"
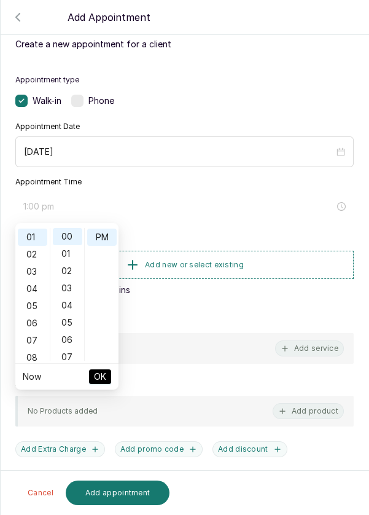
click at [102, 372] on span "OK" at bounding box center [100, 376] width 12 height 23
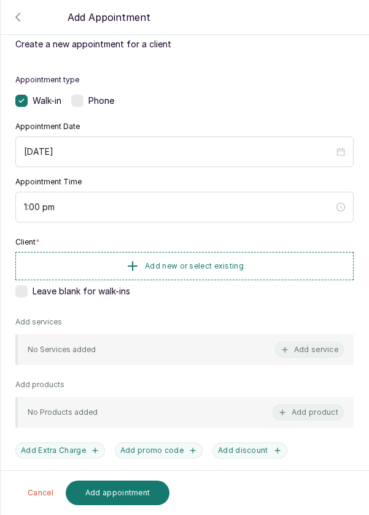
click at [194, 262] on span "Add new or select existing" at bounding box center [194, 266] width 99 height 10
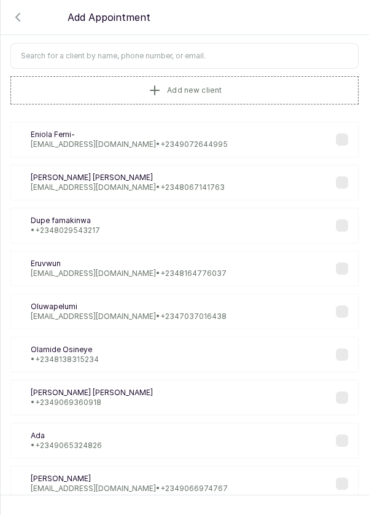
scroll to position [0, 0]
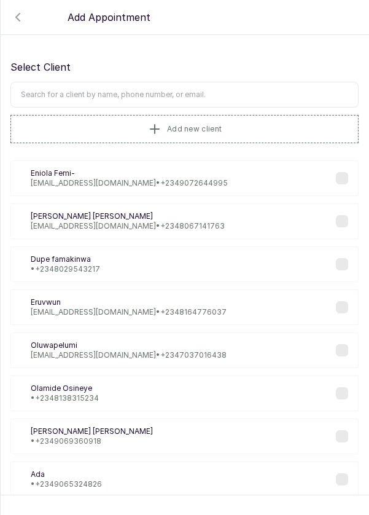
click at [206, 96] on input "text" at bounding box center [184, 95] width 348 height 26
type input "King"
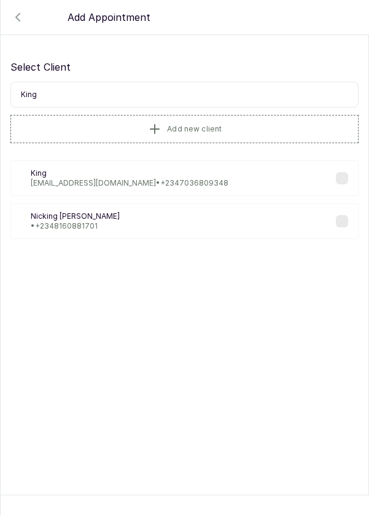
click at [345, 179] on label at bounding box center [342, 178] width 12 height 12
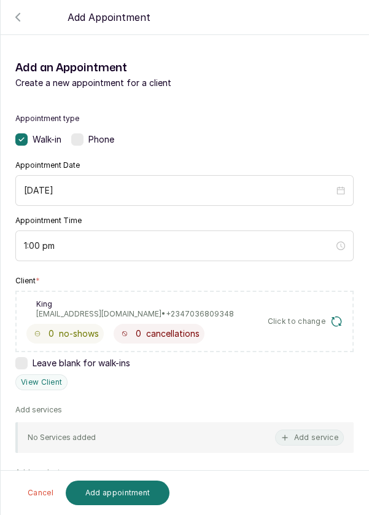
click at [320, 430] on button "Add service" at bounding box center [309, 438] width 69 height 16
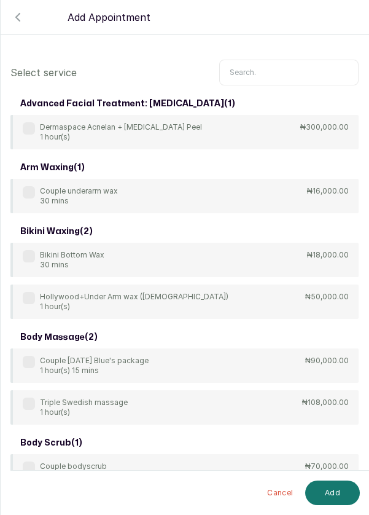
click at [283, 73] on input "text" at bounding box center [288, 73] width 139 height 26
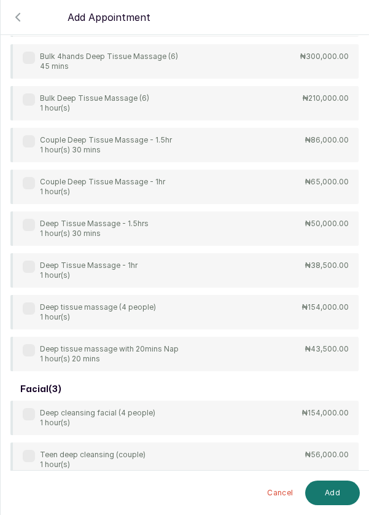
scroll to position [116, 0]
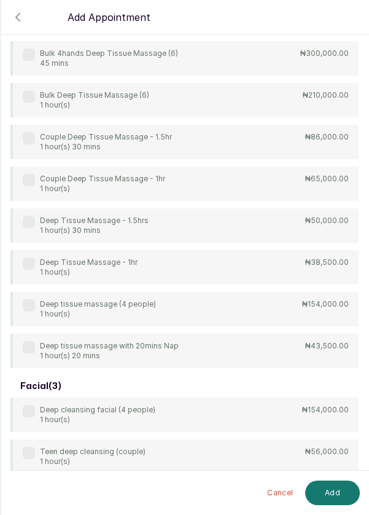
type input "Deep"
click at [203, 260] on div "Deep Tissue Massage - 1hr 1 hour(s) ₦38,500.00" at bounding box center [184, 267] width 348 height 34
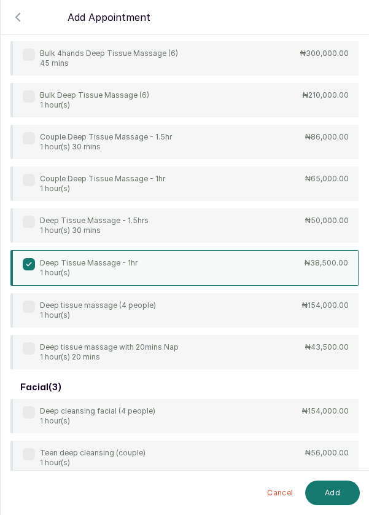
click at [340, 497] on button "Add" at bounding box center [332, 493] width 55 height 25
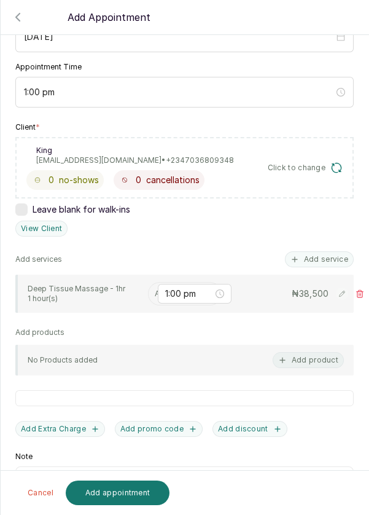
scroll to position [192, 0]
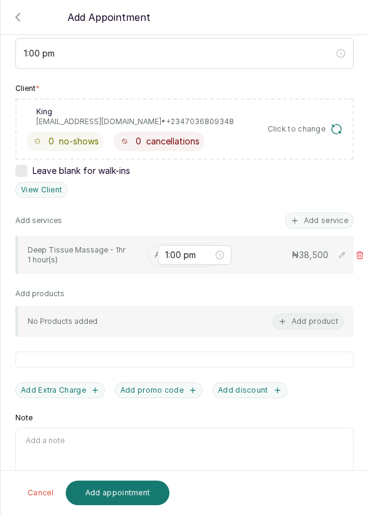
click at [155, 251] on input "text" at bounding box center [156, 255] width 2 height 9
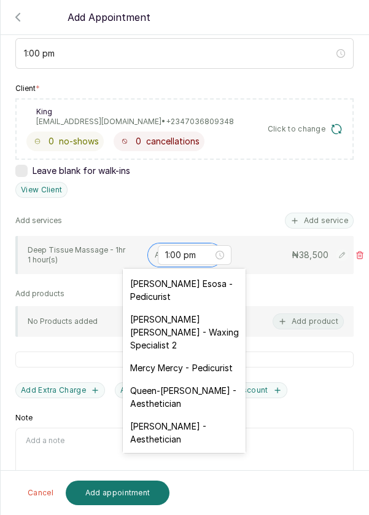
scroll to position [173, 0]
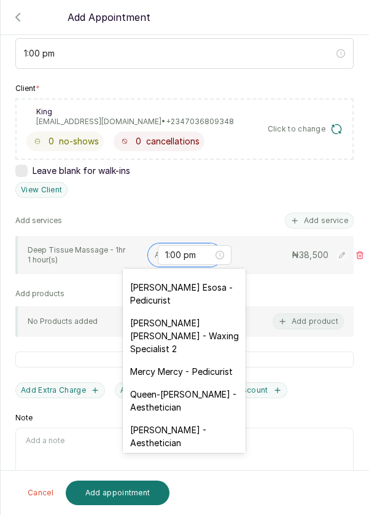
click at [179, 295] on div "susan Johnson Esosa - Pedicurist" at bounding box center [184, 294] width 123 height 36
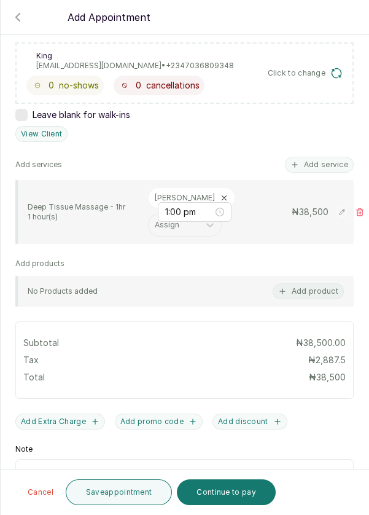
scroll to position [280, 0]
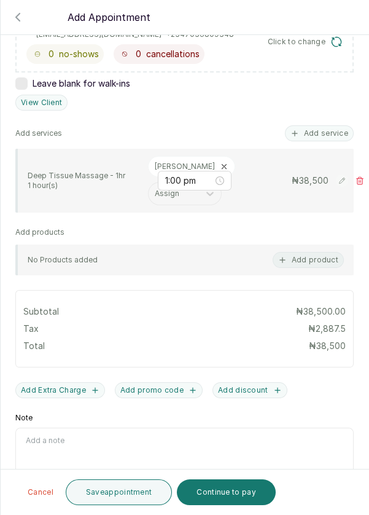
click at [233, 491] on button "Continue to pay" at bounding box center [226, 492] width 99 height 26
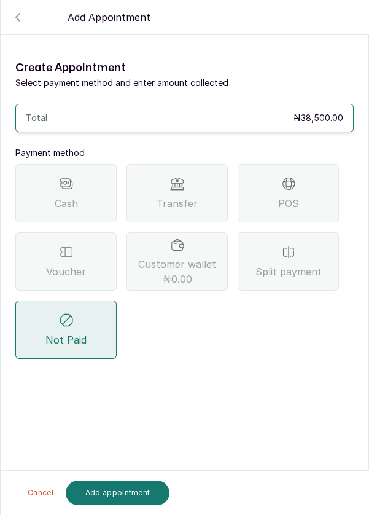
scroll to position [59, 0]
click at [176, 164] on div "Transfer" at bounding box center [177, 193] width 101 height 58
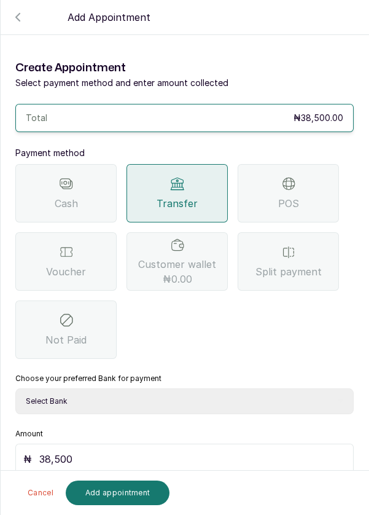
click at [211, 388] on select "Select Bank DERMASPACE ESTHETIC & WELLNESS CENT Sterling Bank DERMASPACEEST/DER…" at bounding box center [184, 401] width 339 height 26
select select "818ea5c0-5b47-4751-8f35-6fc14409c533"
click at [15, 388] on select "Select Bank DERMASPACE ESTHETIC & WELLNESS CENT Sterling Bank DERMASPACEEST/DER…" at bounding box center [184, 401] width 339 height 26
click at [130, 489] on button "Add appointment" at bounding box center [118, 493] width 104 height 25
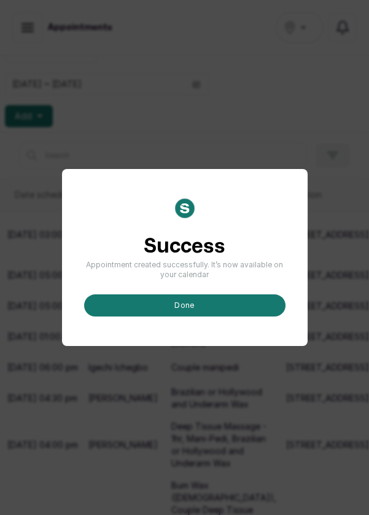
click at [213, 316] on button "done" at bounding box center [185, 305] width 202 height 22
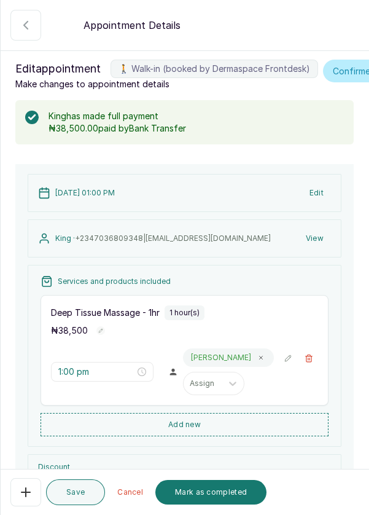
scroll to position [231, 0]
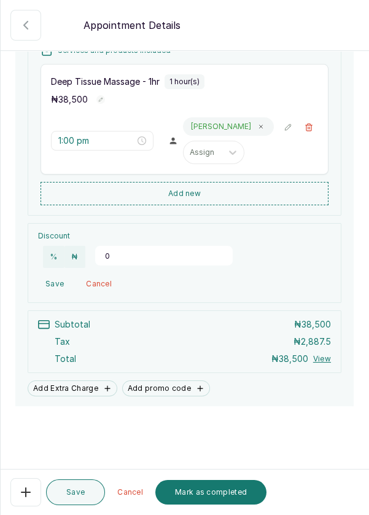
click at [220, 496] on button "Mark as completed" at bounding box center [210, 492] width 111 height 25
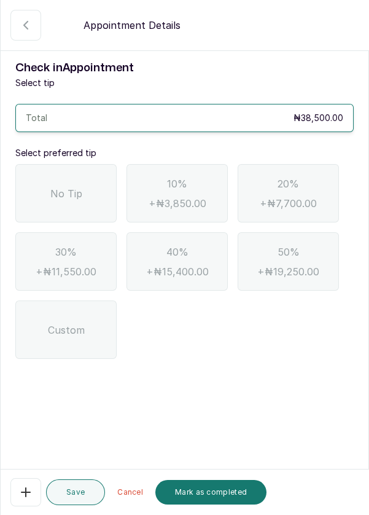
scroll to position [0, 0]
click at [94, 197] on div "No Tip" at bounding box center [65, 193] width 101 height 58
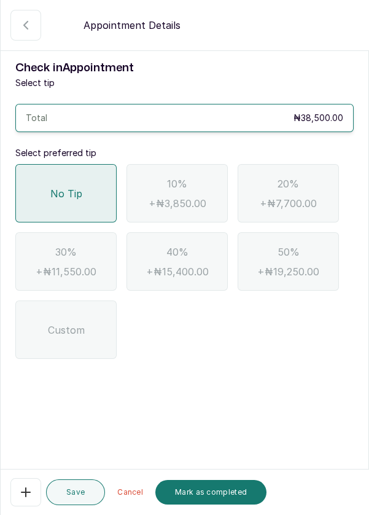
click at [220, 485] on button "Mark as completed" at bounding box center [210, 492] width 111 height 25
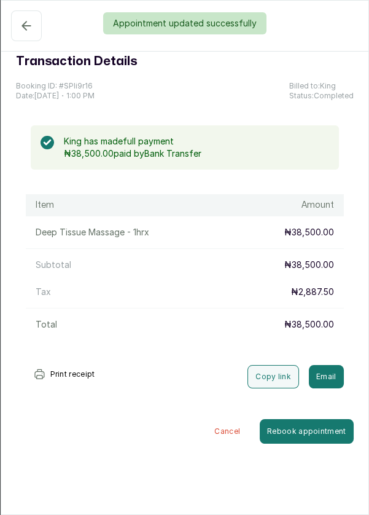
click at [26, 23] on div "Appointment updated successfully" at bounding box center [184, 23] width 369 height 22
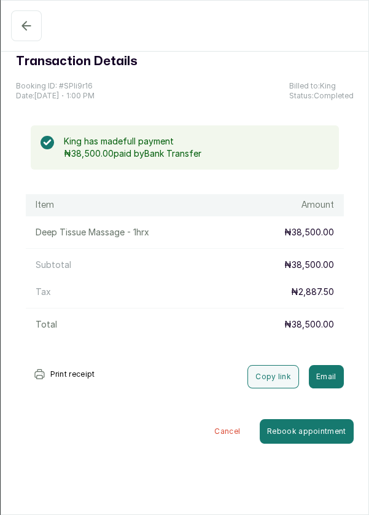
click at [29, 26] on icon "button" at bounding box center [26, 26] width 8 height 8
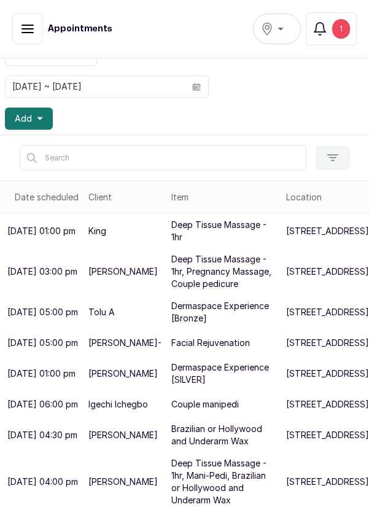
click at [22, 112] on span "Add" at bounding box center [23, 118] width 17 height 12
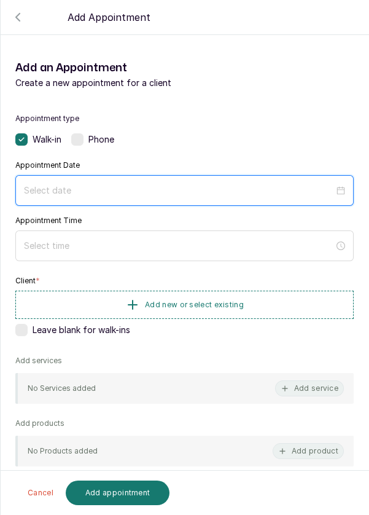
click at [117, 192] on input at bounding box center [179, 191] width 310 height 14
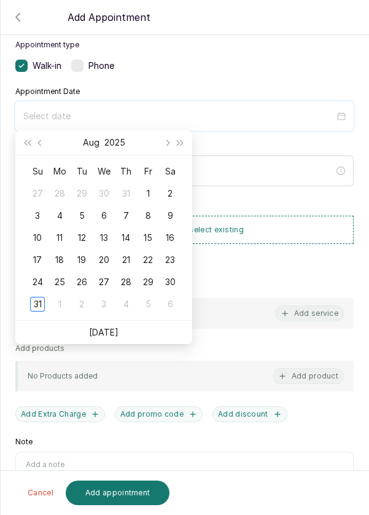
scroll to position [76, 0]
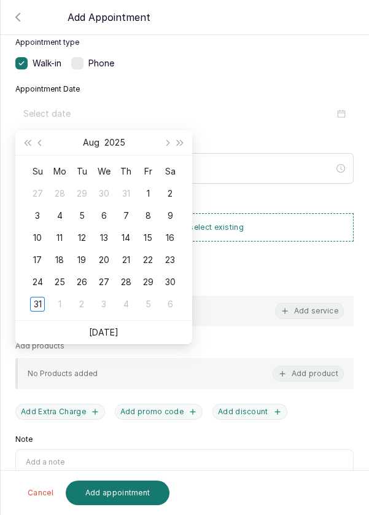
click at [39, 297] on div "31" at bounding box center [37, 304] width 15 height 15
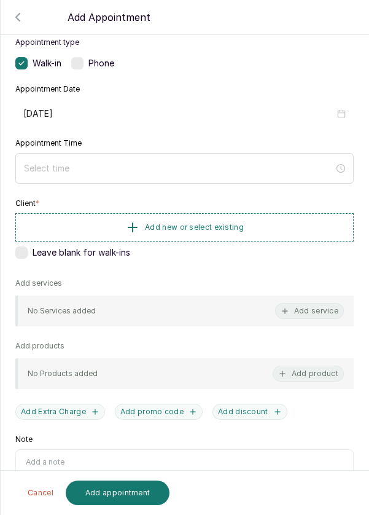
type input "2025/08/31"
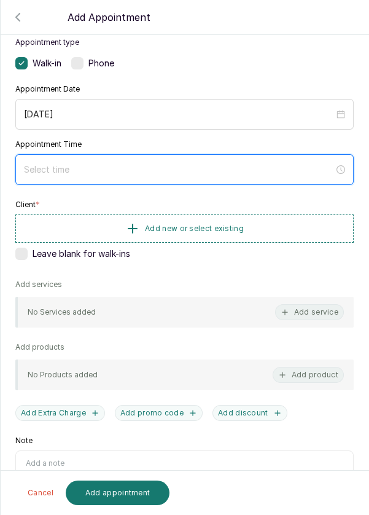
click at [156, 169] on input at bounding box center [179, 170] width 310 height 14
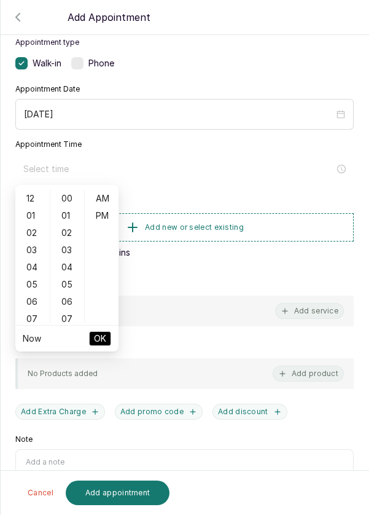
click at [34, 280] on div "05" at bounding box center [32, 284] width 29 height 17
click at [96, 215] on div "PM" at bounding box center [101, 215] width 29 height 17
type input "5:00 pm"
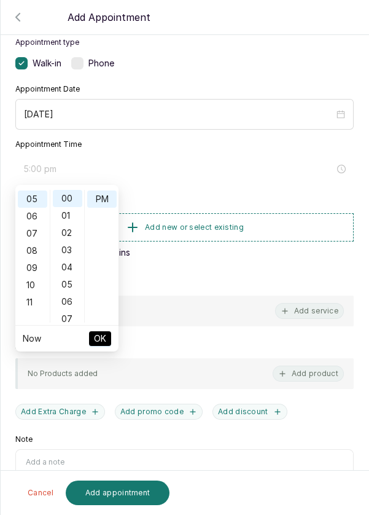
click at [101, 339] on span "OK" at bounding box center [100, 338] width 12 height 23
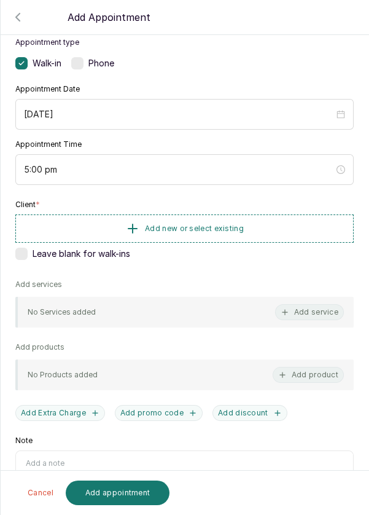
click at [176, 221] on button "Add new or select existing" at bounding box center [184, 228] width 339 height 28
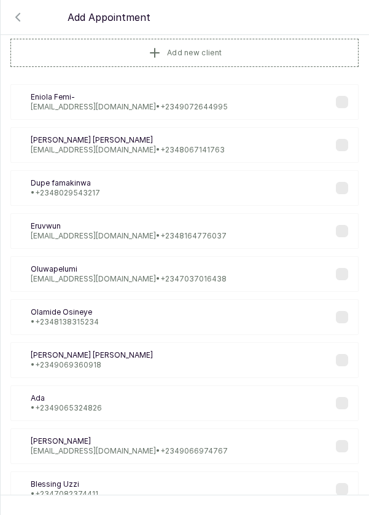
scroll to position [28, 0]
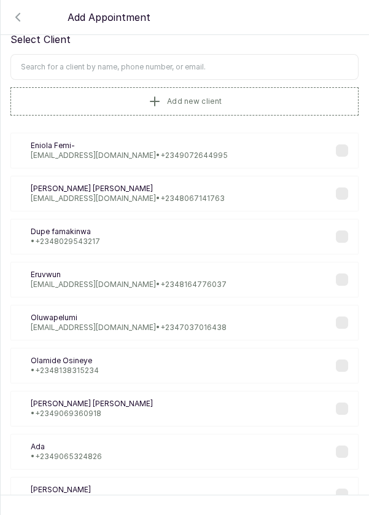
click at [217, 71] on input "text" at bounding box center [184, 67] width 348 height 26
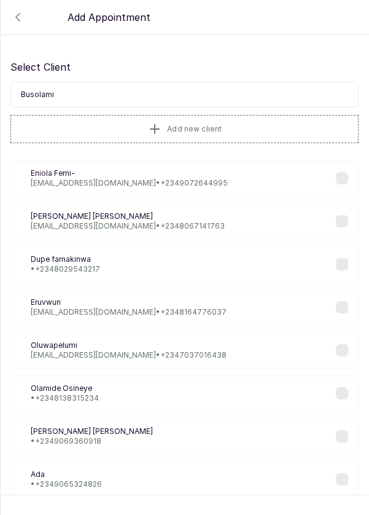
scroll to position [0, 0]
click at [133, 94] on input "Busolami" at bounding box center [184, 95] width 348 height 26
type input "B"
type input "Adeosun"
click at [272, 119] on button "Add new client" at bounding box center [184, 129] width 348 height 28
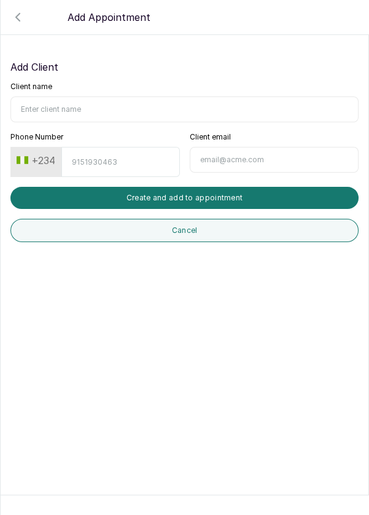
click at [152, 104] on input "Client name" at bounding box center [184, 109] width 348 height 26
type input "Busolami Adeosun"
click at [124, 157] on input "Phone Number" at bounding box center [120, 162] width 118 height 30
type input "8032307481"
click at [285, 192] on button "Create and add to appointment" at bounding box center [184, 198] width 348 height 22
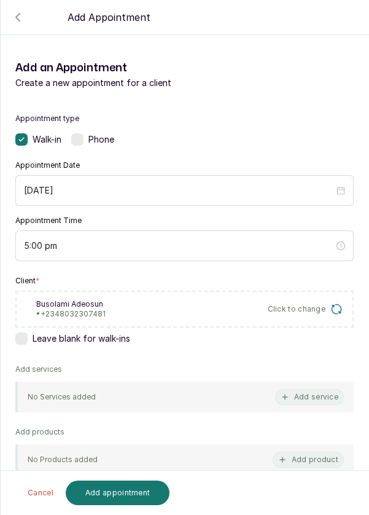
click at [323, 395] on button "Add service" at bounding box center [309, 397] width 69 height 16
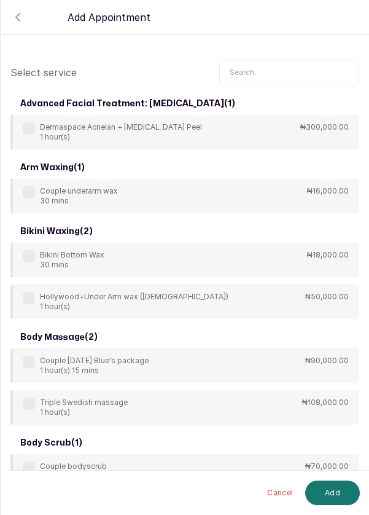
click at [275, 71] on input "text" at bounding box center [288, 73] width 139 height 26
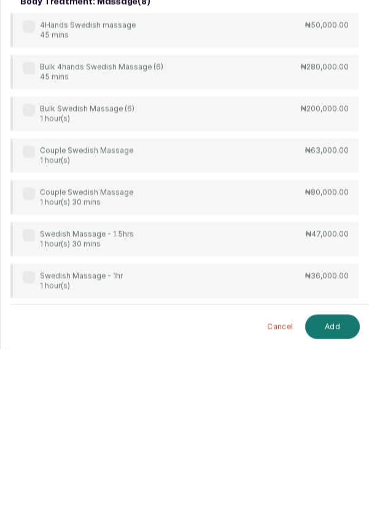
click at [237, 449] on div "Swedish Massage - 1hr 1 hour(s) ₦36,000.00" at bounding box center [184, 447] width 348 height 34
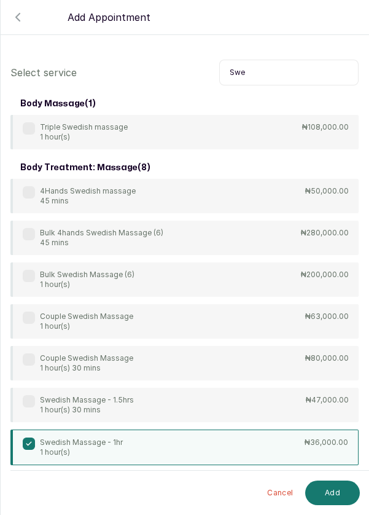
click at [281, 74] on input "Swe" at bounding box center [288, 73] width 139 height 26
type input "S"
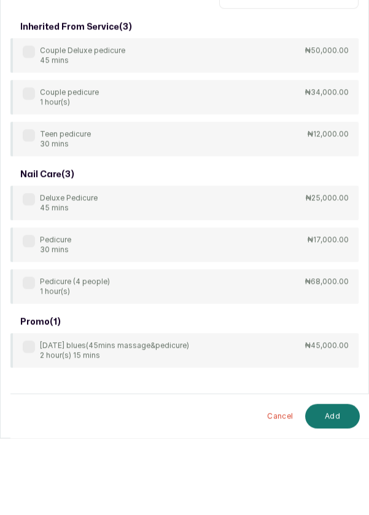
type input "Pedicure"
click at [289, 321] on div "Pedicure 30 mins ₦17,000.00" at bounding box center [184, 321] width 348 height 34
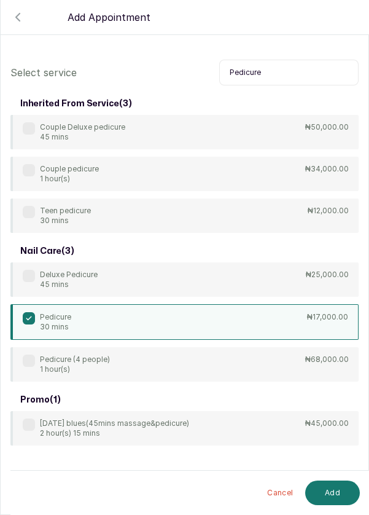
click at [335, 491] on button "Add" at bounding box center [332, 493] width 55 height 25
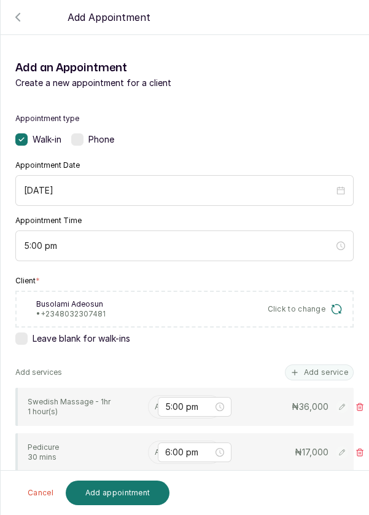
click at [155, 404] on input "text" at bounding box center [156, 406] width 2 height 9
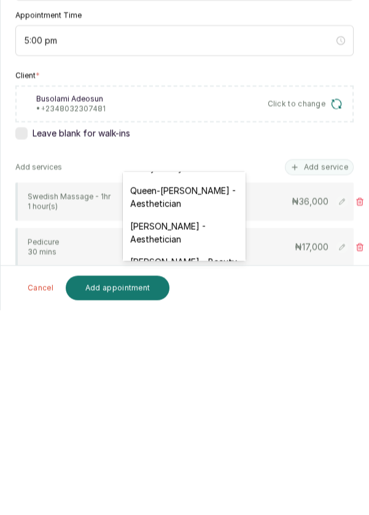
scroll to position [288, 0]
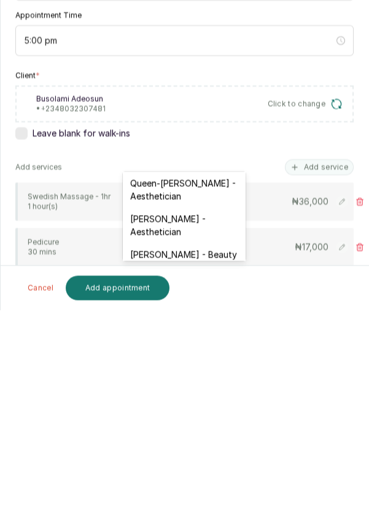
click at [213, 453] on div "Kelechi Nzenwa - Beauty Therapist" at bounding box center [184, 466] width 123 height 36
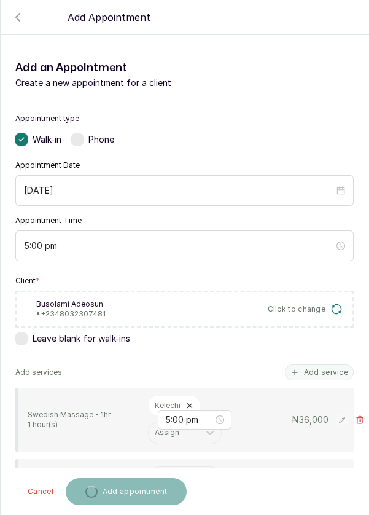
click at [155, 474] on input "text" at bounding box center [156, 478] width 2 height 9
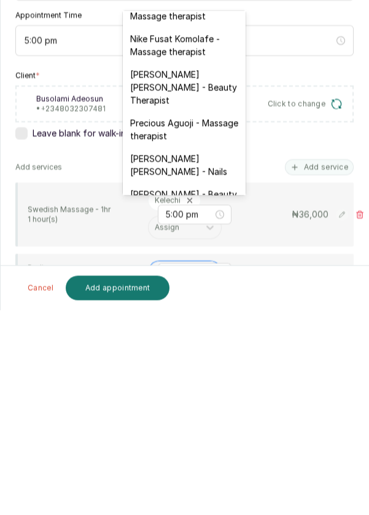
scroll to position [450, 0]
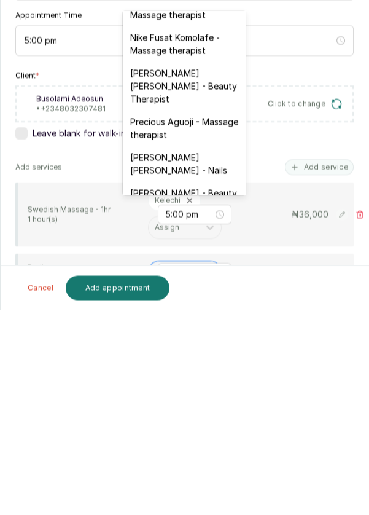
click at [208, 351] on div "Temitope Abdul Kareem - Nails" at bounding box center [184, 369] width 123 height 36
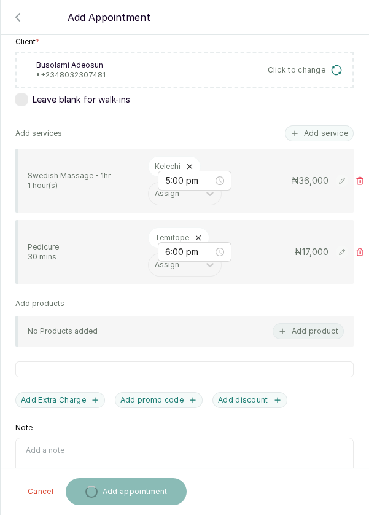
scroll to position [249, 0]
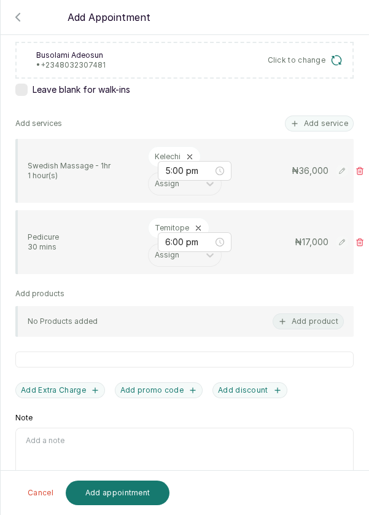
click at [137, 485] on button "Add appointment" at bounding box center [118, 493] width 104 height 25
click at [100, 502] on button "Add appointment" at bounding box center [118, 493] width 104 height 25
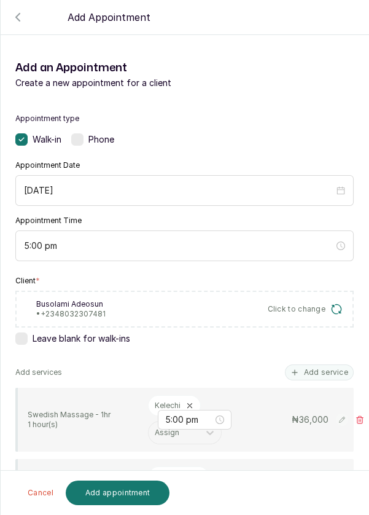
scroll to position [0, 0]
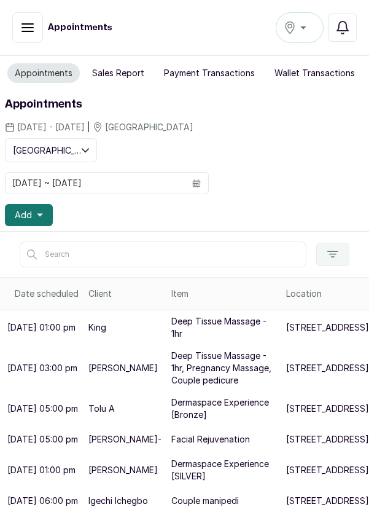
click at [33, 214] on button "Add" at bounding box center [29, 215] width 48 height 22
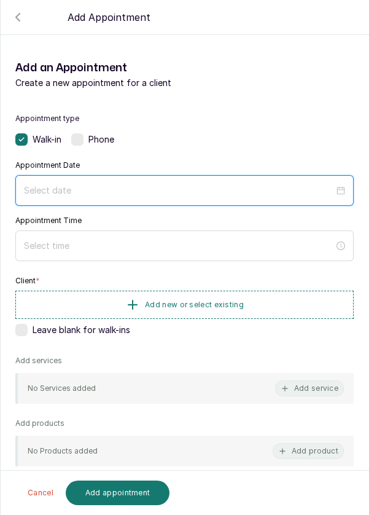
click at [172, 190] on input at bounding box center [179, 191] width 310 height 14
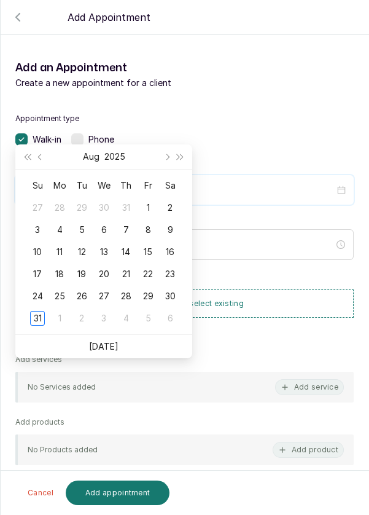
scroll to position [100, 0]
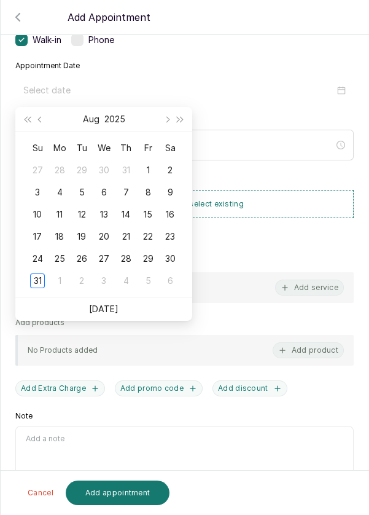
click at [39, 281] on div "31" at bounding box center [37, 280] width 15 height 15
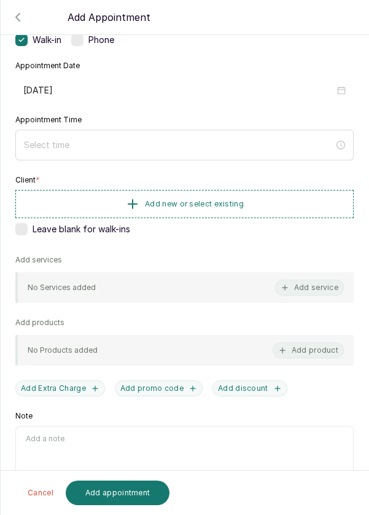
type input "2025/08/31"
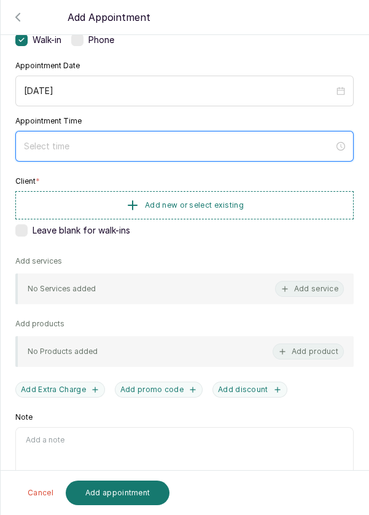
click at [155, 141] on input at bounding box center [179, 146] width 310 height 14
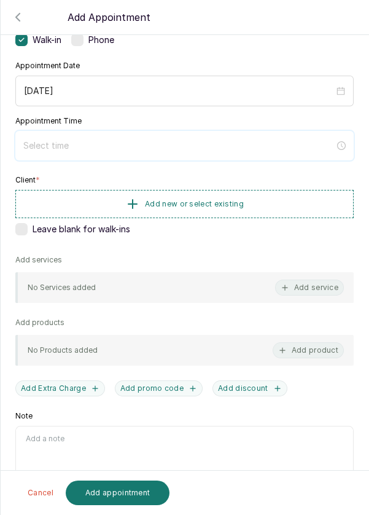
click at [85, 148] on input at bounding box center [179, 146] width 312 height 14
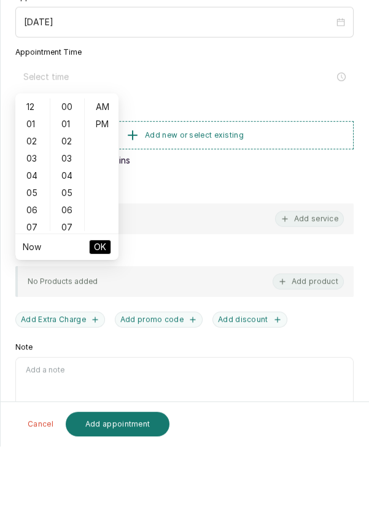
click at [27, 260] on div "05" at bounding box center [32, 261] width 29 height 17
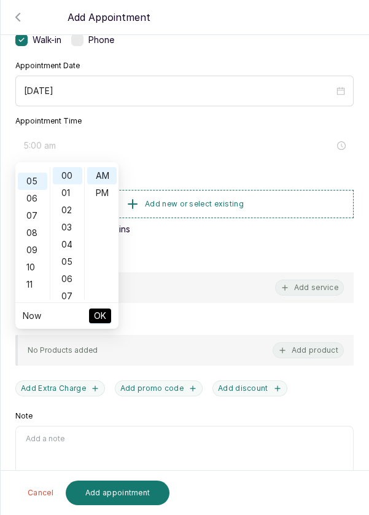
scroll to position [85, 0]
click at [97, 194] on div "PM" at bounding box center [101, 192] width 29 height 17
type input "5:00 pm"
click at [104, 316] on span "OK" at bounding box center [100, 315] width 12 height 23
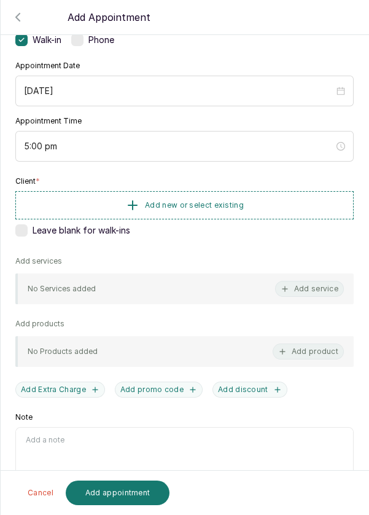
click at [221, 202] on span "Add new or select existing" at bounding box center [194, 205] width 99 height 10
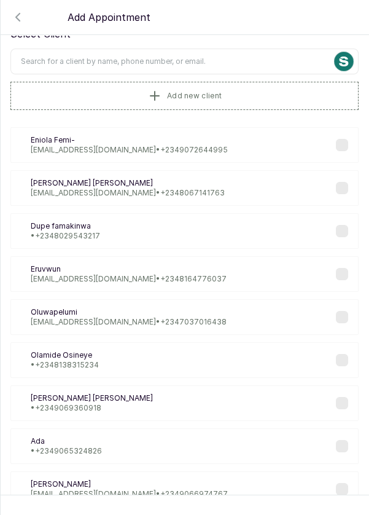
scroll to position [0, 0]
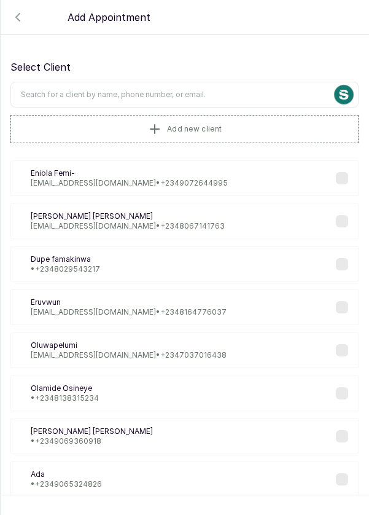
click at [179, 92] on input "text" at bounding box center [184, 95] width 348 height 26
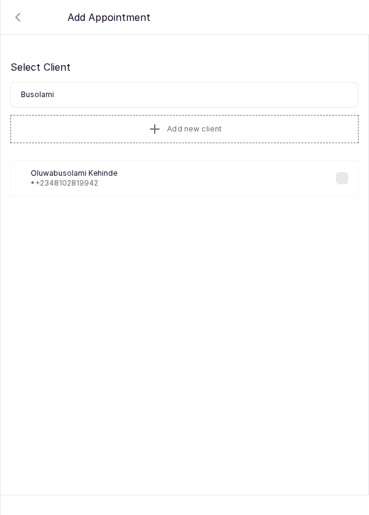
type input "Busolami"
click at [89, 98] on input "Busolami" at bounding box center [184, 95] width 348 height 26
click at [229, 128] on button "Add new client" at bounding box center [184, 129] width 348 height 28
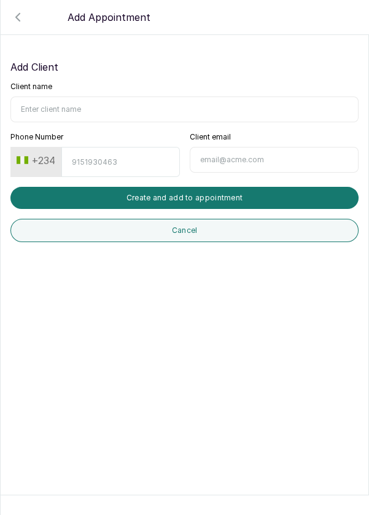
click at [139, 109] on input "Client name" at bounding box center [184, 109] width 348 height 26
type input "Busolami Adeosun"
click at [111, 161] on input "Phone Number" at bounding box center [120, 162] width 118 height 30
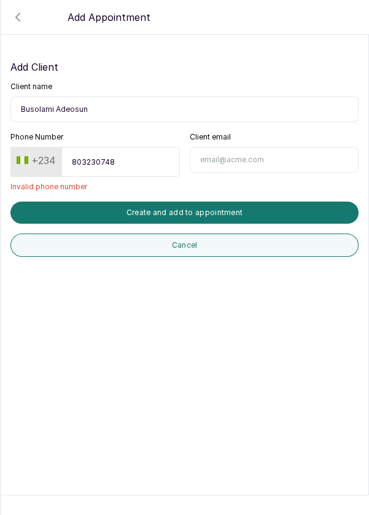
type input "8032307481"
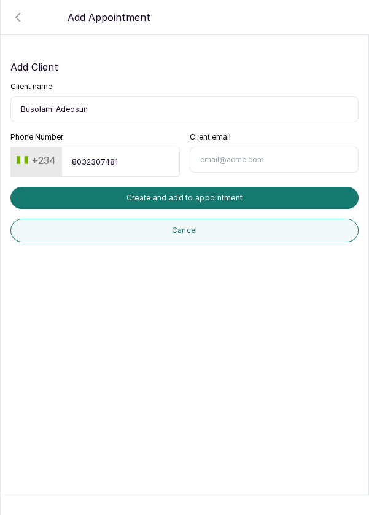
click at [197, 200] on button "Create and add to appointment" at bounding box center [184, 198] width 348 height 22
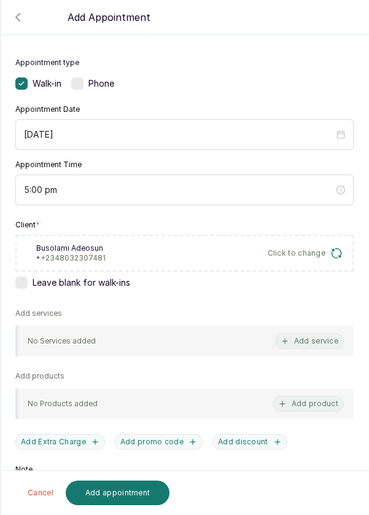
scroll to position [109, 0]
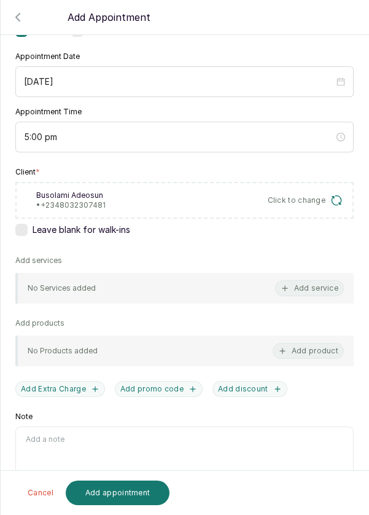
click at [317, 281] on button "Add service" at bounding box center [309, 288] width 69 height 16
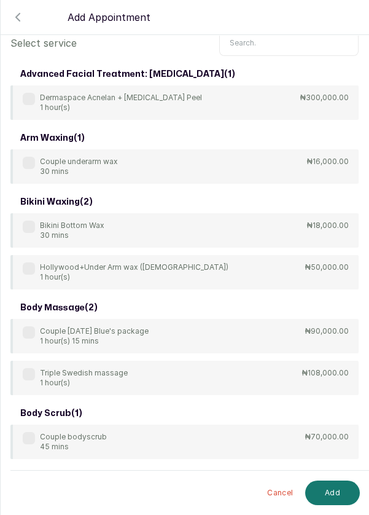
scroll to position [0, 0]
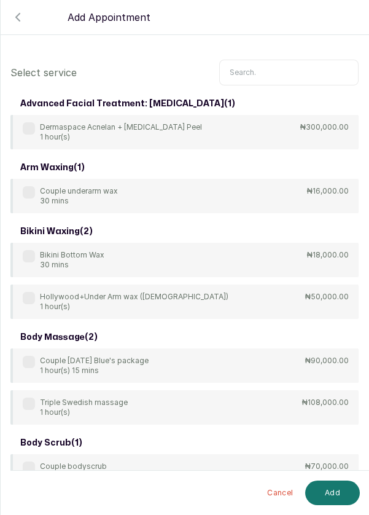
click at [276, 68] on input "text" at bounding box center [288, 73] width 139 height 26
click at [267, 74] on input "text" at bounding box center [288, 73] width 139 height 26
click at [265, 74] on input "text" at bounding box center [288, 73] width 139 height 26
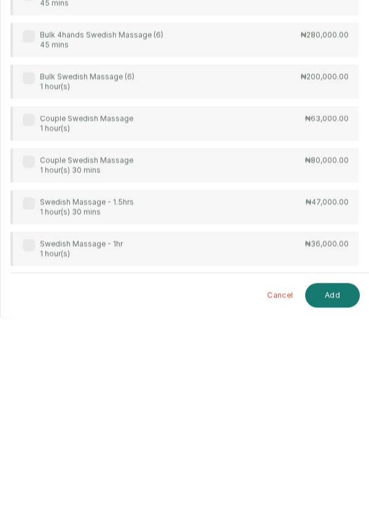
click at [175, 454] on div "Swedish Massage - 1hr 1 hour(s) ₦36,000.00" at bounding box center [184, 447] width 348 height 34
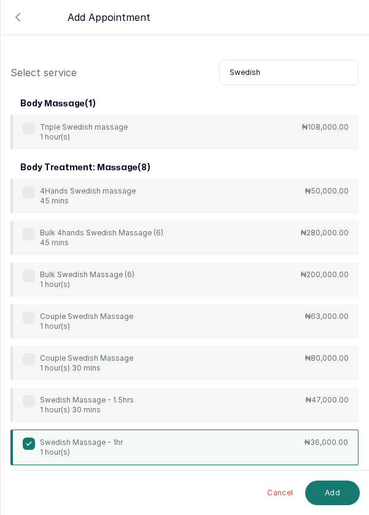
click at [292, 71] on input "Swedish" at bounding box center [288, 73] width 139 height 26
type input "S"
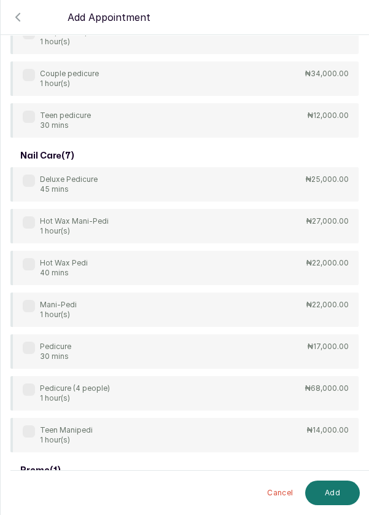
scroll to position [138, 0]
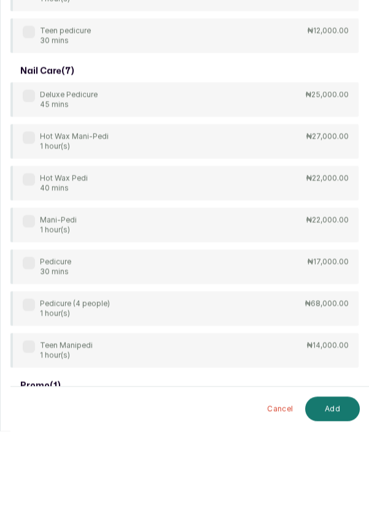
type input "Ped"
click at [157, 357] on div "Deluxe Pedicure 45 mins ₦25,000.00 Hot Wax Mani-Pedi 1 hour(s) ₦27,000.00 Hot W…" at bounding box center [184, 309] width 348 height 285
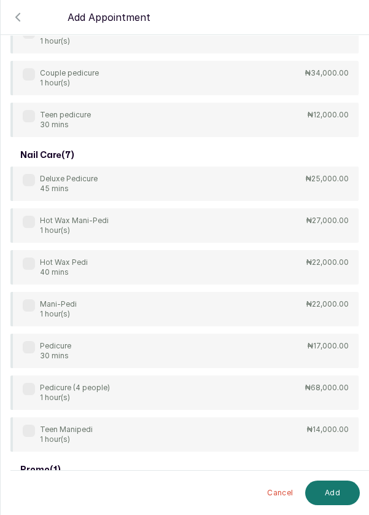
scroll to position [66, 0]
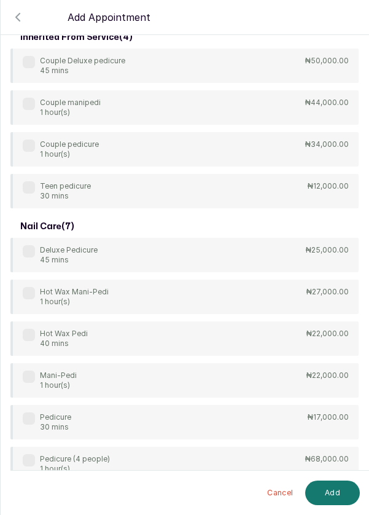
click at [29, 415] on label at bounding box center [29, 418] width 12 height 12
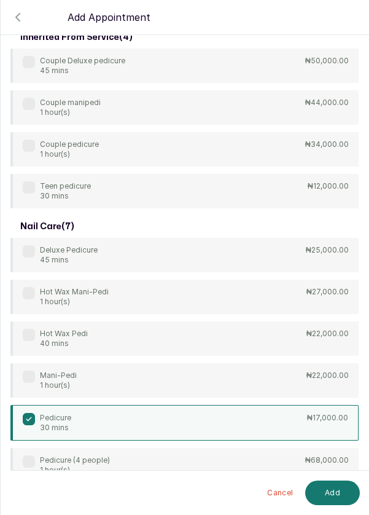
click at [332, 495] on button "Add" at bounding box center [332, 493] width 55 height 25
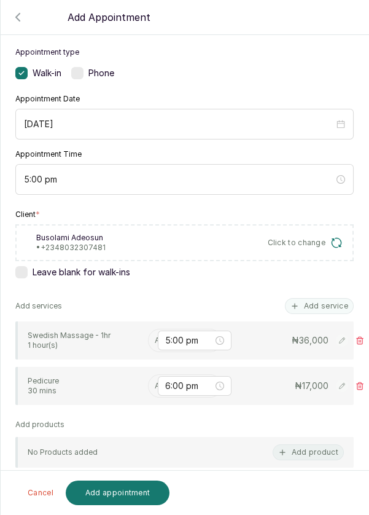
click at [155, 336] on input "text" at bounding box center [156, 340] width 2 height 9
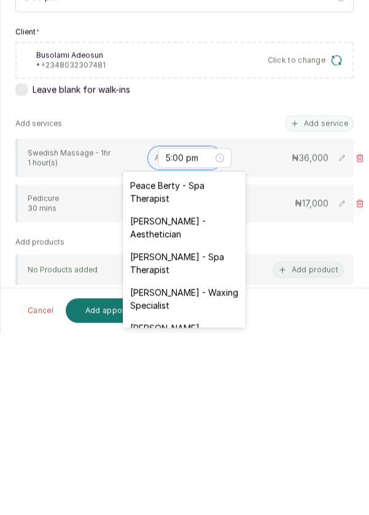
click at [189, 367] on div "Peace Berty - Spa Therapist" at bounding box center [184, 374] width 123 height 36
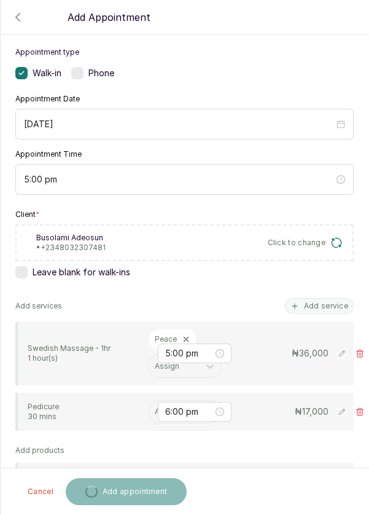
click at [155, 407] on input "text" at bounding box center [156, 411] width 2 height 9
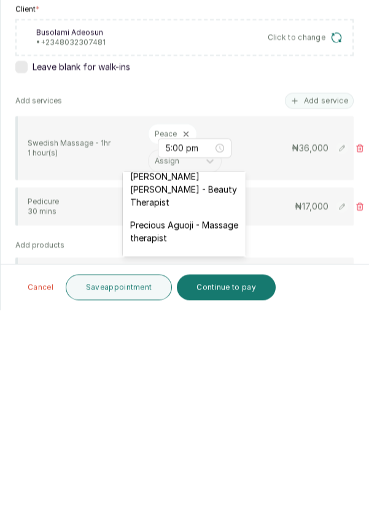
scroll to position [509, 0]
click at [175, 453] on div "Temitope Abdul Kareem - Nails" at bounding box center [184, 471] width 123 height 36
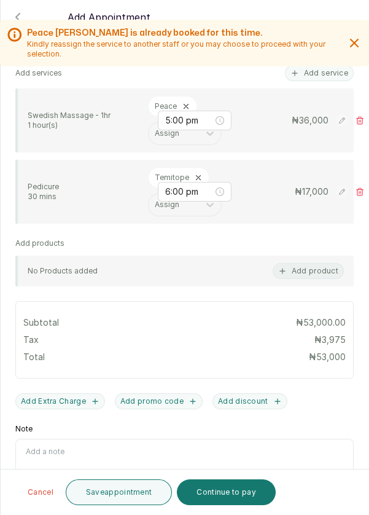
scroll to position [310, 0]
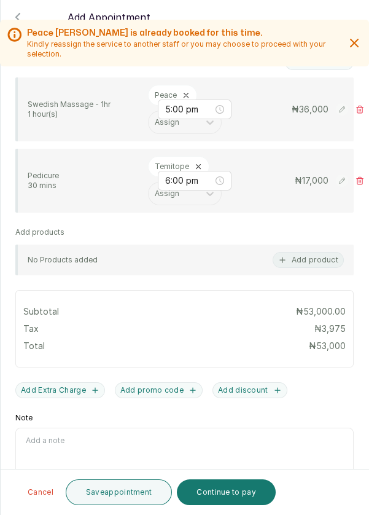
click at [232, 496] on button "Continue to pay" at bounding box center [226, 492] width 99 height 26
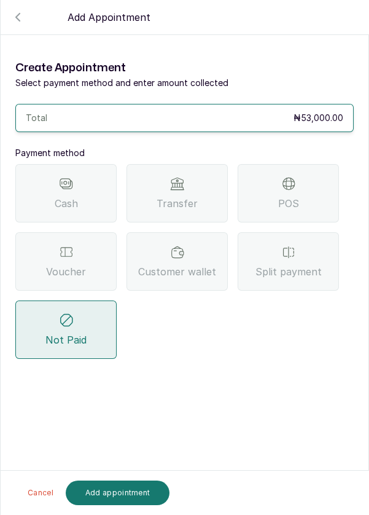
scroll to position [59, 0]
click at [286, 176] on icon at bounding box center [288, 183] width 15 height 15
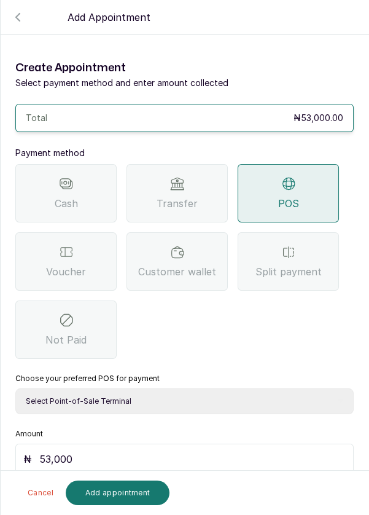
click at [187, 388] on select "Select Point-of-Sale Terminal Pos- Flutterwave Zenith Bank POS - Paga Paga POS …" at bounding box center [184, 401] width 339 height 26
select select "ea021b39-a6bc-4e4d-b5d1-02cb72451b32"
click at [15, 388] on select "Select Point-of-Sale Terminal Pos- Flutterwave Zenith Bank POS - Paga Paga POS …" at bounding box center [184, 401] width 339 height 26
click at [125, 501] on button "Add appointment" at bounding box center [118, 493] width 104 height 25
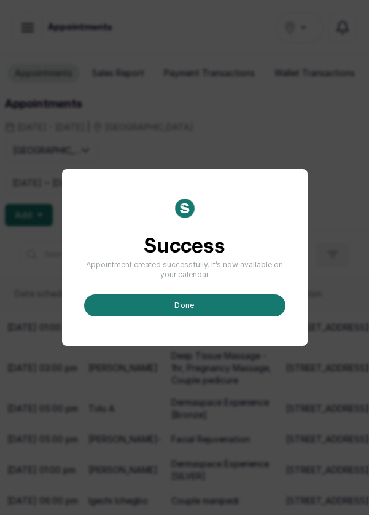
click at [218, 316] on button "done" at bounding box center [185, 305] width 202 height 22
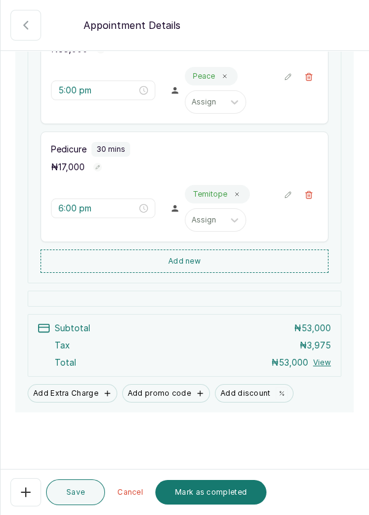
scroll to position [287, 0]
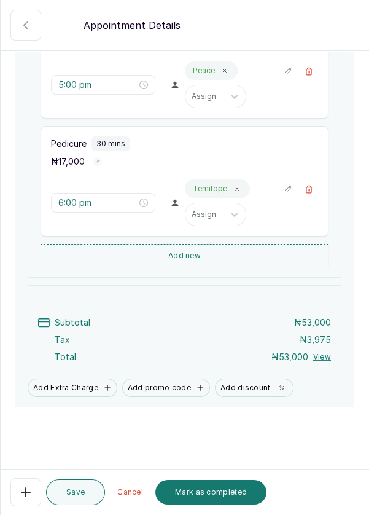
click at [224, 492] on button "Mark as completed" at bounding box center [210, 492] width 111 height 25
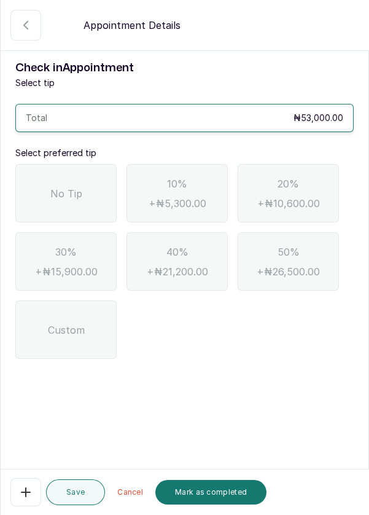
scroll to position [0, 0]
click at [77, 189] on span "No Tip" at bounding box center [66, 193] width 32 height 15
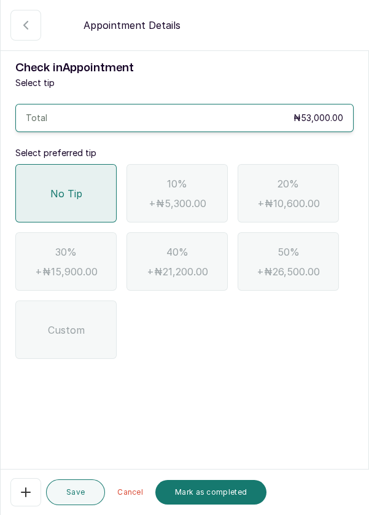
click at [210, 488] on button "Mark as completed" at bounding box center [210, 492] width 111 height 25
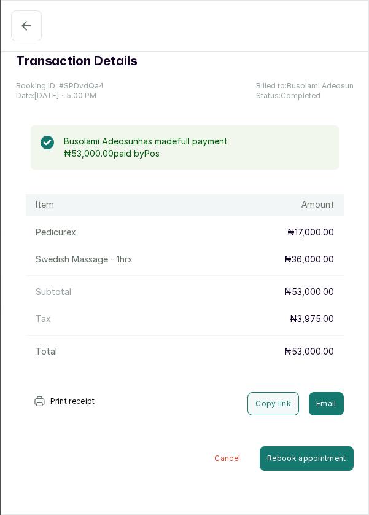
click at [29, 26] on icon "button" at bounding box center [26, 25] width 15 height 15
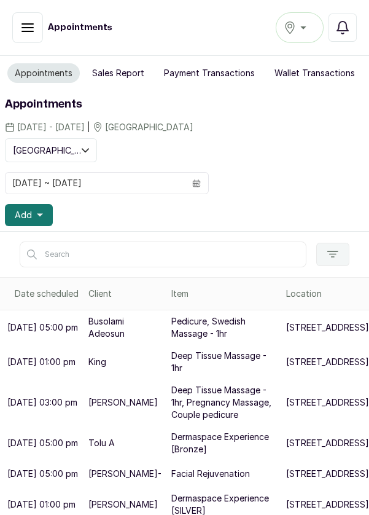
click at [119, 81] on button "Sales Report" at bounding box center [118, 73] width 67 height 20
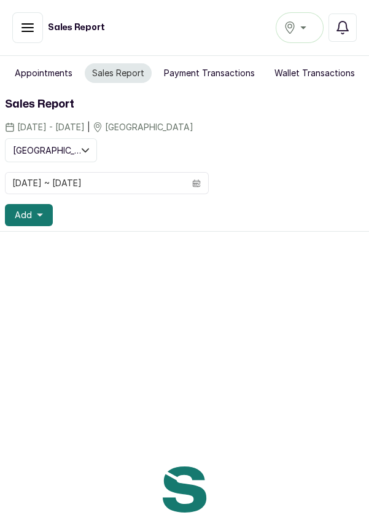
click at [208, 79] on button "Payment Transactions" at bounding box center [210, 73] width 106 height 20
